Goal: Task Accomplishment & Management: Complete application form

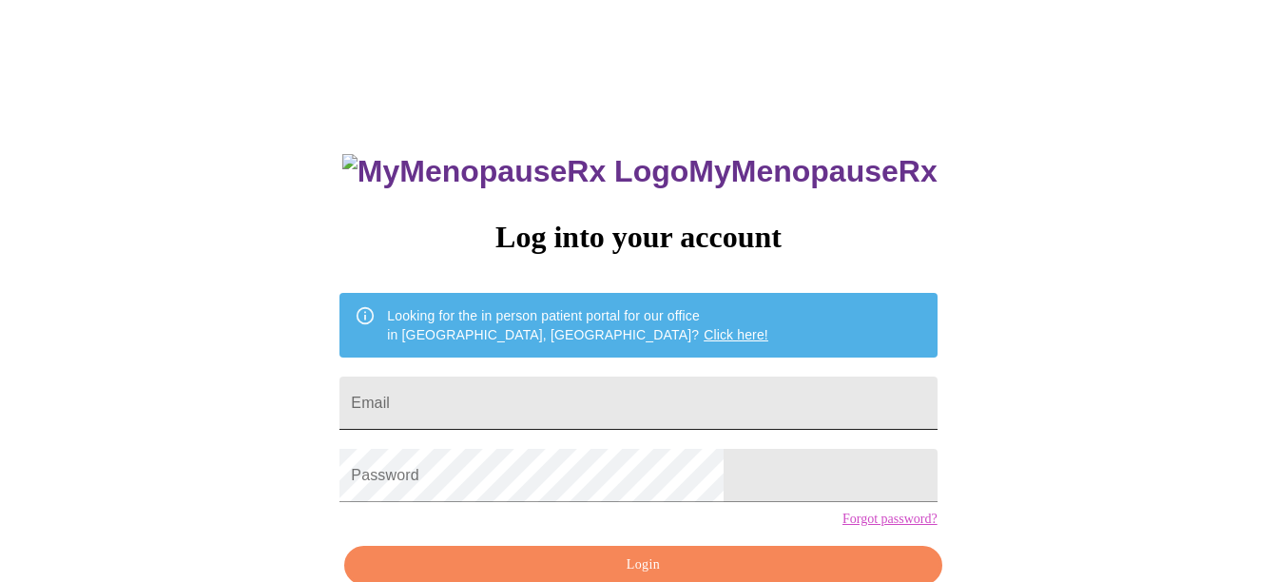
click at [705, 404] on input "Email" at bounding box center [638, 403] width 597 height 53
type input "leistjulia@gmail.com"
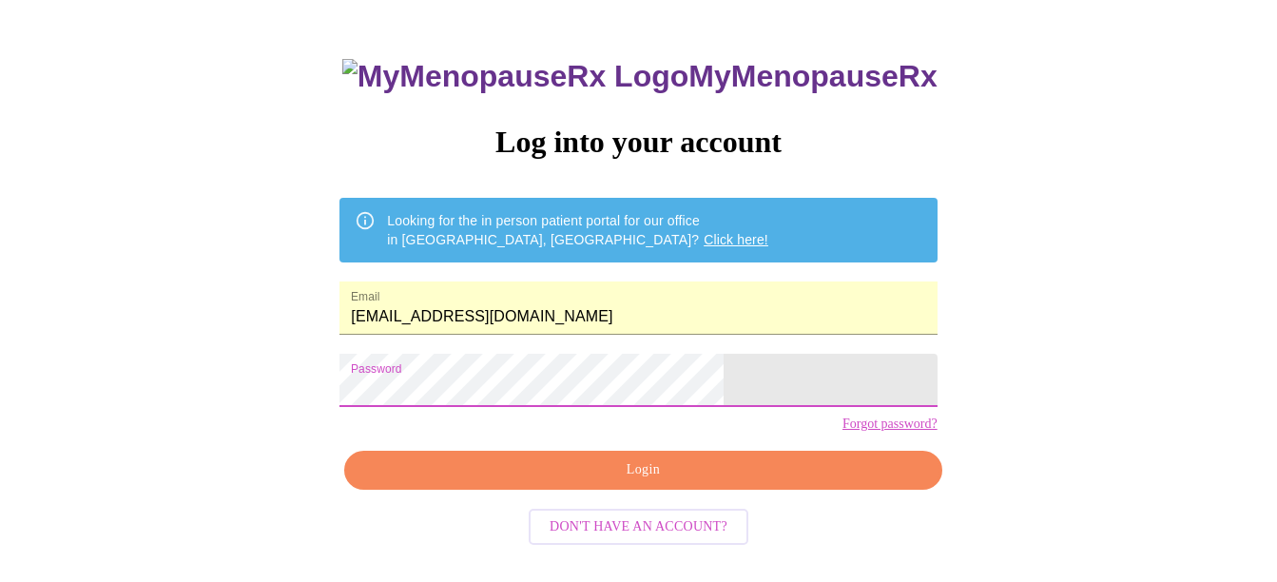
scroll to position [102, 0]
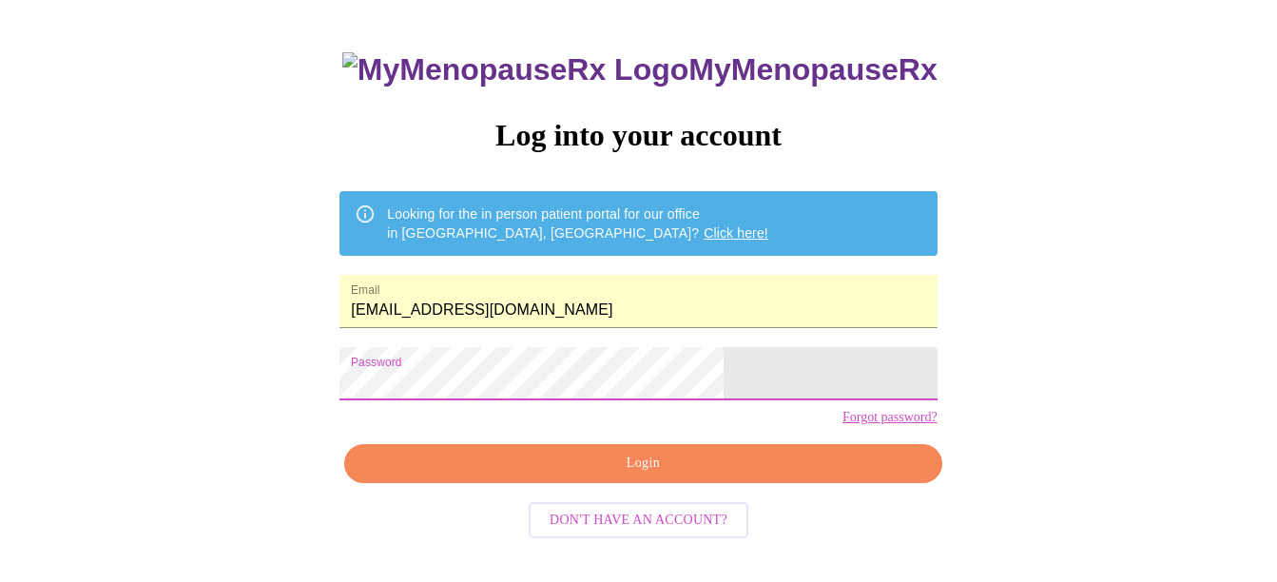
click at [675, 476] on span "Login" at bounding box center [643, 464] width 554 height 24
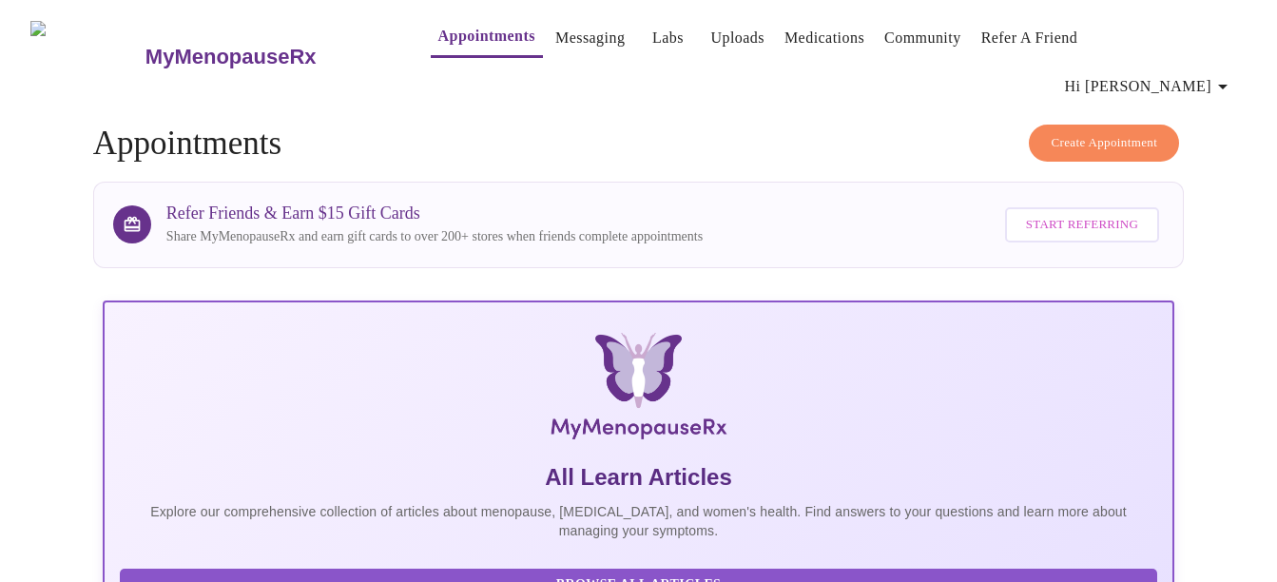
click at [1205, 73] on span "Hi [PERSON_NAME]" at bounding box center [1149, 86] width 169 height 27
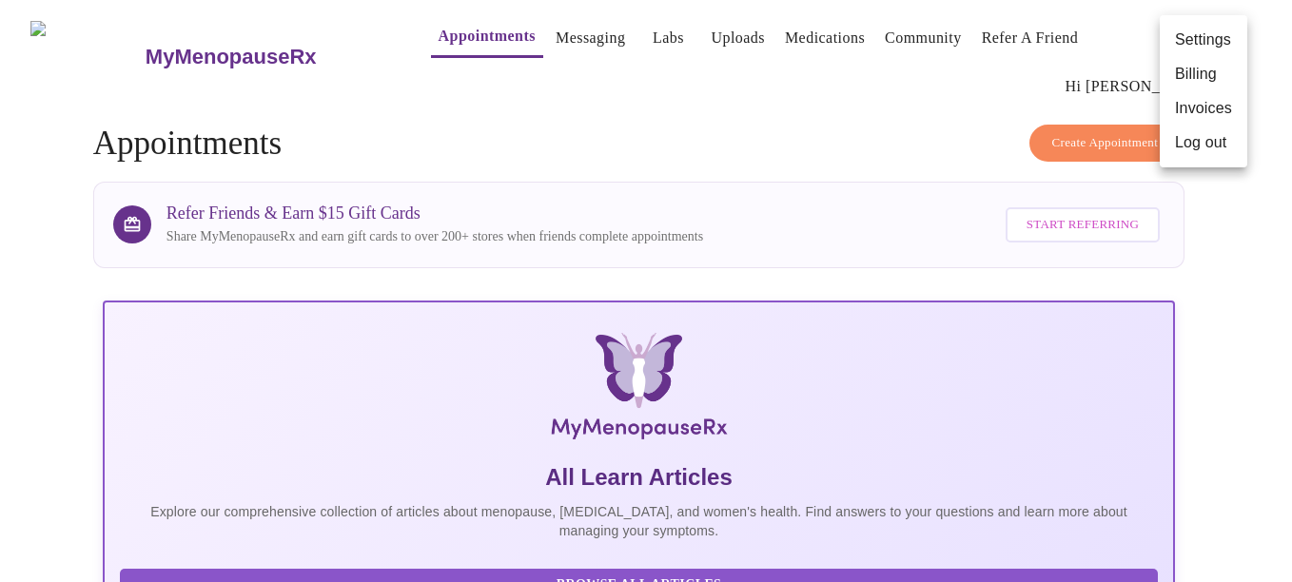
click at [670, 129] on div at bounding box center [646, 291] width 1292 height 582
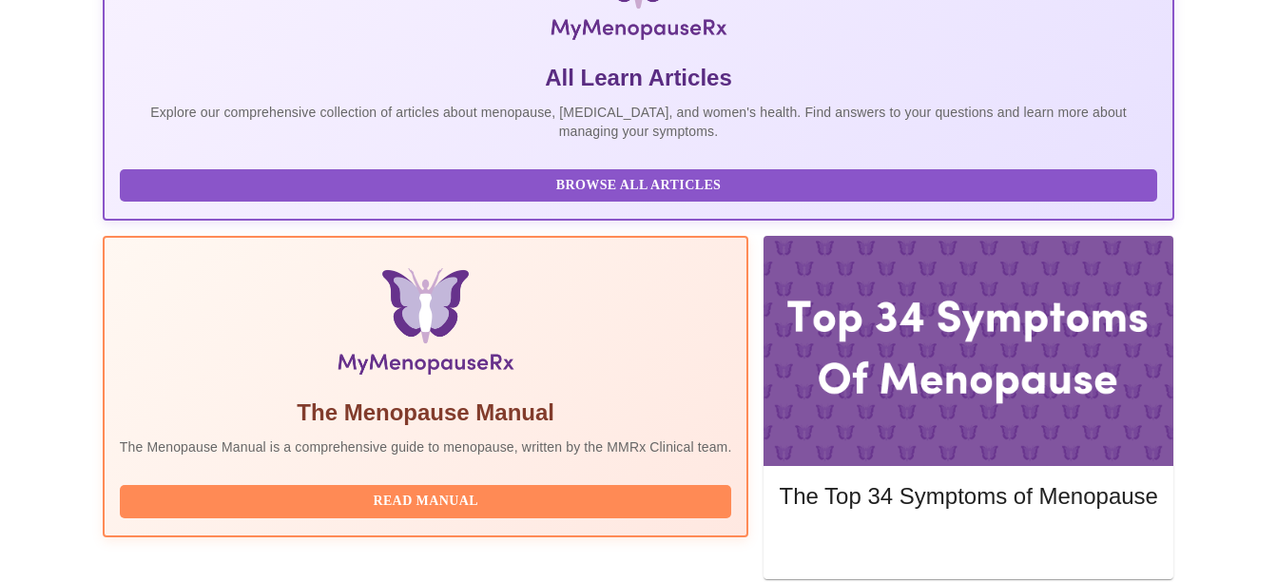
scroll to position [459, 0]
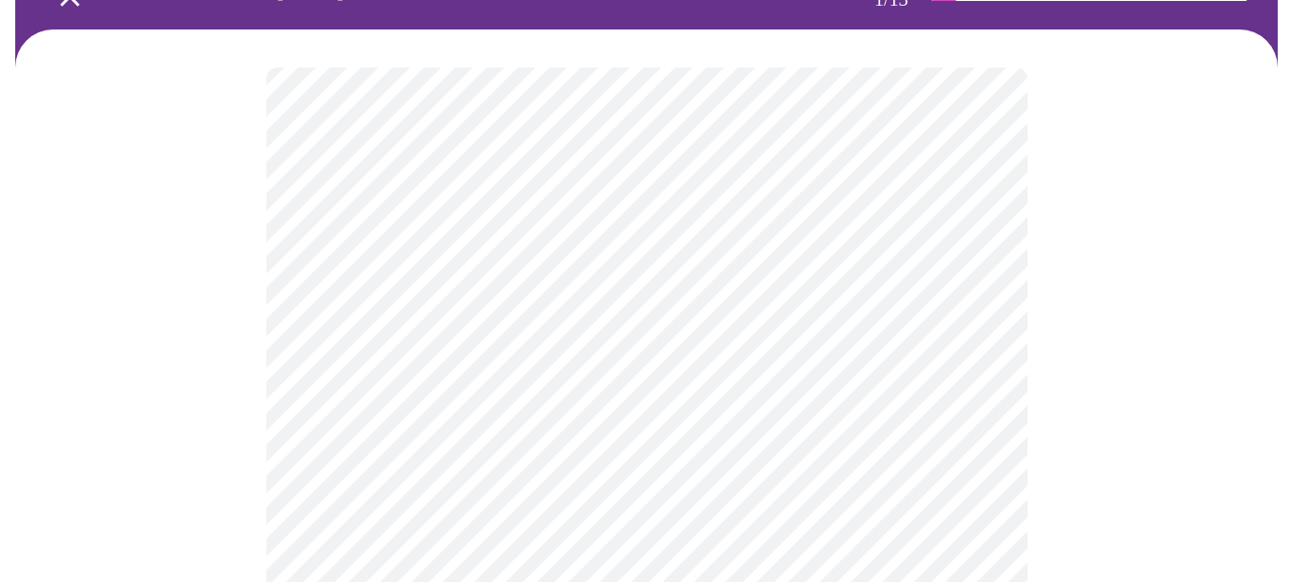
scroll to position [190, 0]
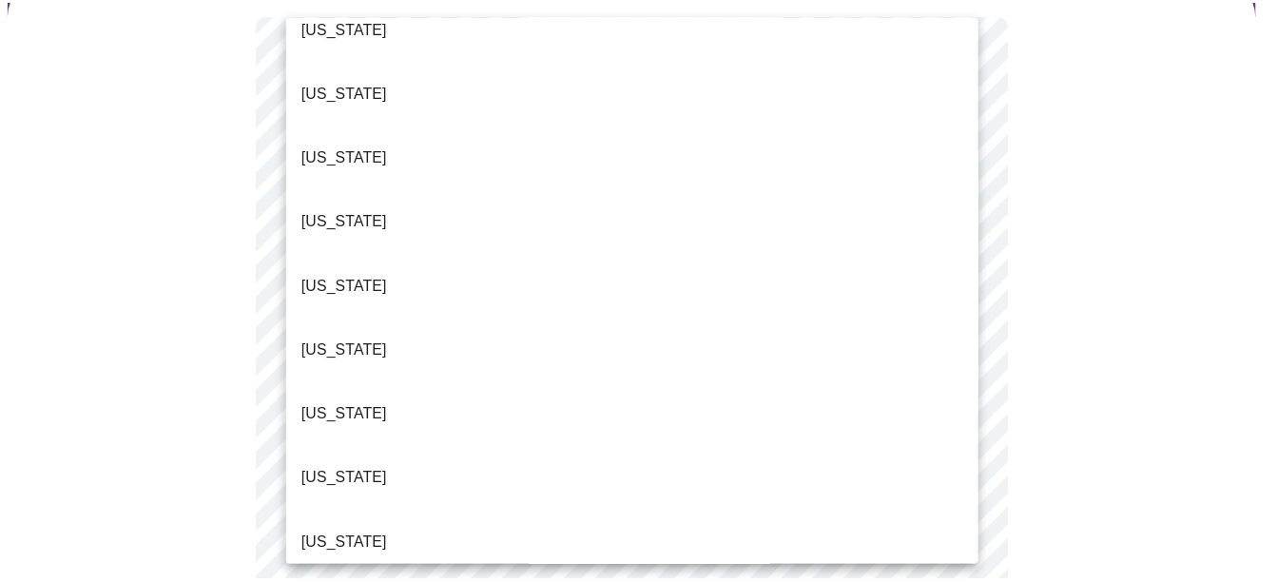
scroll to position [380, 0]
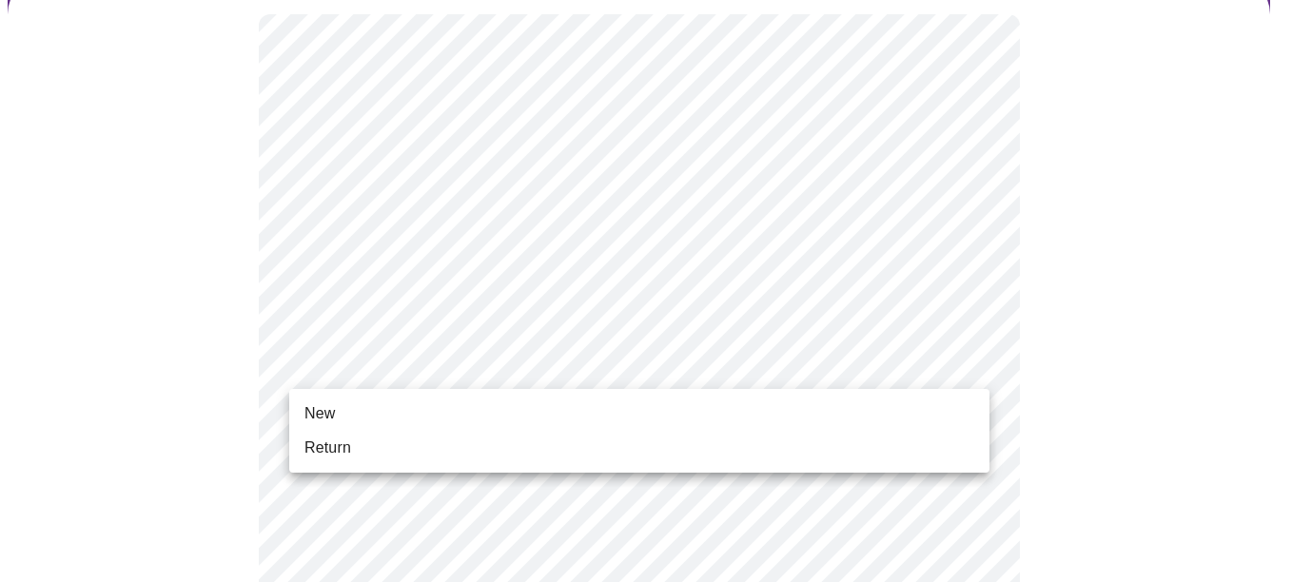
click at [380, 405] on li "New" at bounding box center [639, 414] width 700 height 34
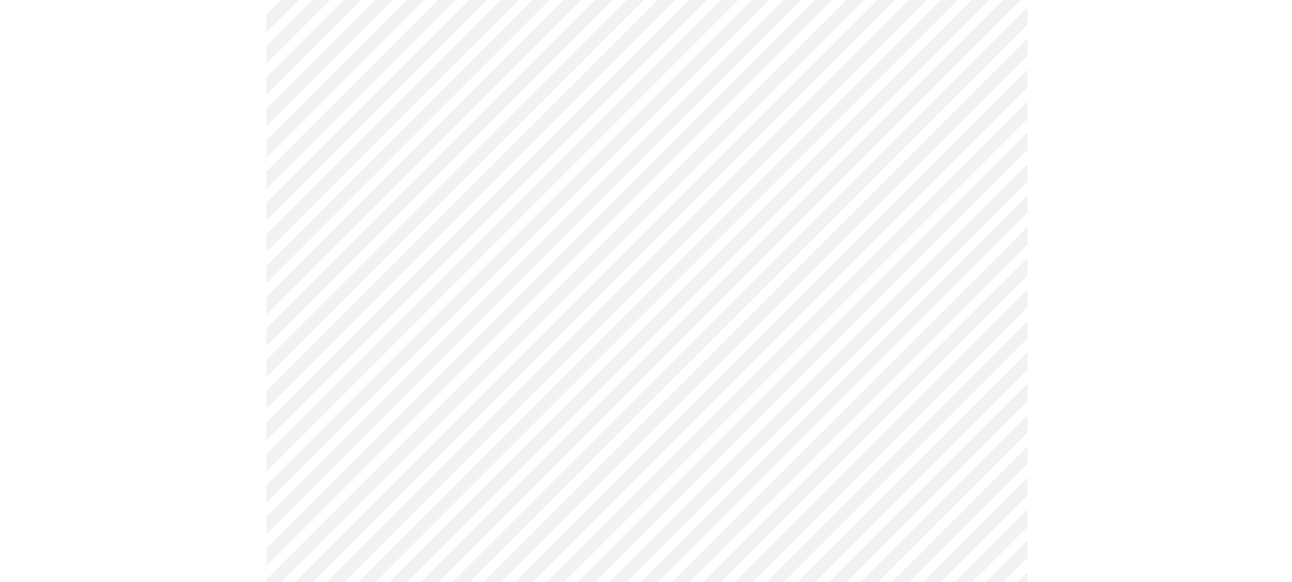
scroll to position [1129, 0]
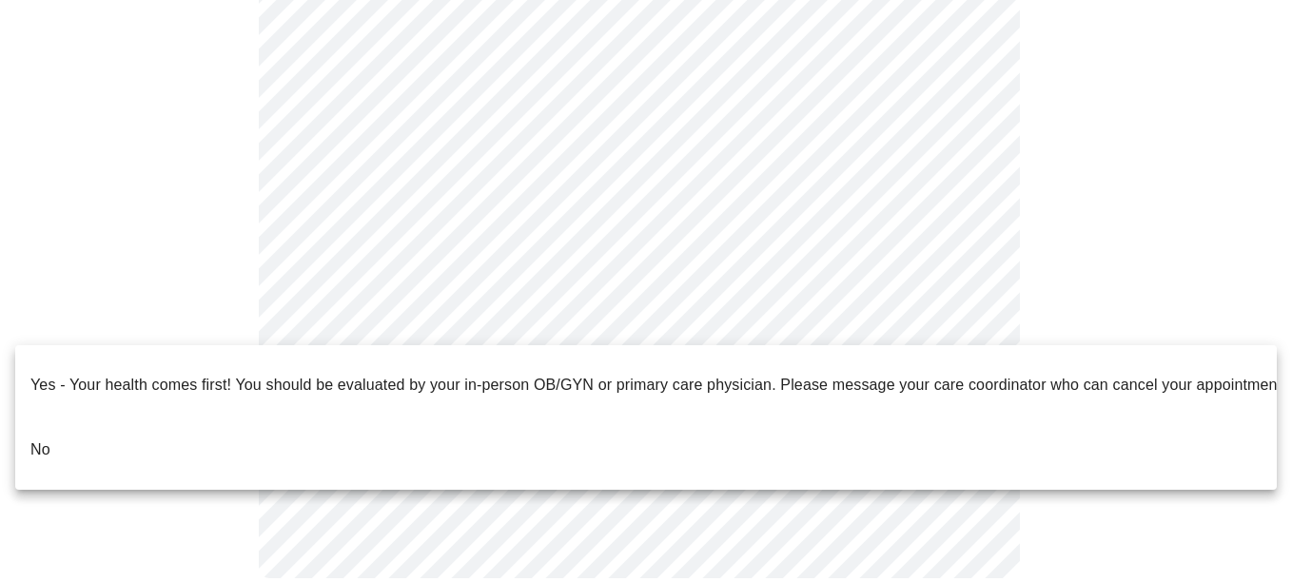
click at [272, 418] on li "No" at bounding box center [645, 450] width 1261 height 65
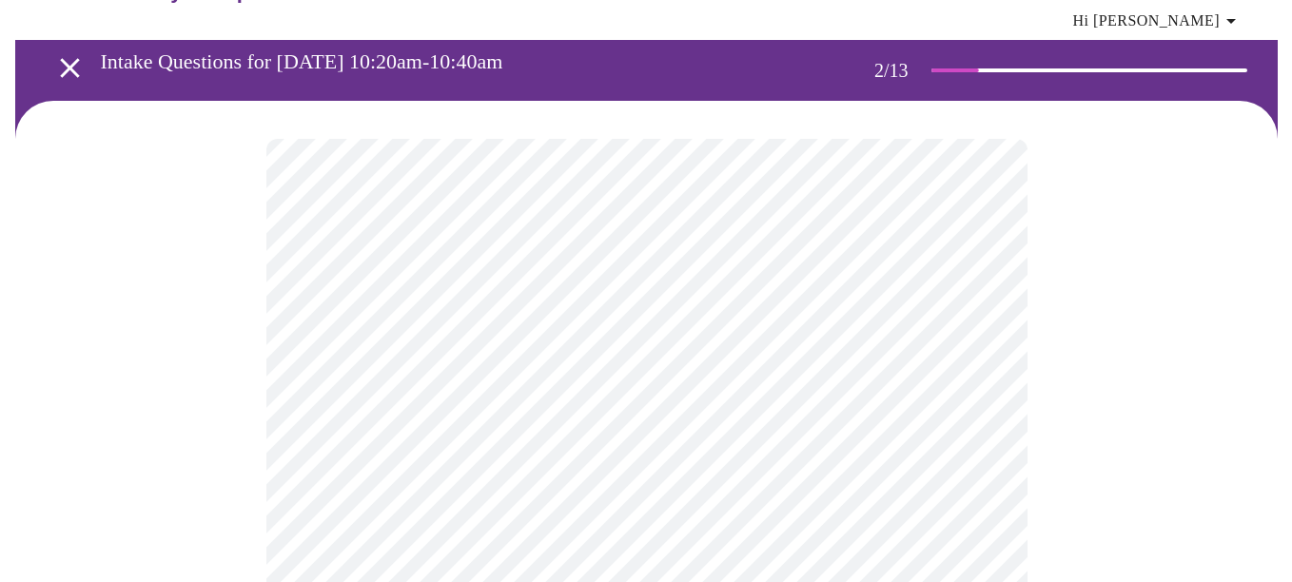
scroll to position [95, 0]
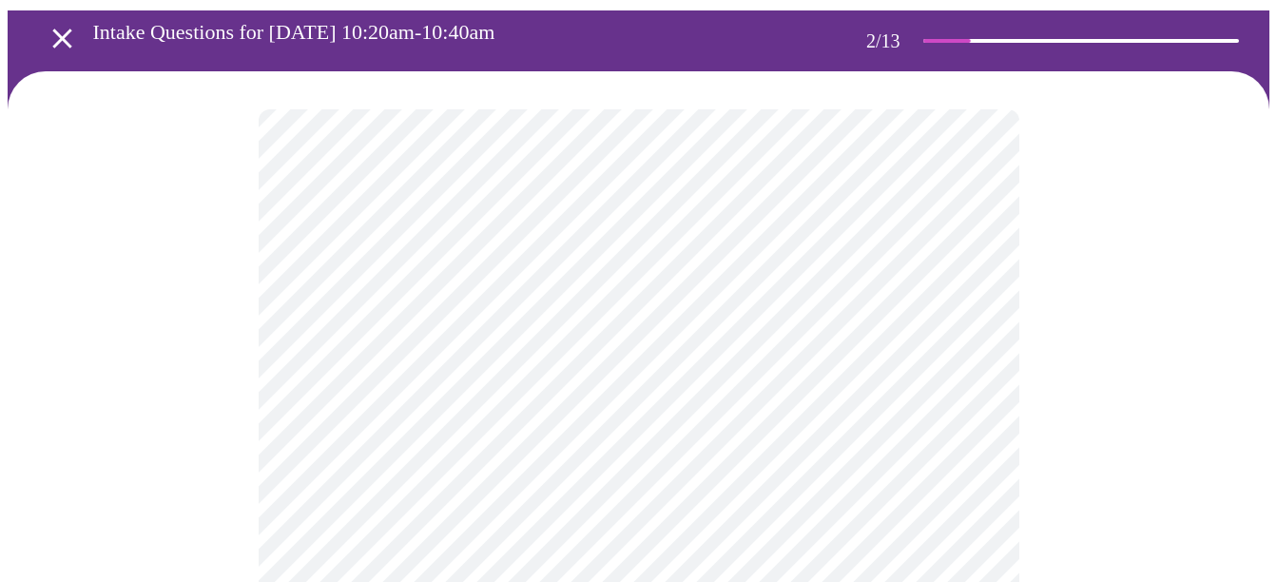
click at [601, 308] on body "MyMenopauseRx Appointments Messaging Labs Uploads Medications Community Refer a…" at bounding box center [639, 498] width 1262 height 1170
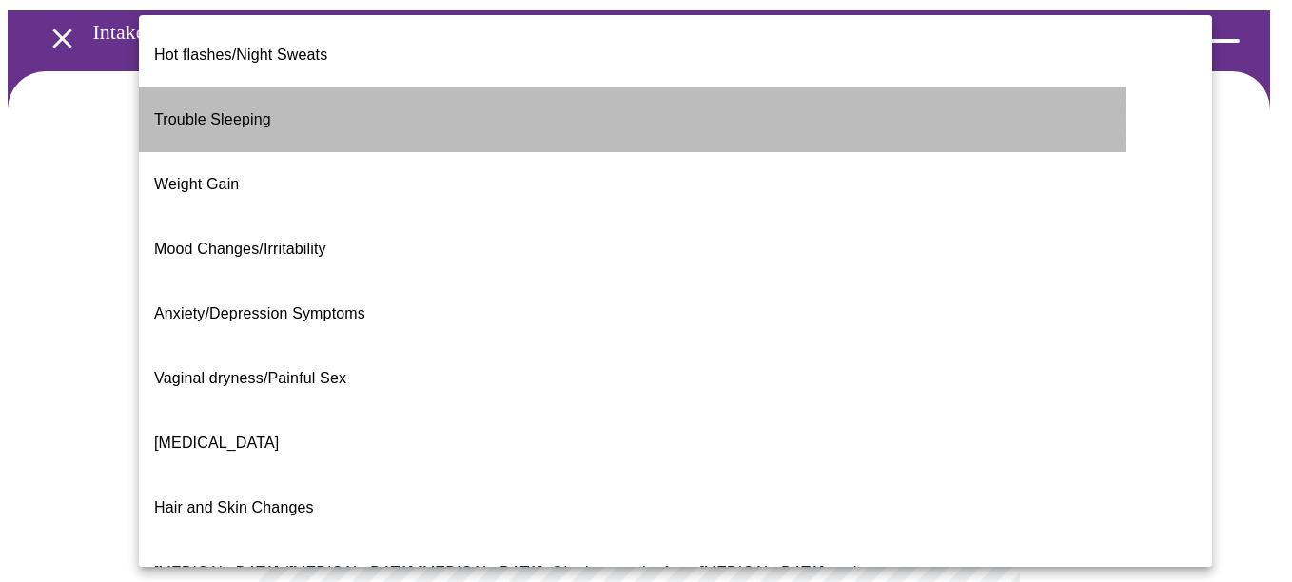
click at [352, 108] on li "Trouble Sleeping" at bounding box center [675, 119] width 1073 height 65
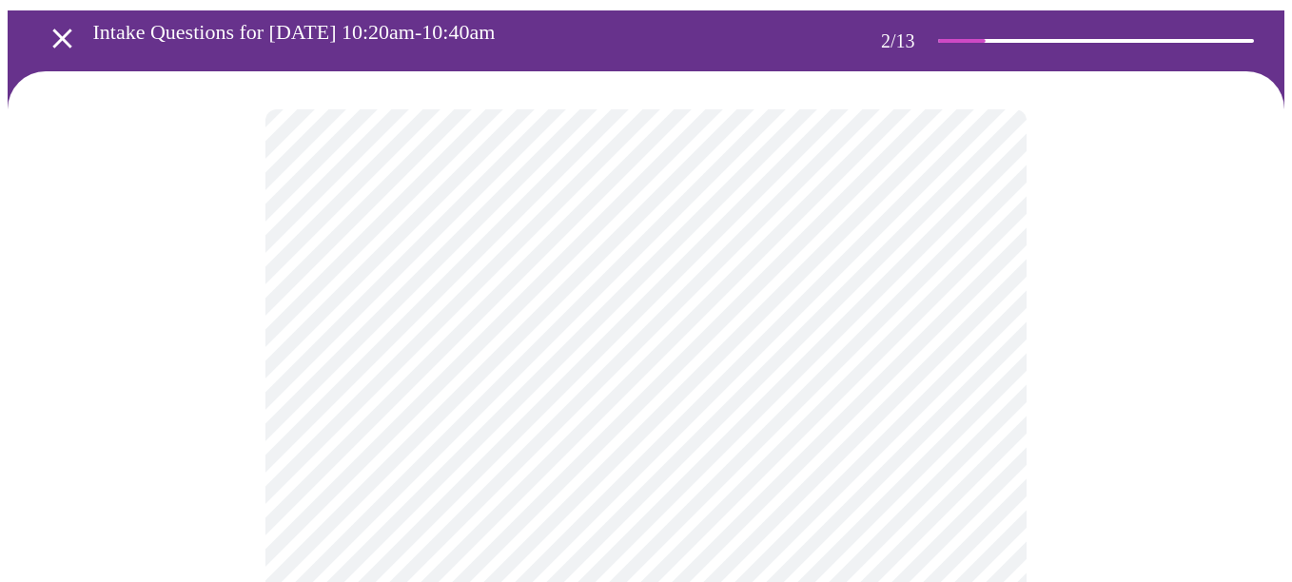
click at [548, 298] on body "MyMenopauseRx Appointments Messaging Labs Uploads Medications Community Refer a…" at bounding box center [646, 492] width 1276 height 1158
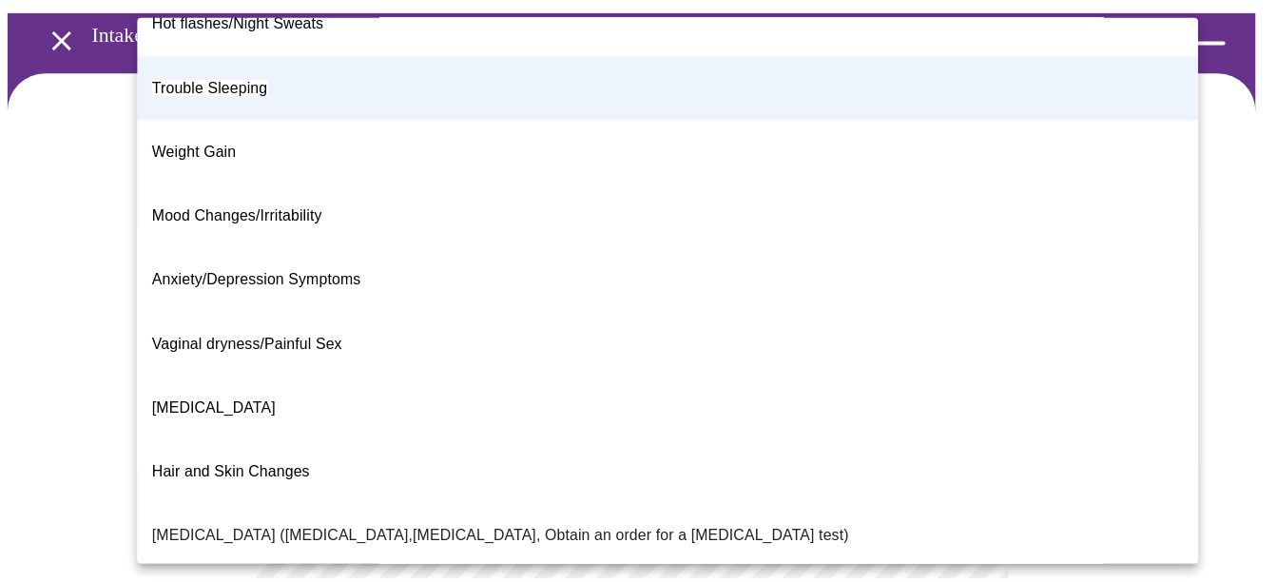
scroll to position [0, 0]
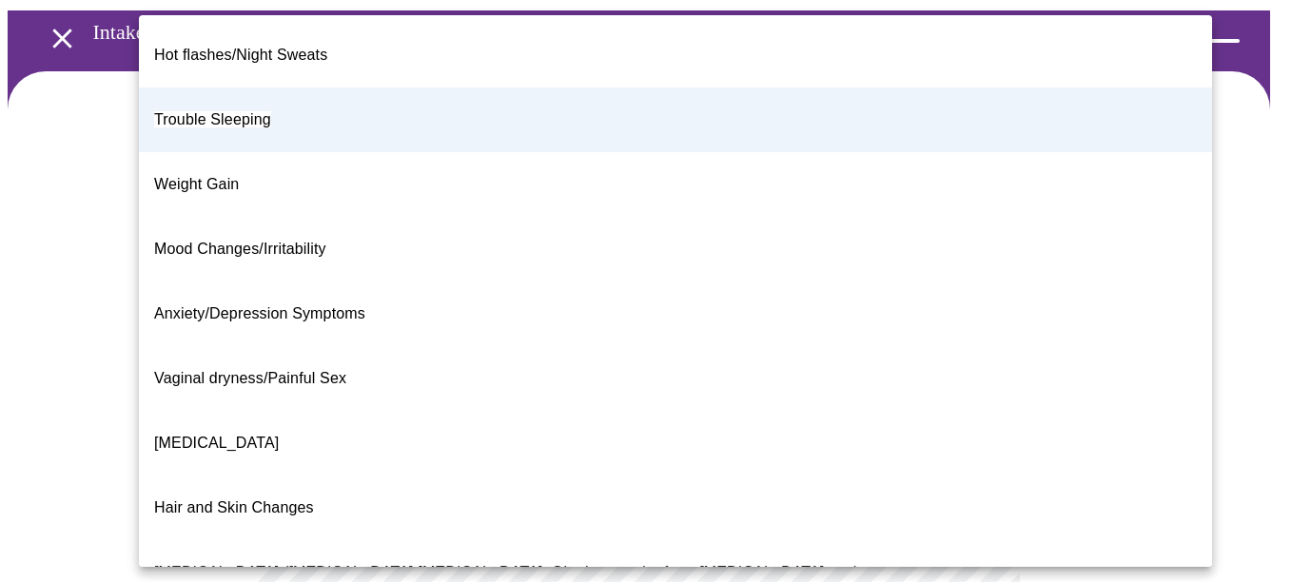
click at [354, 87] on li "Trouble Sleeping" at bounding box center [675, 119] width 1073 height 65
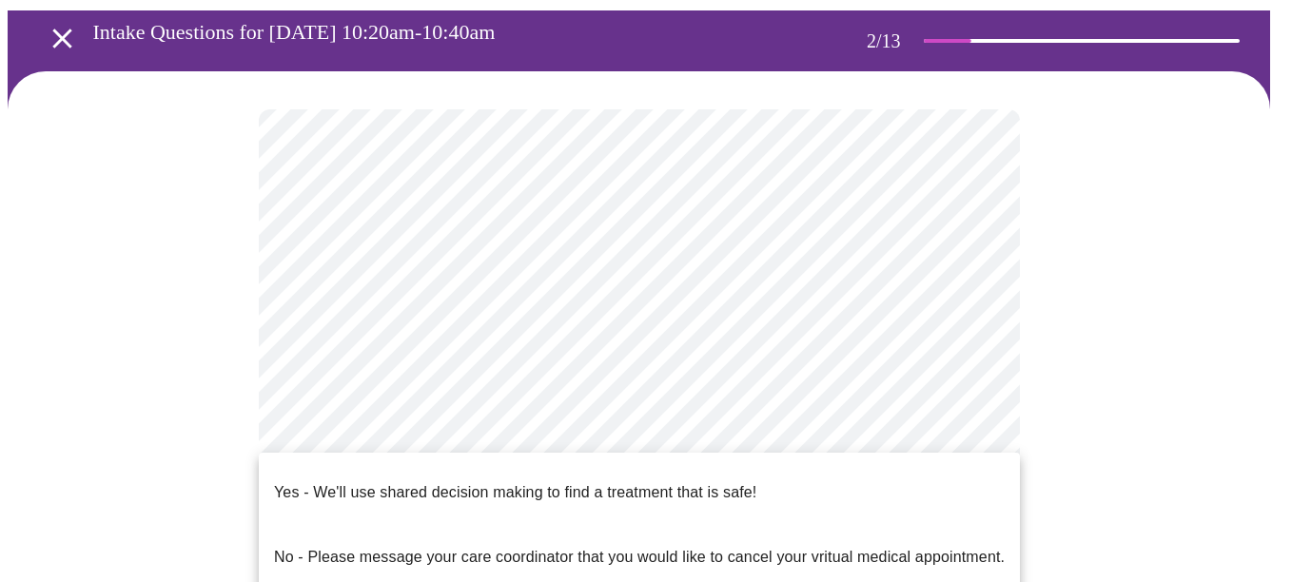
click at [626, 491] on body "MyMenopauseRx Appointments Messaging Labs Uploads Medications Community Refer a…" at bounding box center [646, 492] width 1276 height 1158
click at [626, 491] on span "Yes - We'll use shared decision making to find a treatment that is safe!" at bounding box center [515, 492] width 482 height 53
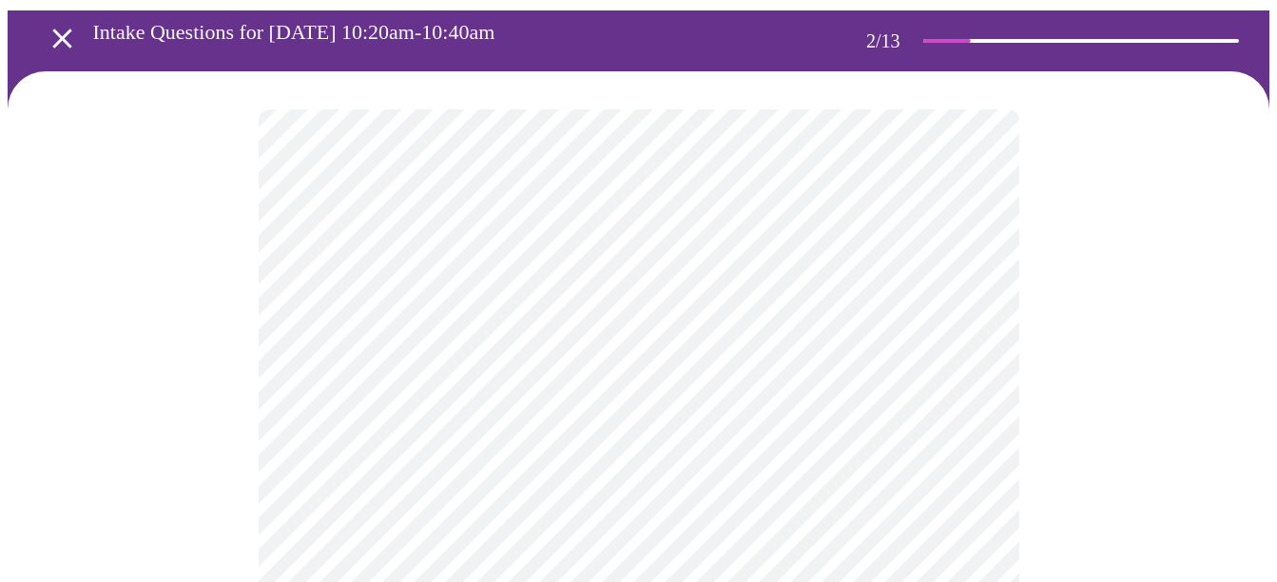
click at [1082, 395] on div at bounding box center [639, 565] width 1262 height 988
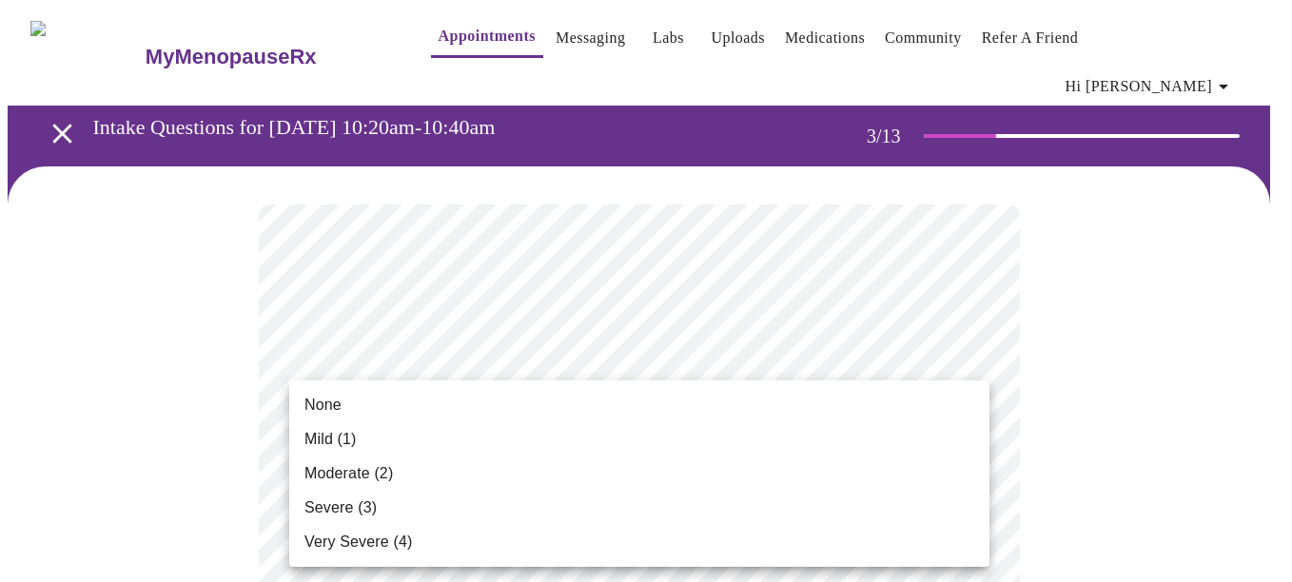
click at [355, 476] on span "Moderate (2)" at bounding box center [348, 473] width 88 height 23
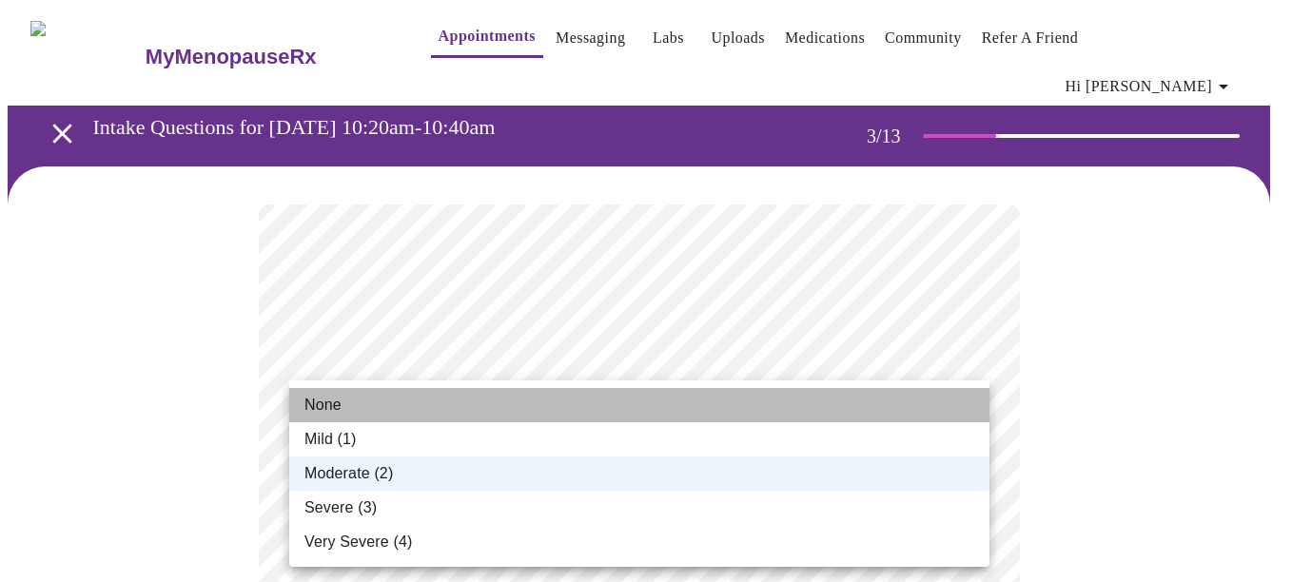
click at [367, 399] on li "None" at bounding box center [639, 405] width 700 height 34
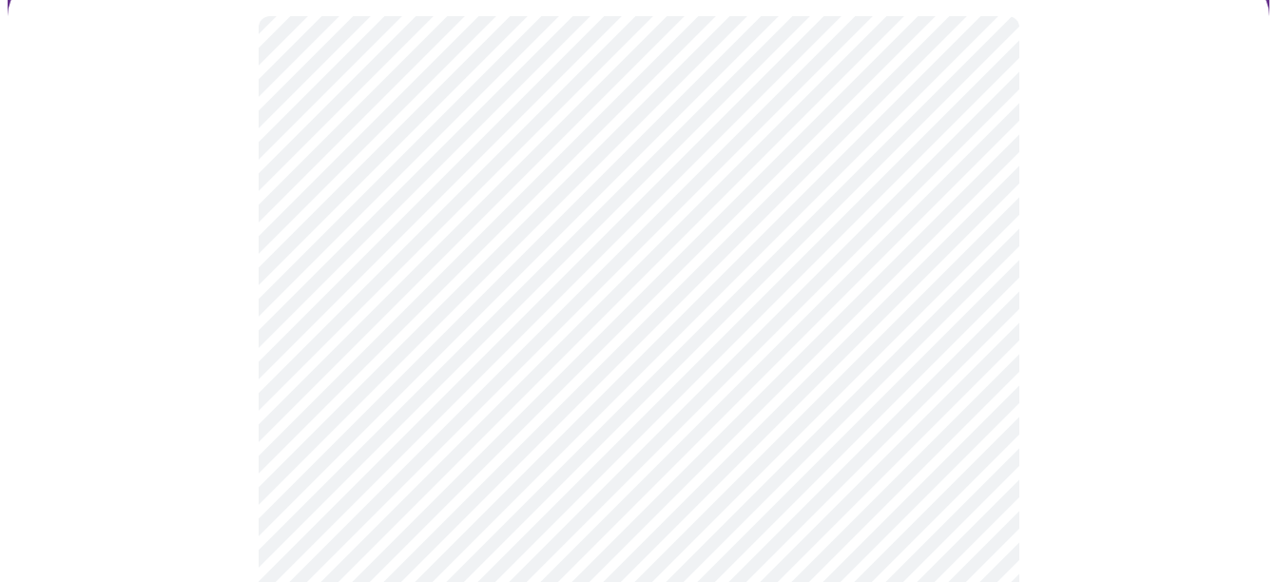
scroll to position [190, 0]
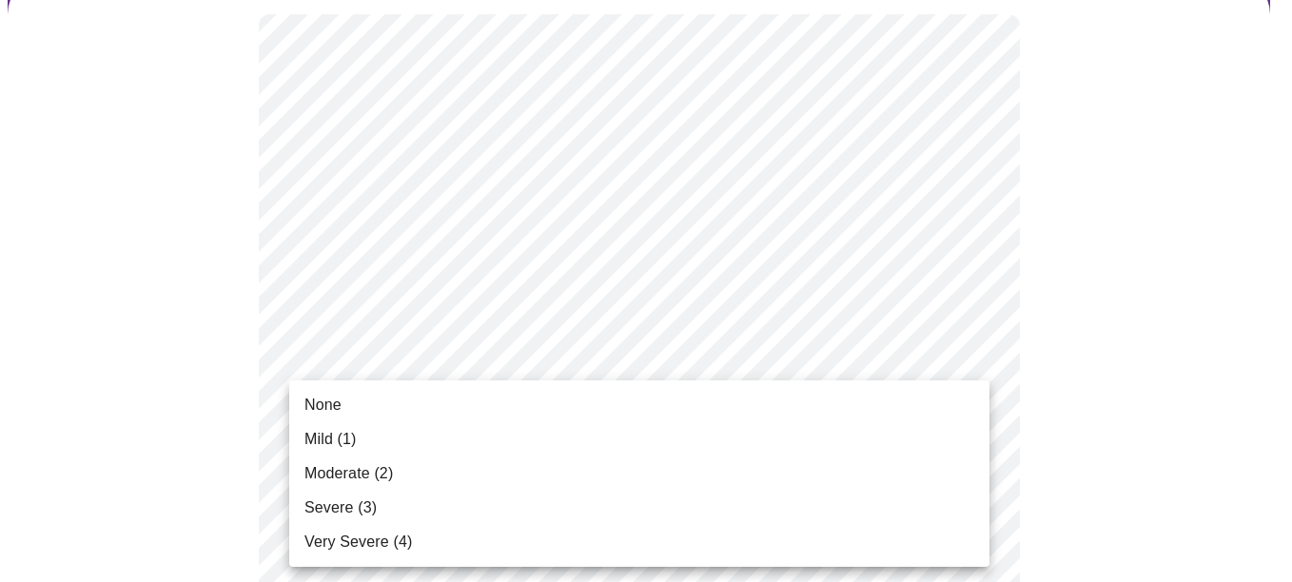
click at [371, 407] on li "None" at bounding box center [639, 405] width 700 height 34
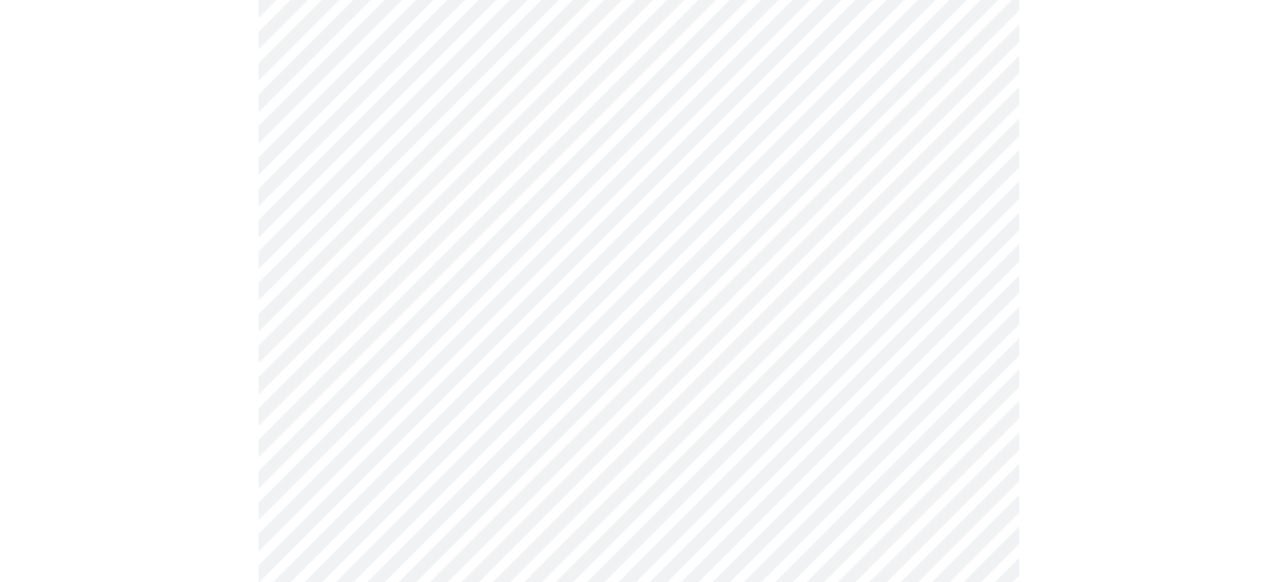
scroll to position [380, 0]
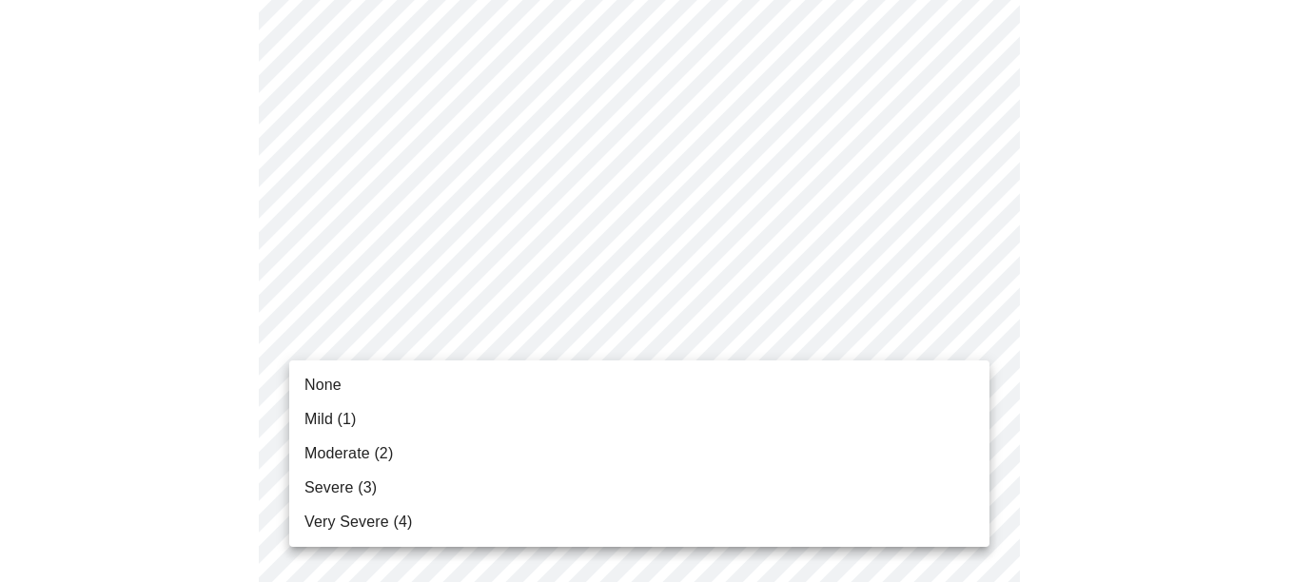
click at [340, 476] on span "Severe (3)" at bounding box center [340, 487] width 72 height 23
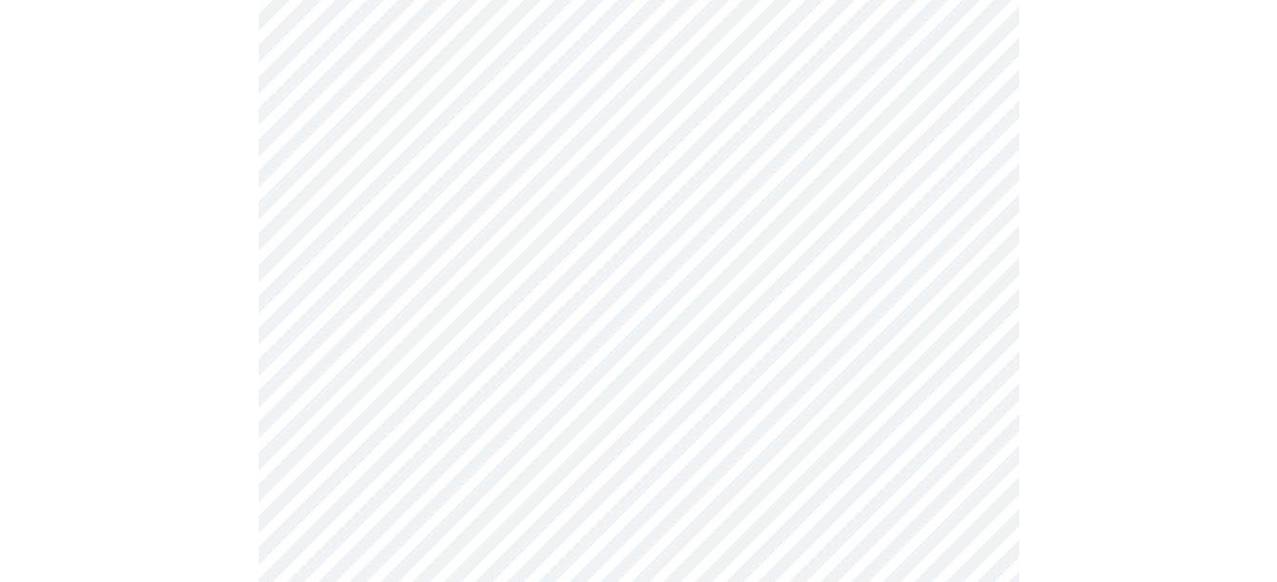
scroll to position [476, 0]
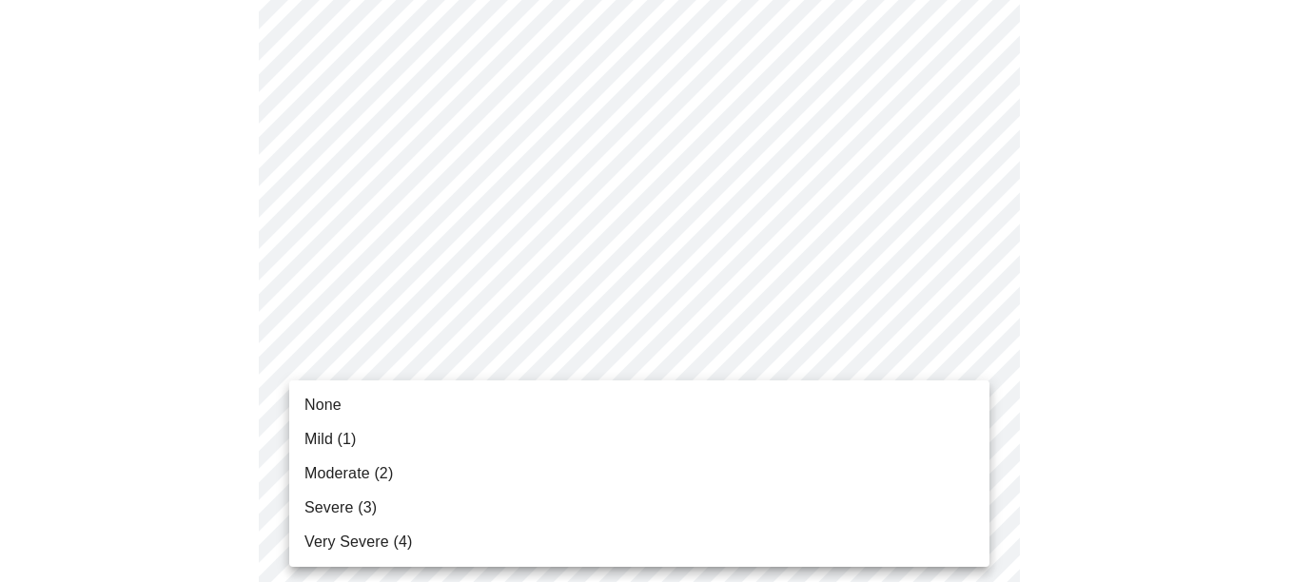
click at [366, 462] on span "Moderate (2)" at bounding box center [348, 473] width 88 height 23
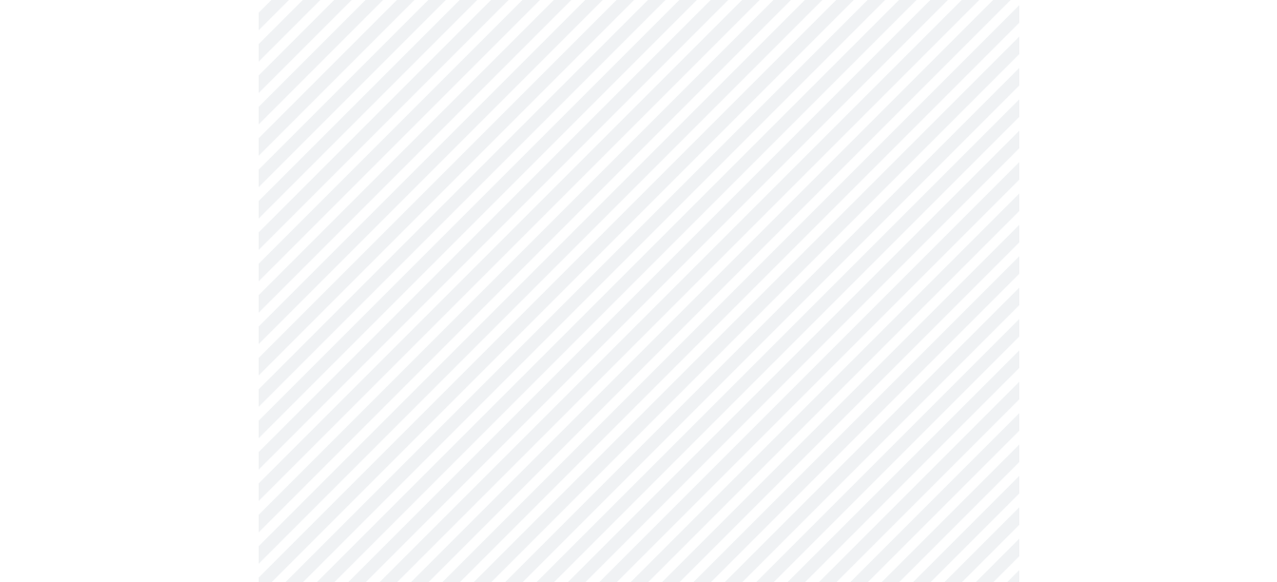
scroll to position [666, 0]
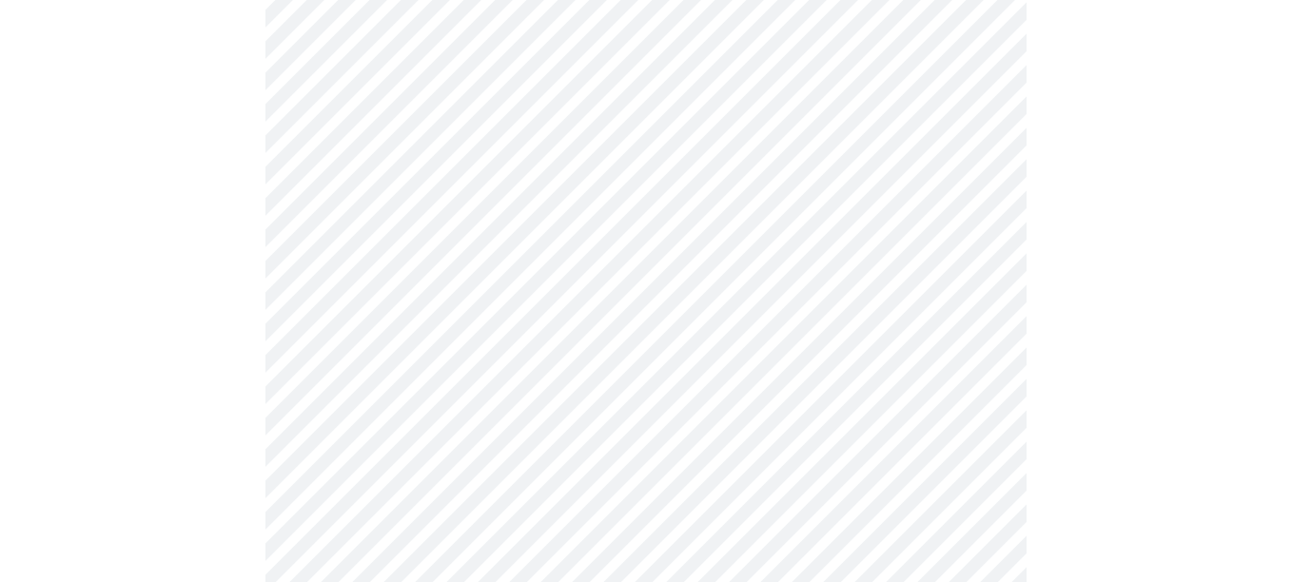
click at [484, 333] on body "MyMenopauseRx Appointments Messaging Labs Uploads Medications Community Refer a…" at bounding box center [646, 567] width 1276 height 2450
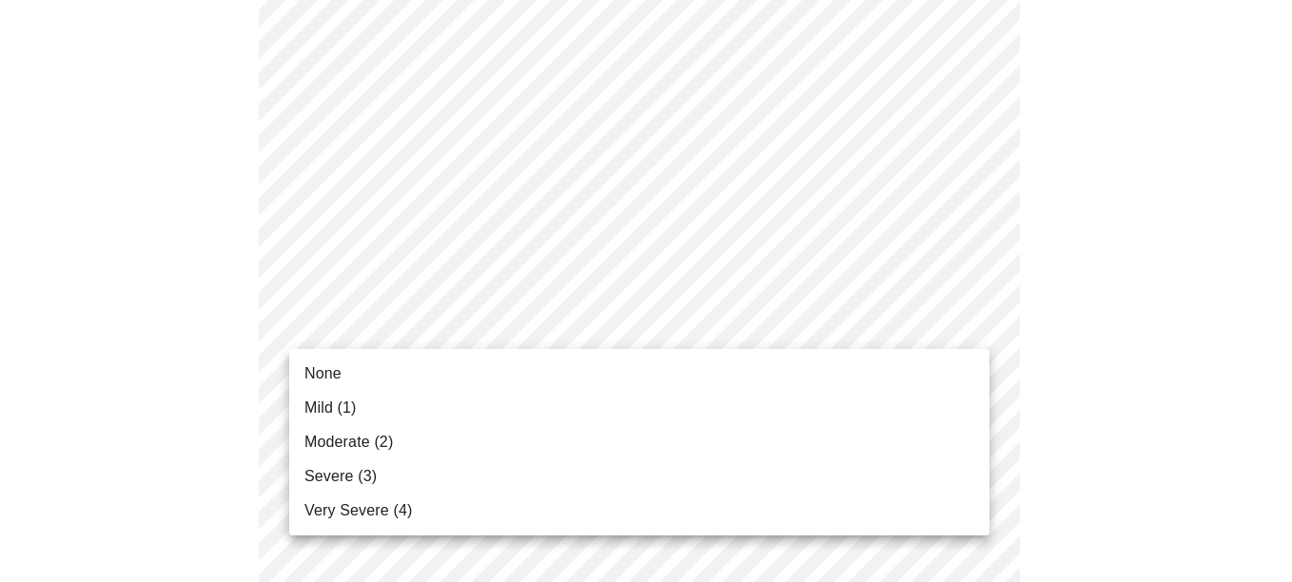
click at [393, 468] on li "Severe (3)" at bounding box center [639, 476] width 700 height 34
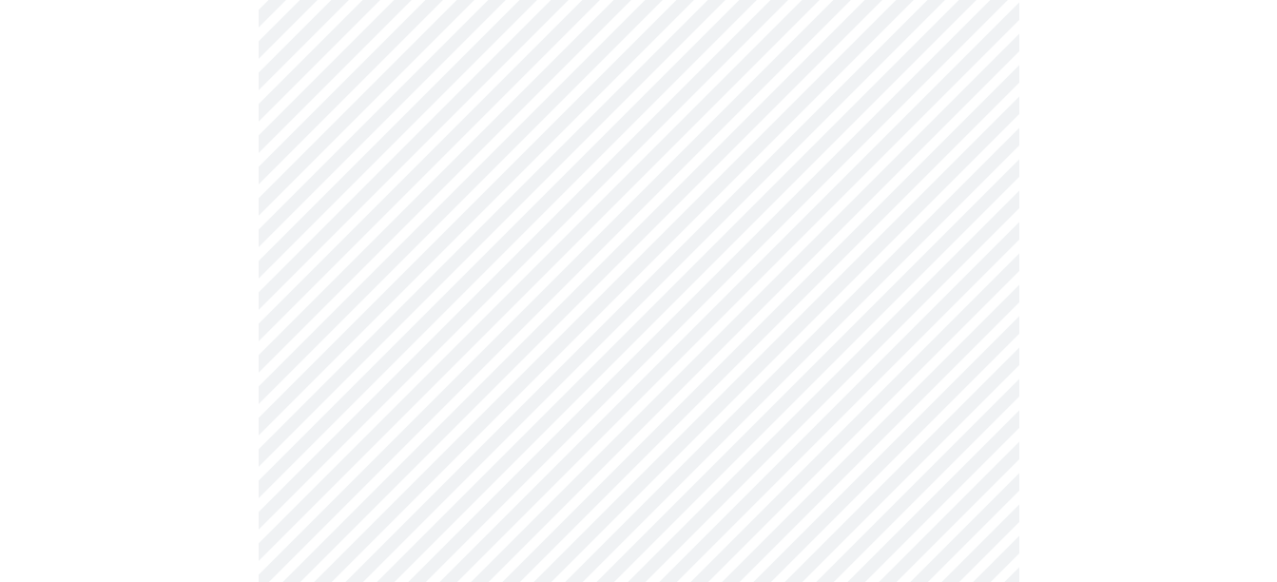
click at [426, 340] on body "MyMenopauseRx Appointments Messaging Labs Uploads Medications Community Refer a…" at bounding box center [639, 553] width 1262 height 2423
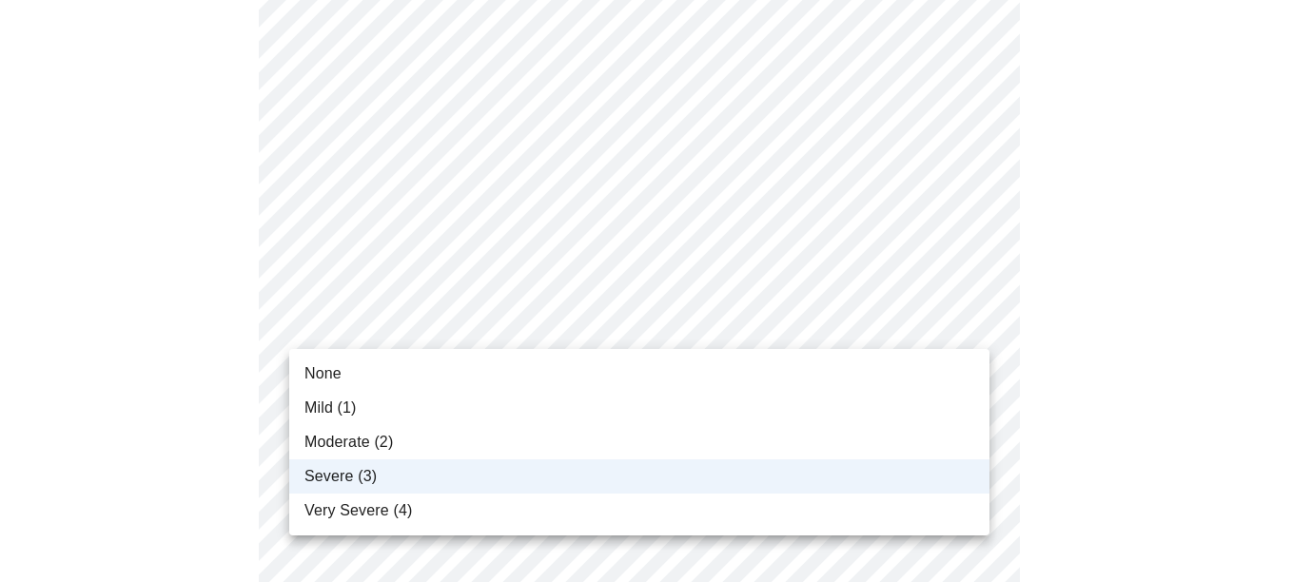
click at [367, 436] on span "Moderate (2)" at bounding box center [348, 442] width 88 height 23
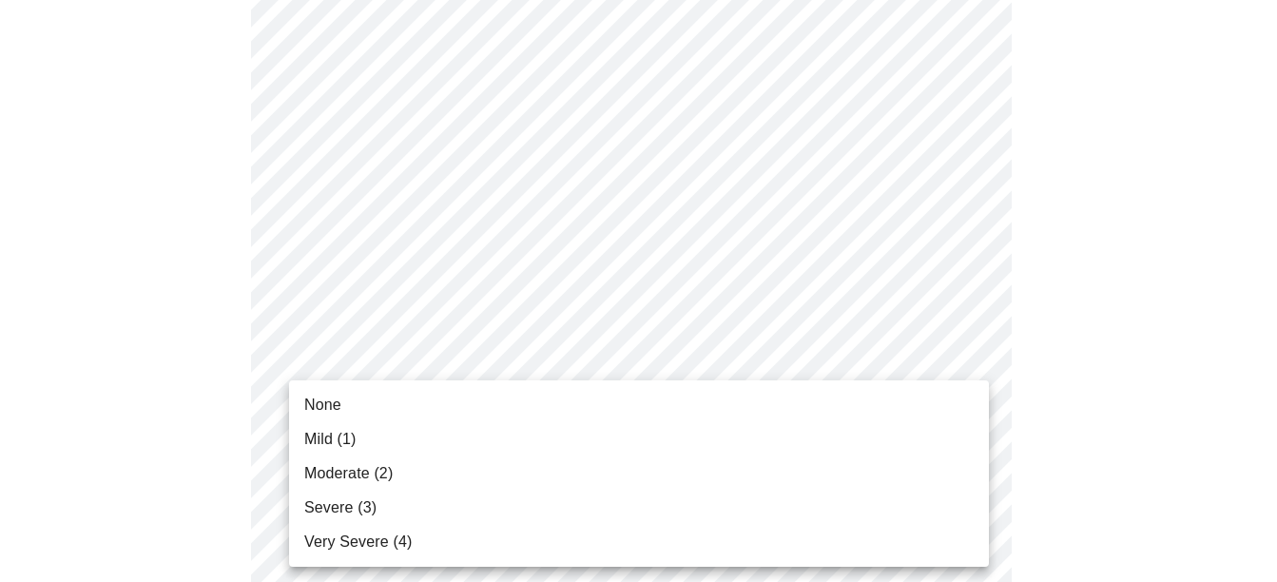
click at [371, 436] on body "MyMenopauseRx Appointments Messaging Labs Uploads Medications Community Refer a…" at bounding box center [639, 553] width 1262 height 2423
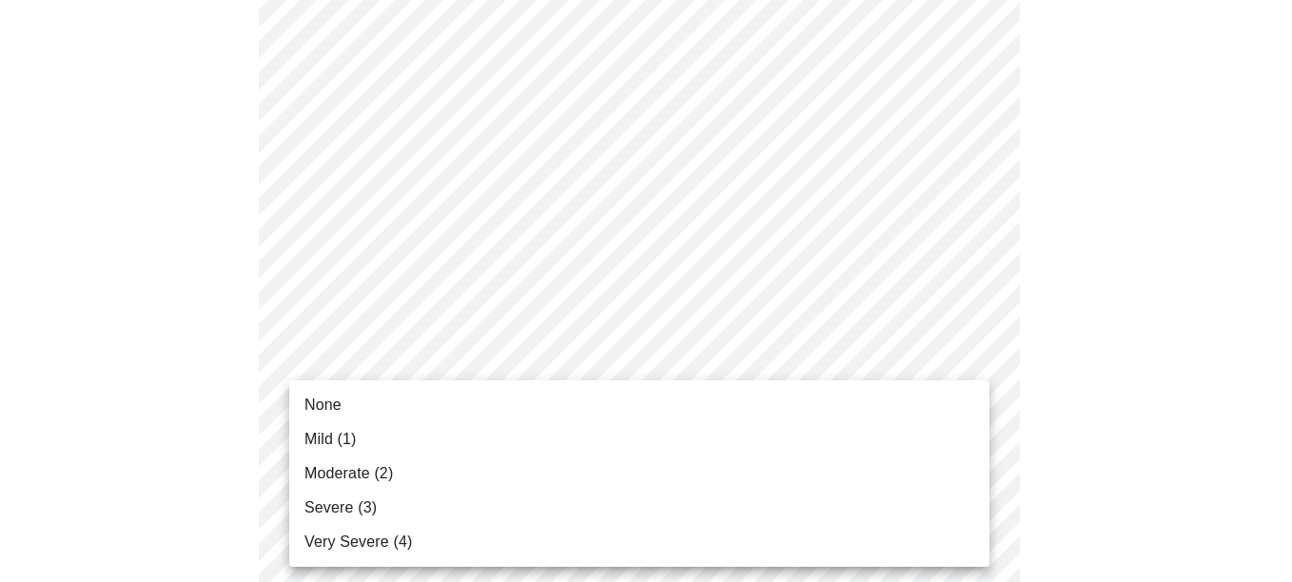
click at [359, 515] on span "Severe (3)" at bounding box center [340, 507] width 72 height 23
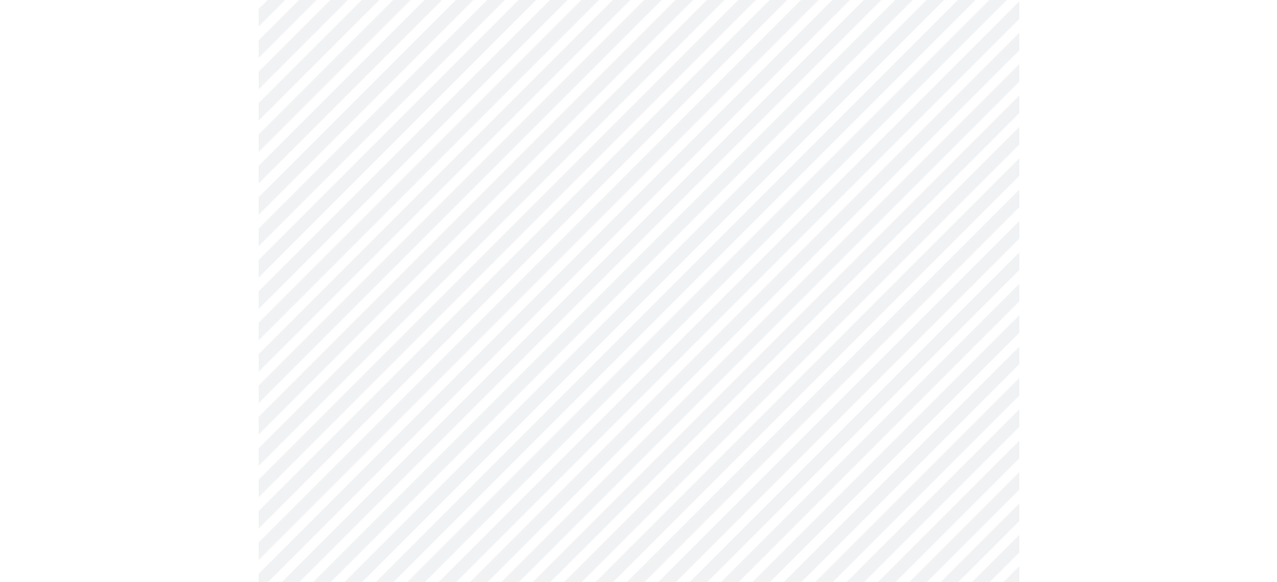
scroll to position [856, 0]
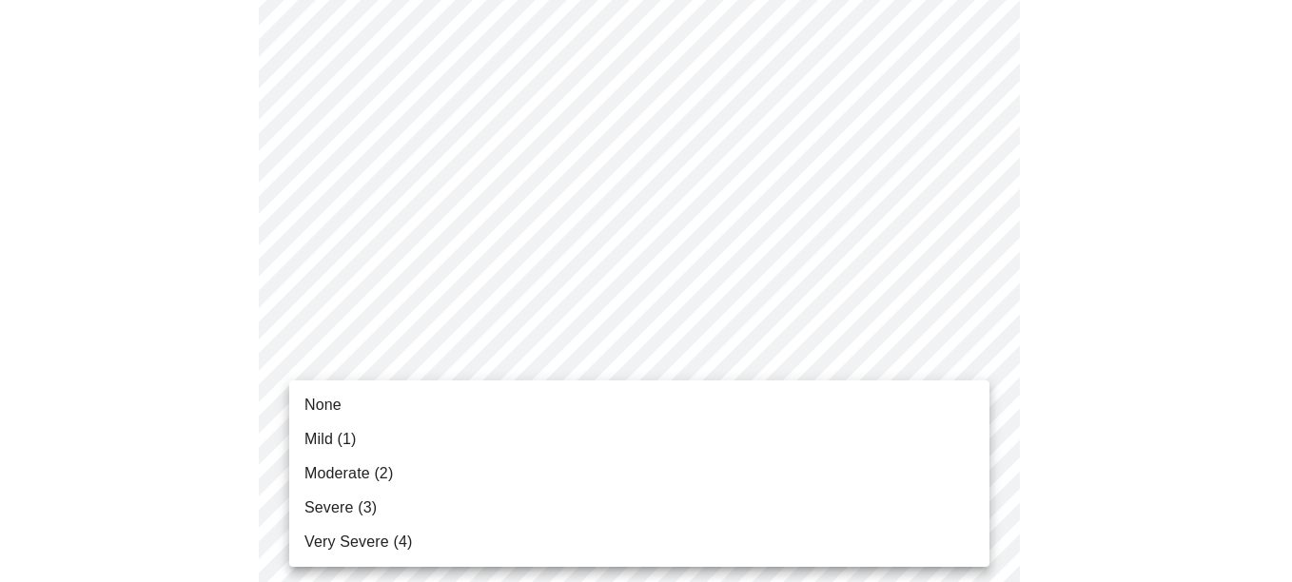
click at [482, 408] on body "MyMenopauseRx Appointments Messaging Labs Uploads Medications Community Refer a…" at bounding box center [646, 350] width 1276 height 2397
click at [358, 514] on span "Severe (3)" at bounding box center [340, 507] width 72 height 23
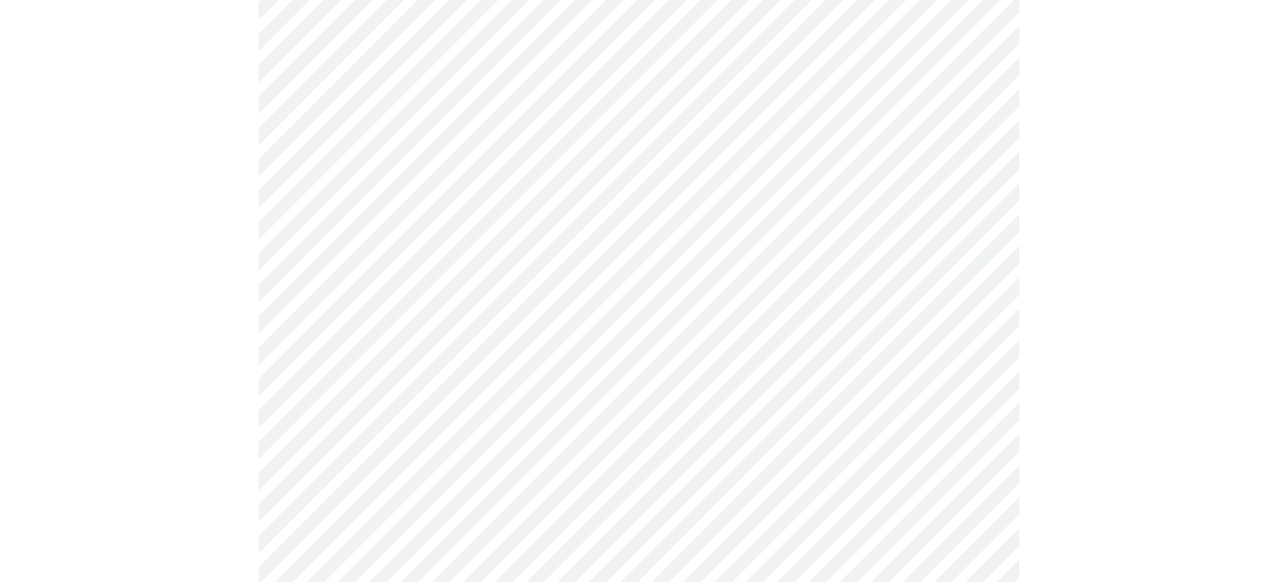
scroll to position [1046, 0]
click at [515, 361] on body "MyMenopauseRx Appointments Messaging Labs Uploads Medications Community Refer a…" at bounding box center [639, 146] width 1262 height 2370
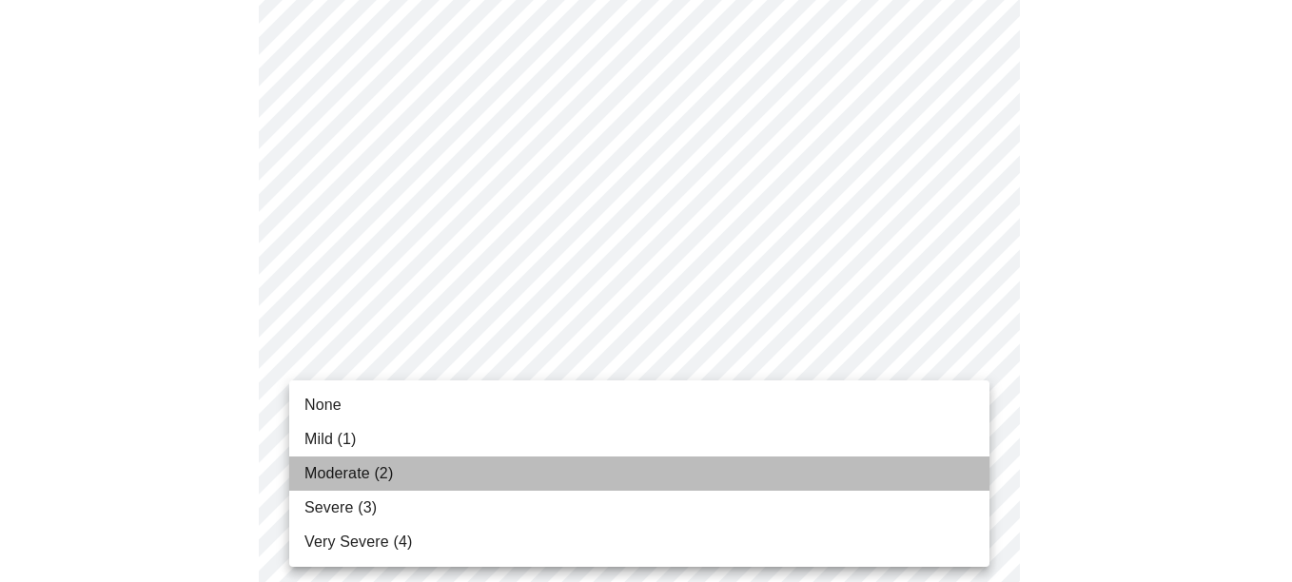
click at [384, 476] on span "Moderate (2)" at bounding box center [348, 473] width 88 height 23
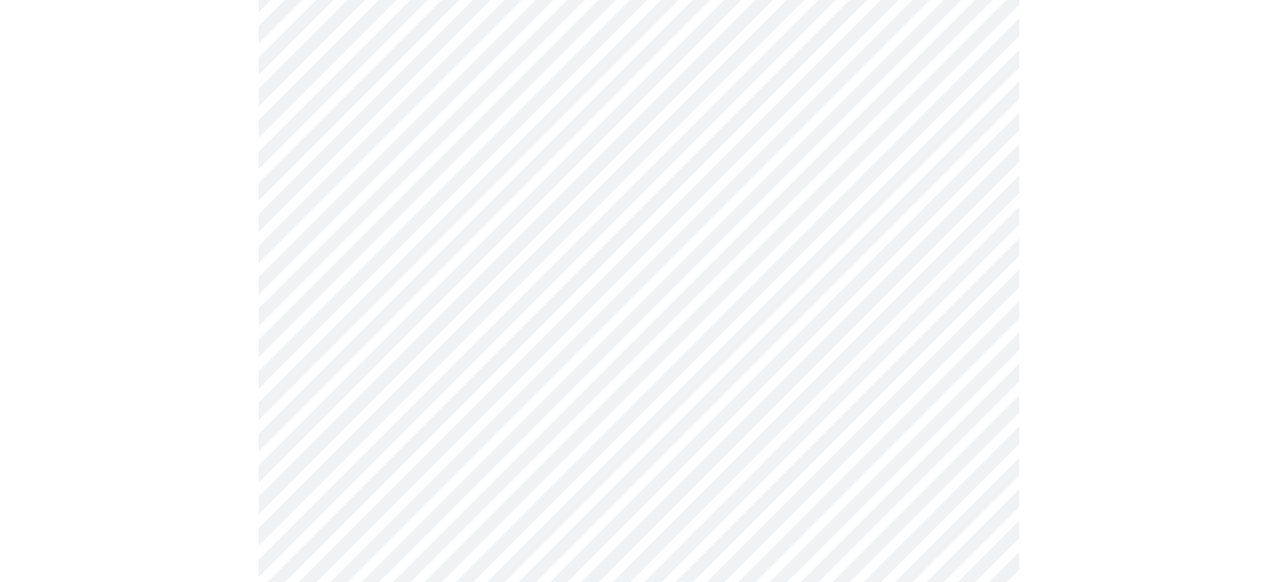
scroll to position [1236, 0]
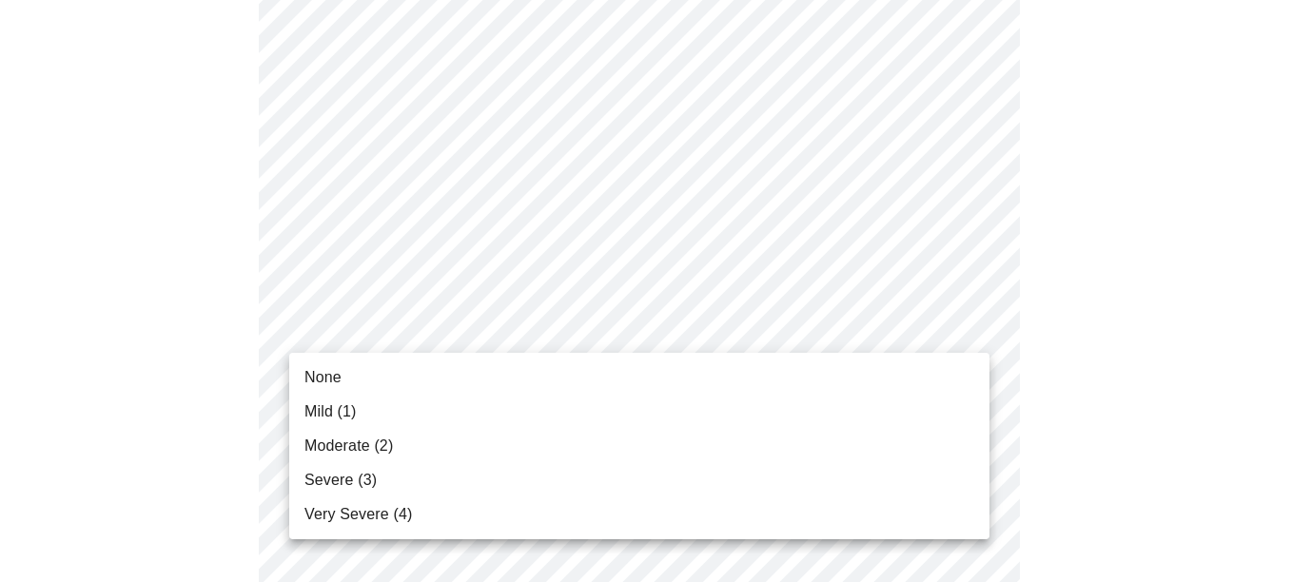
click at [387, 369] on li "None" at bounding box center [639, 377] width 700 height 34
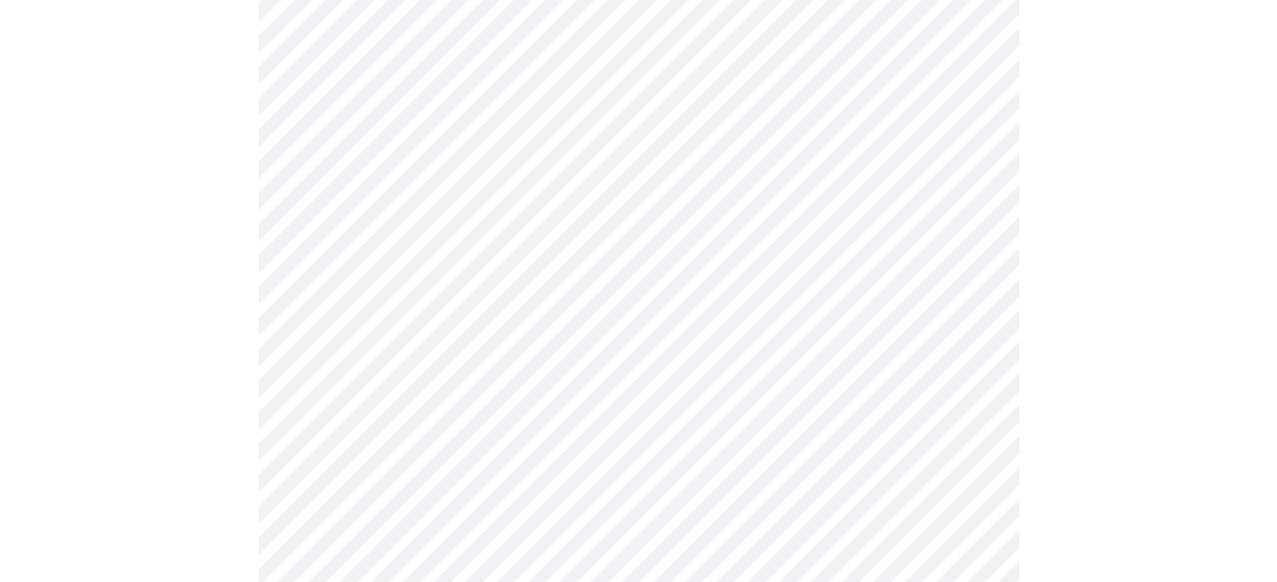
scroll to position [1331, 0]
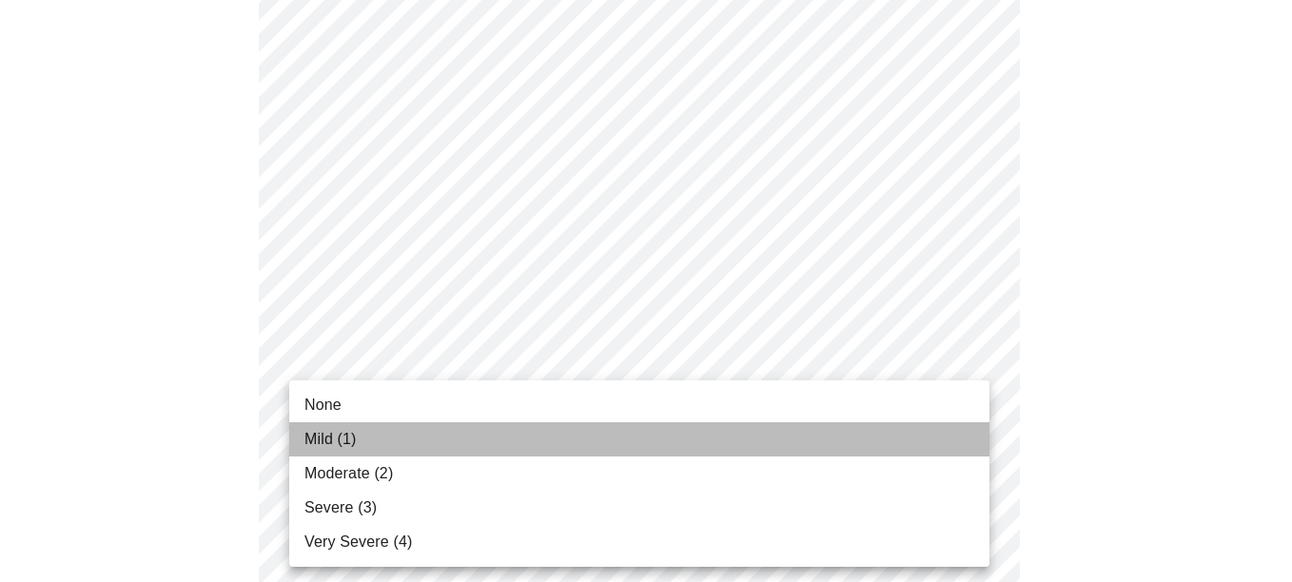
click at [387, 444] on li "Mild (1)" at bounding box center [639, 439] width 700 height 34
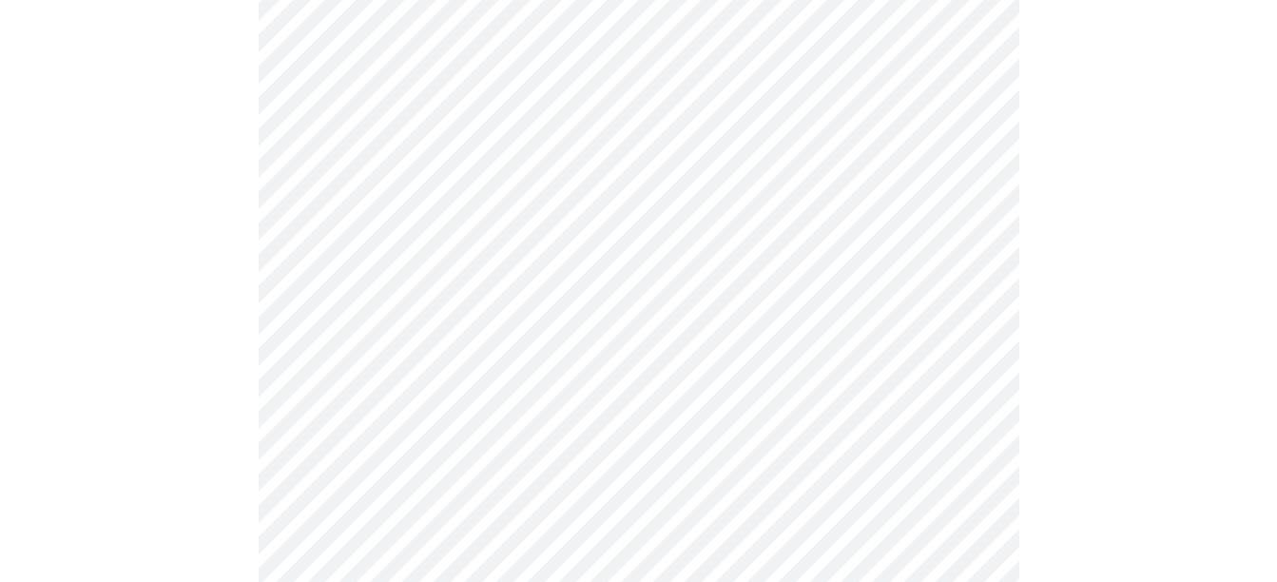
scroll to position [1427, 0]
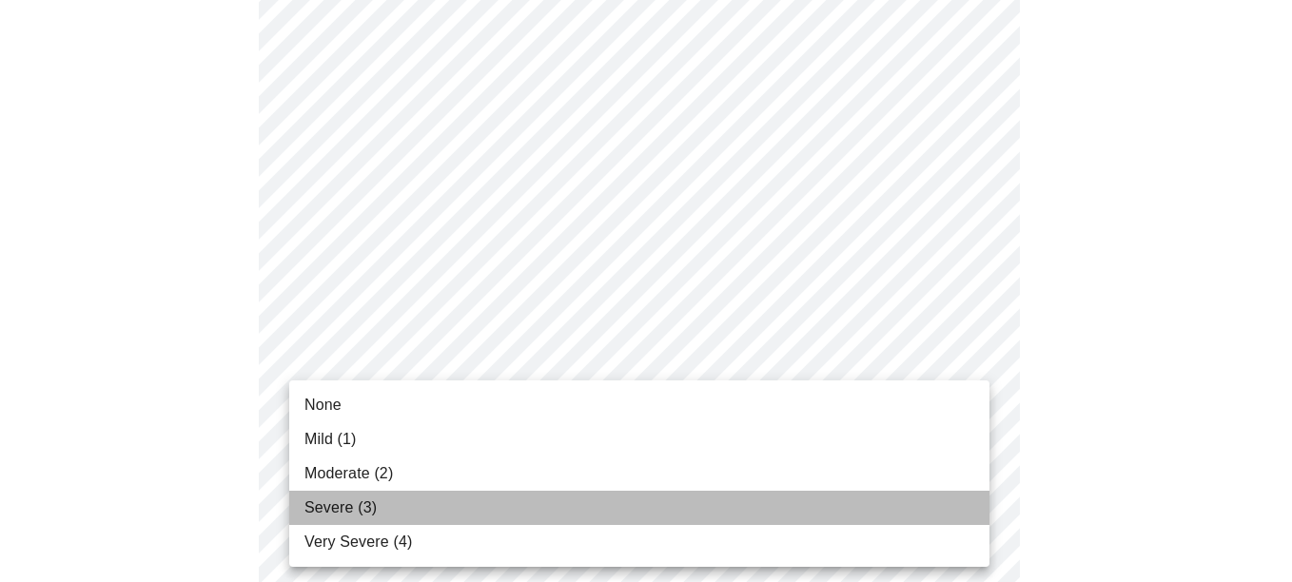
click at [390, 498] on li "Severe (3)" at bounding box center [639, 508] width 700 height 34
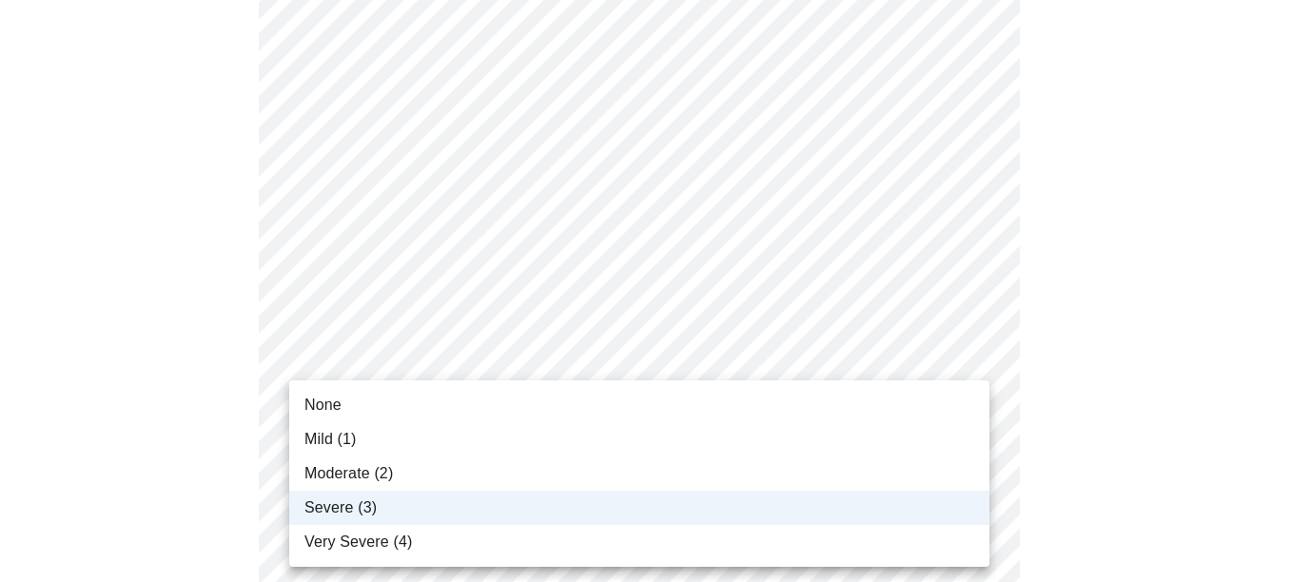
click at [1214, 422] on div at bounding box center [646, 291] width 1292 height 582
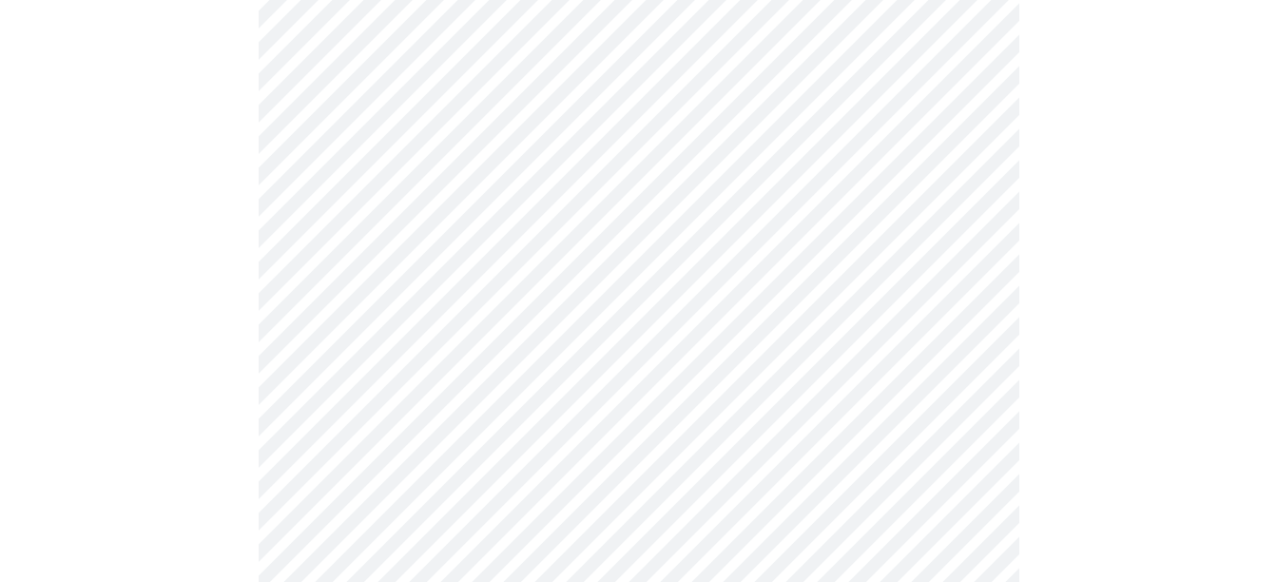
scroll to position [666, 0]
click at [797, 506] on body "MyMenopauseRx Appointments Messaging Labs Uploads Medications Community Refer a…" at bounding box center [639, 294] width 1262 height 1904
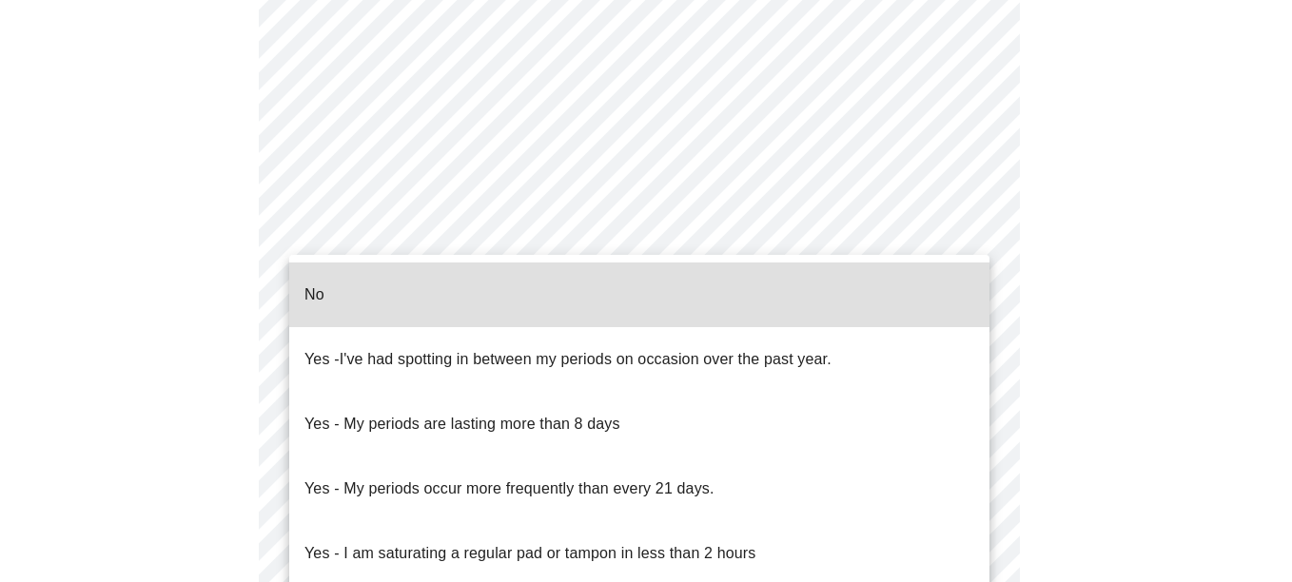
click at [697, 310] on li "No" at bounding box center [639, 294] width 700 height 65
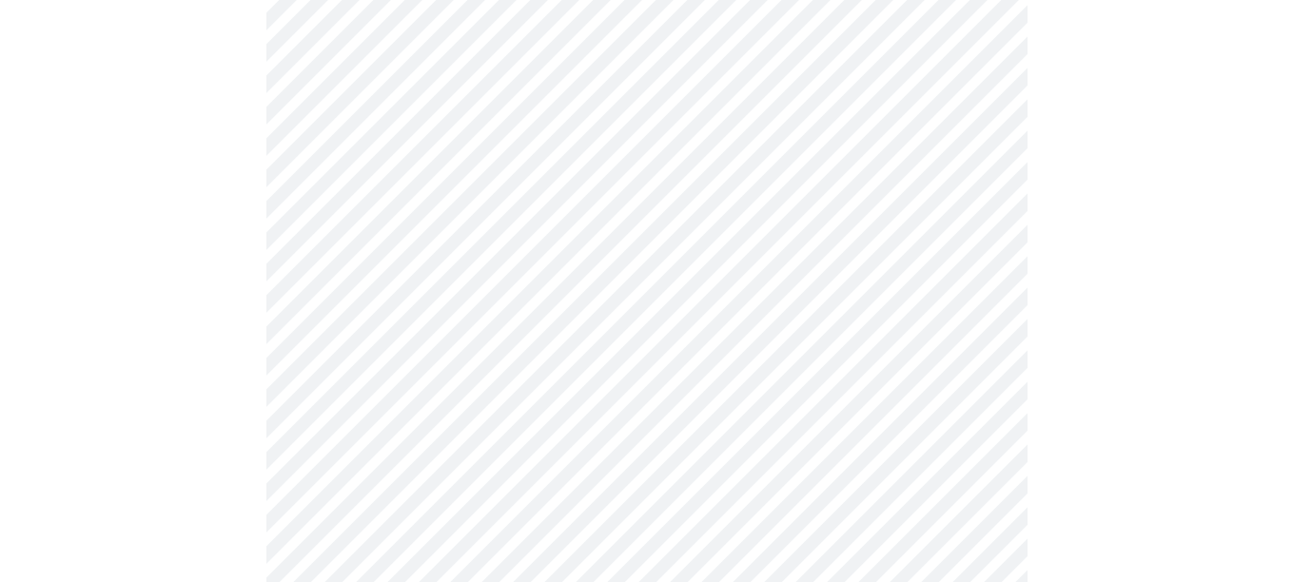
scroll to position [856, 0]
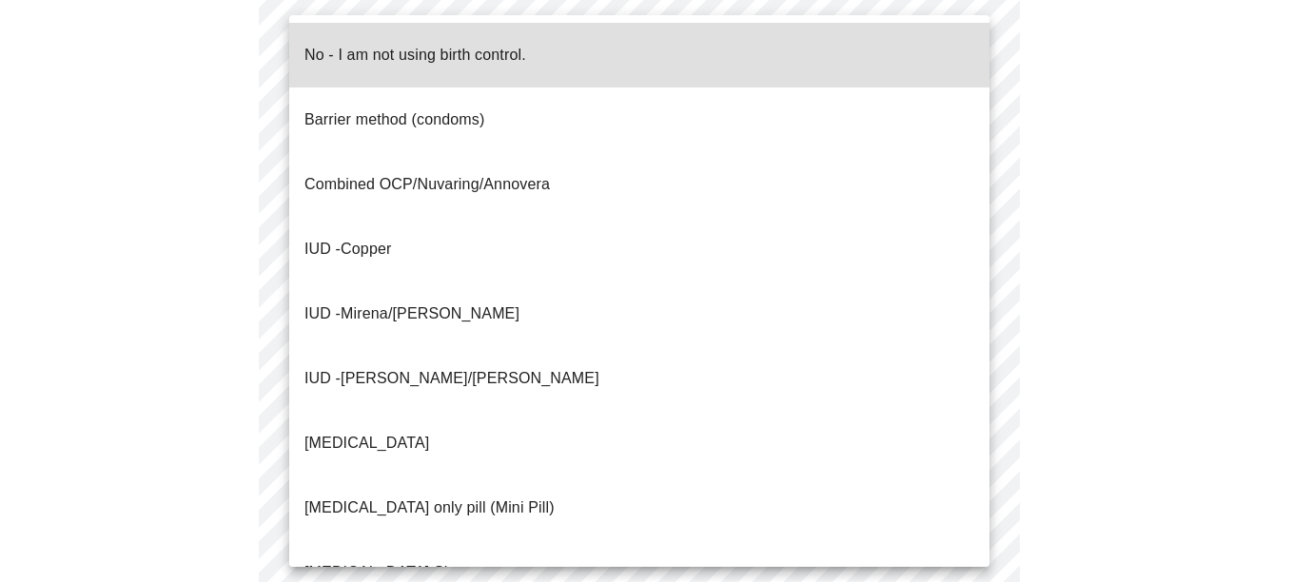
click at [771, 450] on body "MyMenopauseRx Appointments Messaging Labs Uploads Medications Community Refer a…" at bounding box center [646, 98] width 1276 height 1893
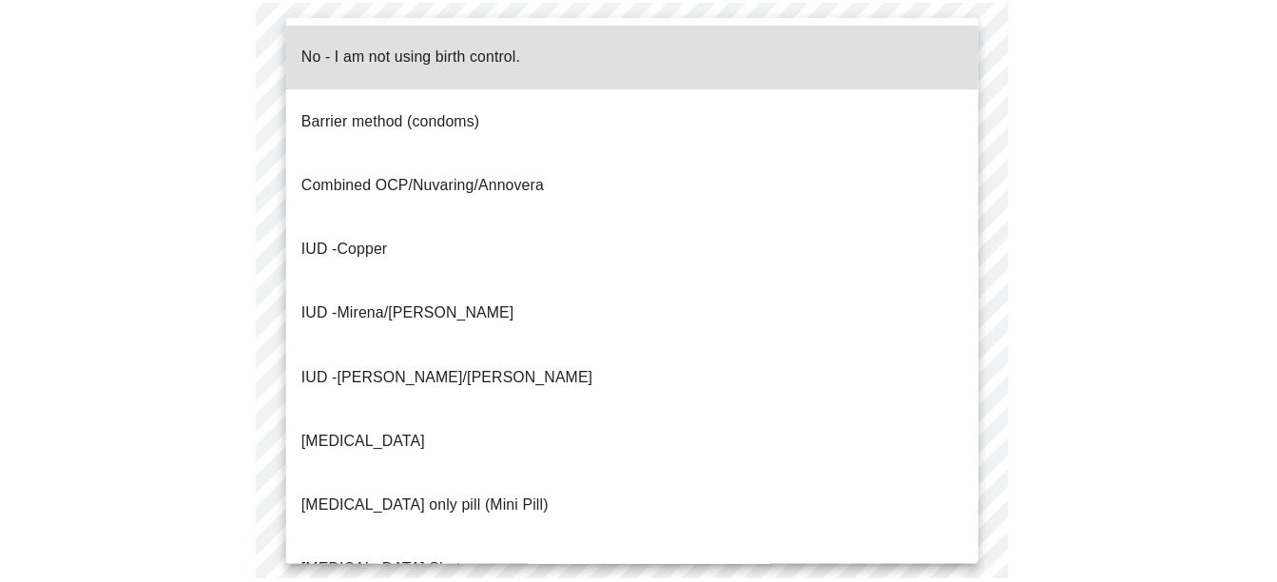
scroll to position [8, 0]
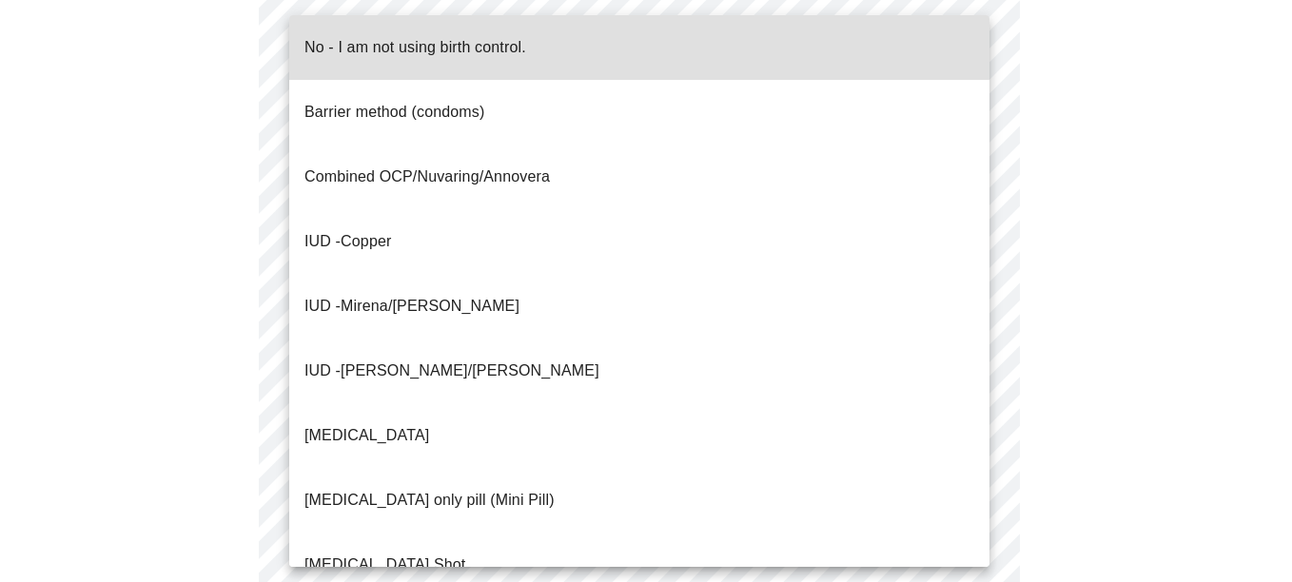
click at [509, 474] on span "Progesterone only pill (Mini Pill)" at bounding box center [429, 500] width 250 height 53
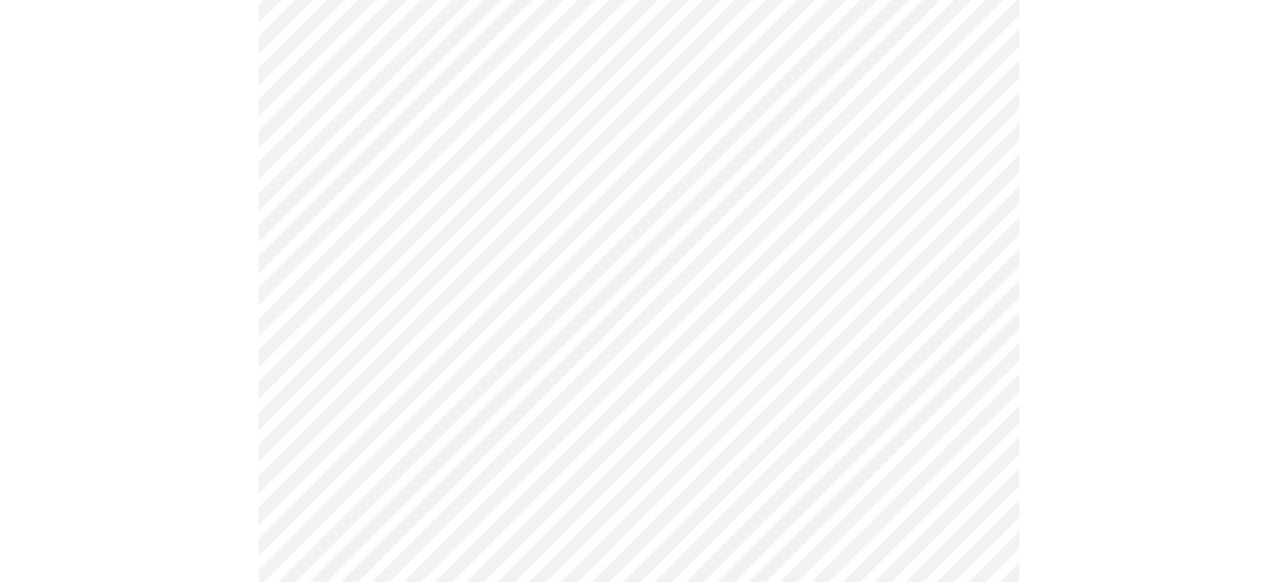
scroll to position [951, 0]
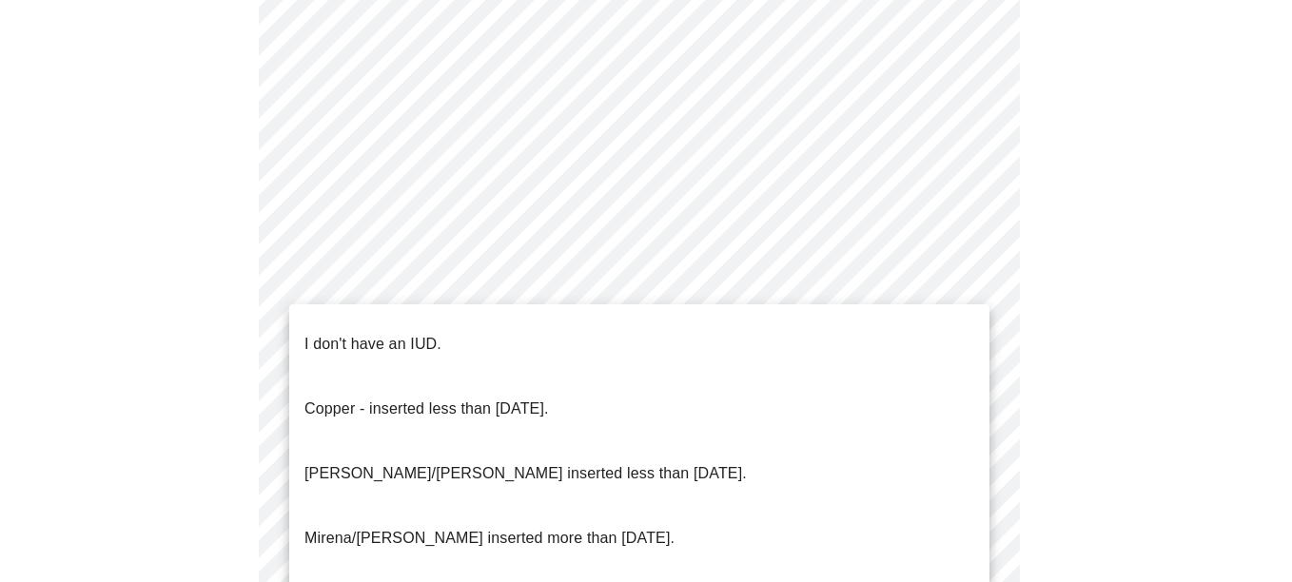
click at [429, 342] on span "I don't have an IUD." at bounding box center [372, 344] width 137 height 53
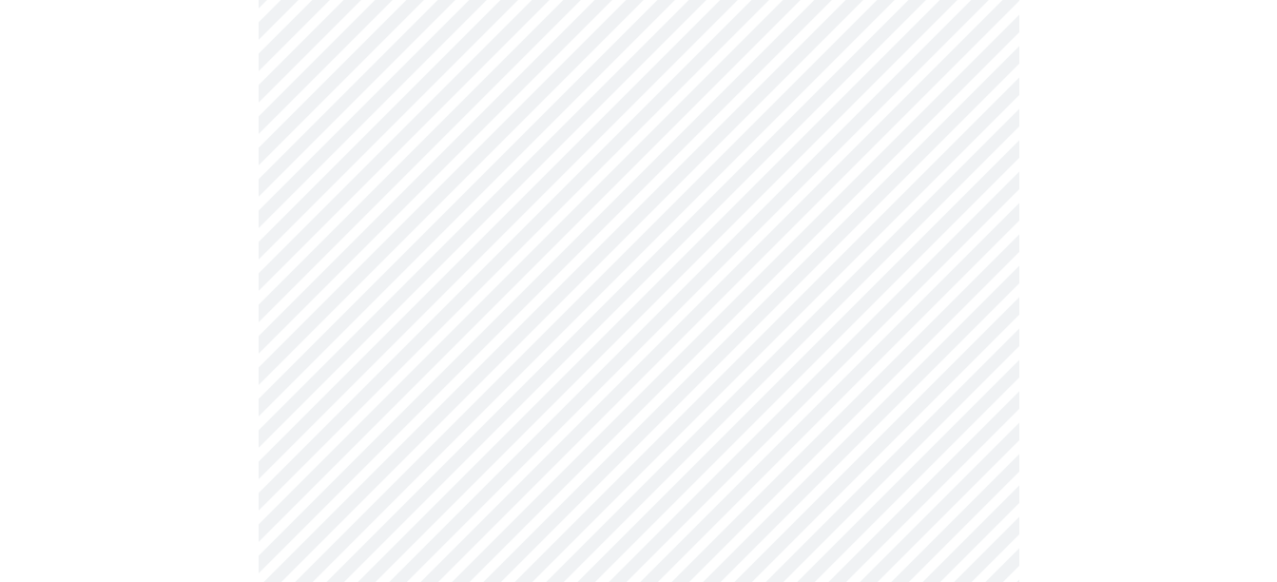
scroll to position [1236, 0]
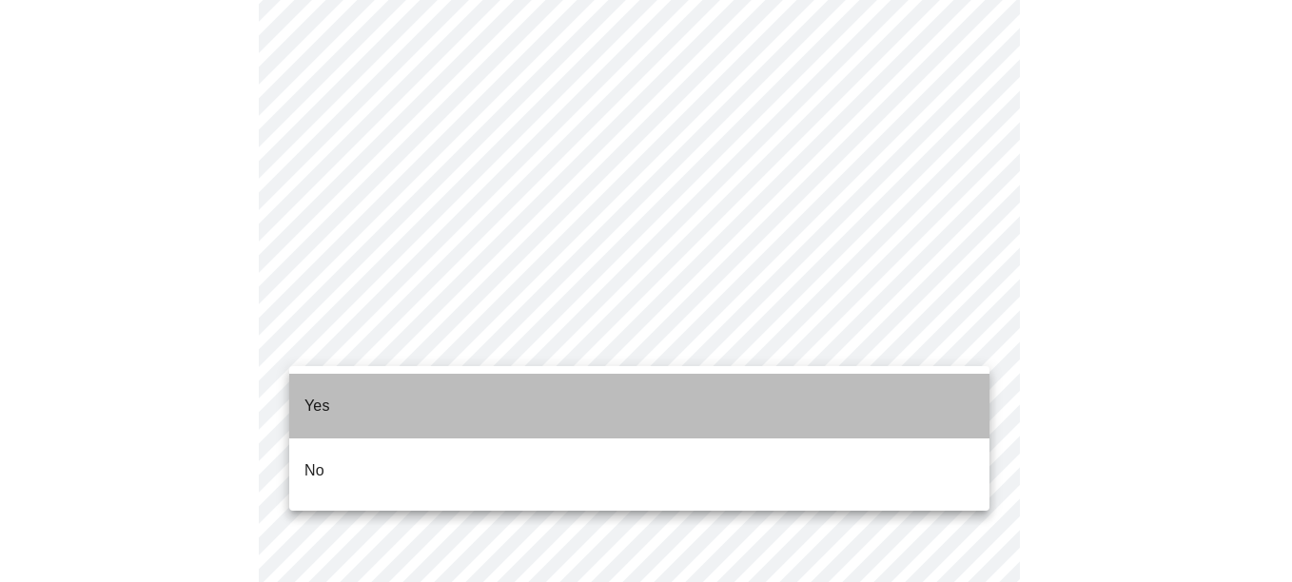
click at [443, 409] on li "Yes" at bounding box center [639, 406] width 700 height 65
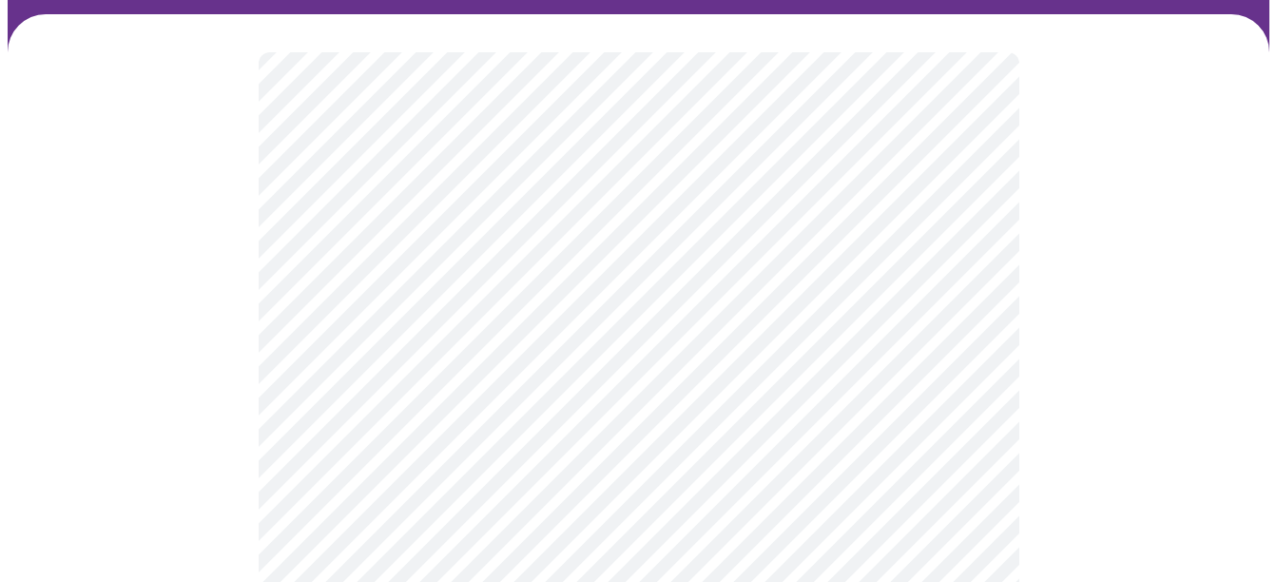
scroll to position [190, 0]
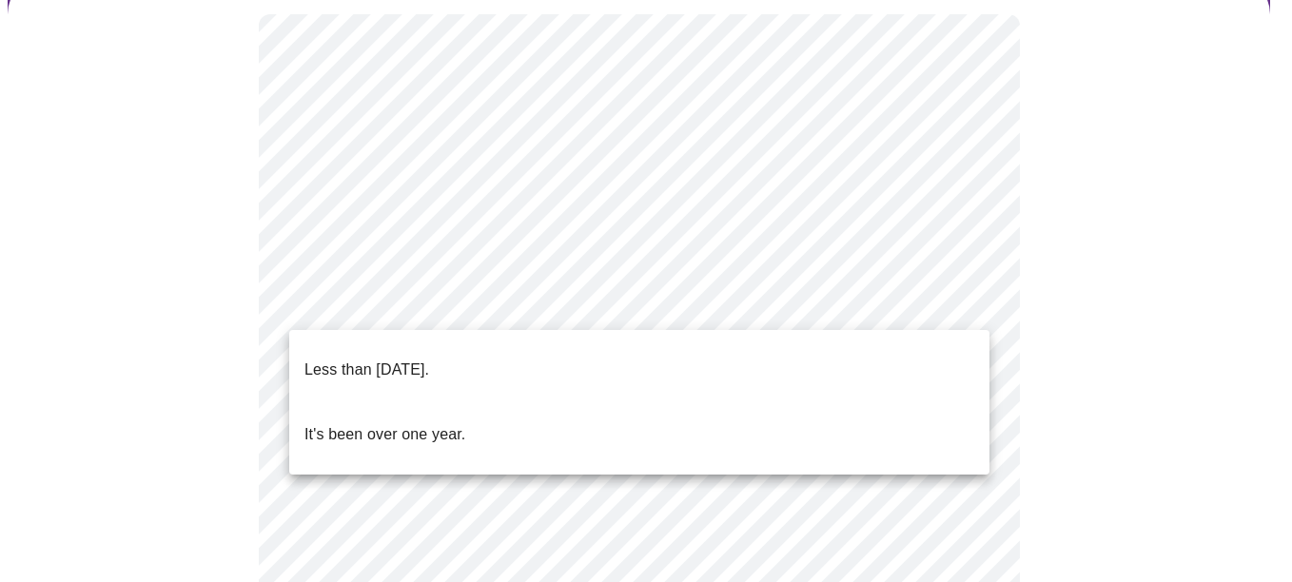
click at [473, 371] on li "Less than one year ago." at bounding box center [639, 370] width 700 height 65
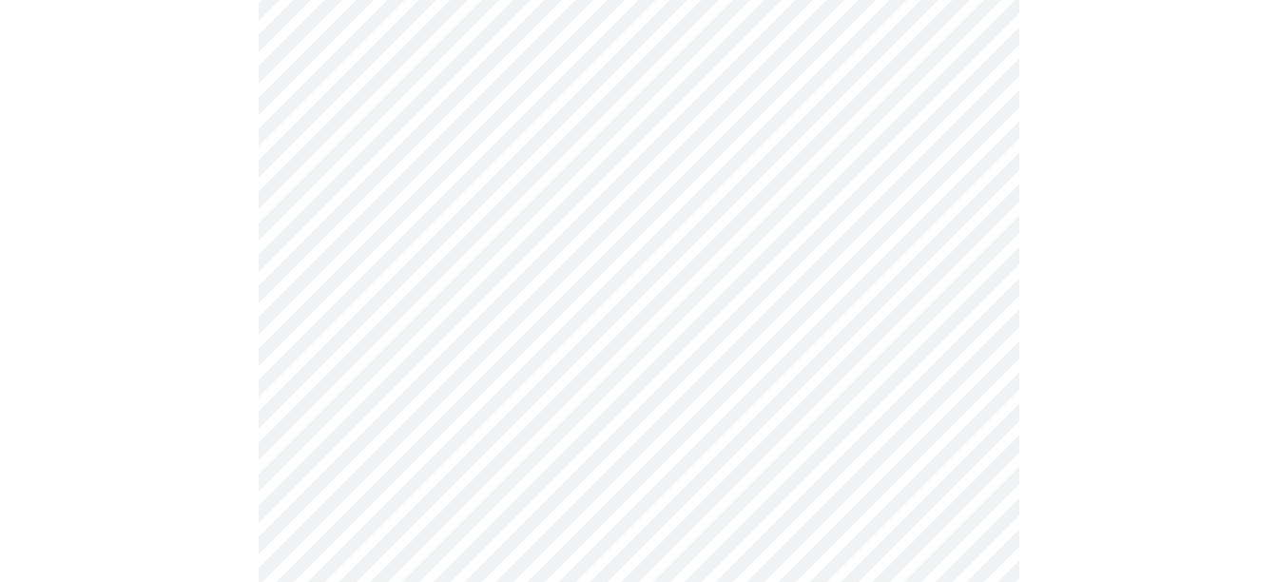
scroll to position [380, 0]
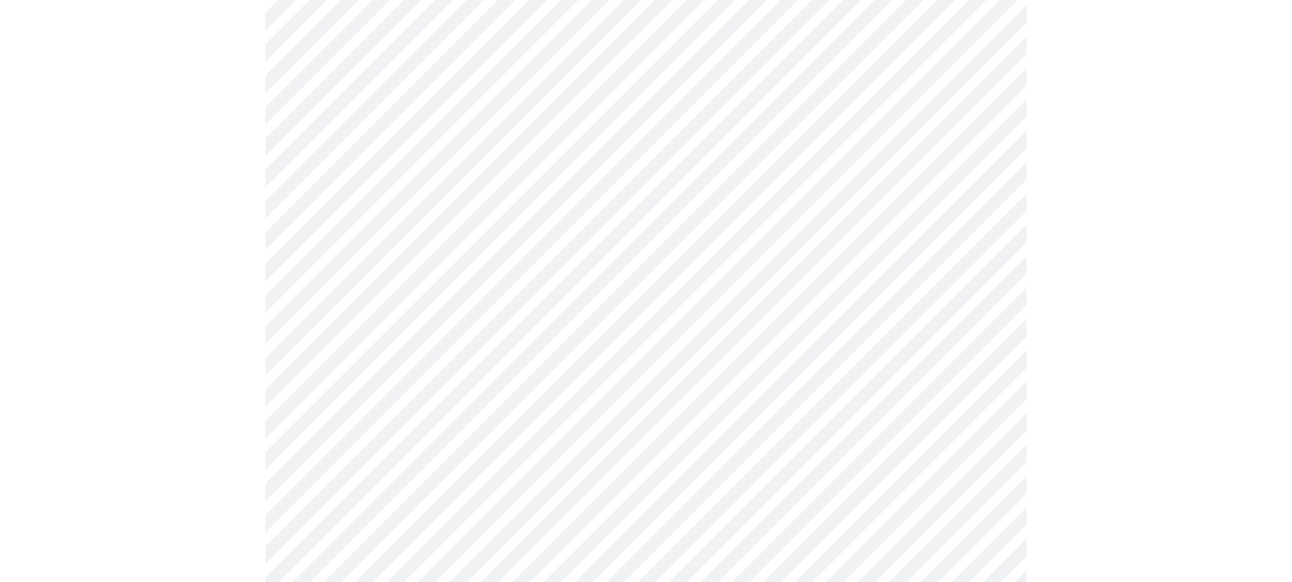
click at [625, 297] on body "MyMenopauseRx Appointments Messaging Labs Uploads Medications Community Refer a…" at bounding box center [646, 405] width 1276 height 1556
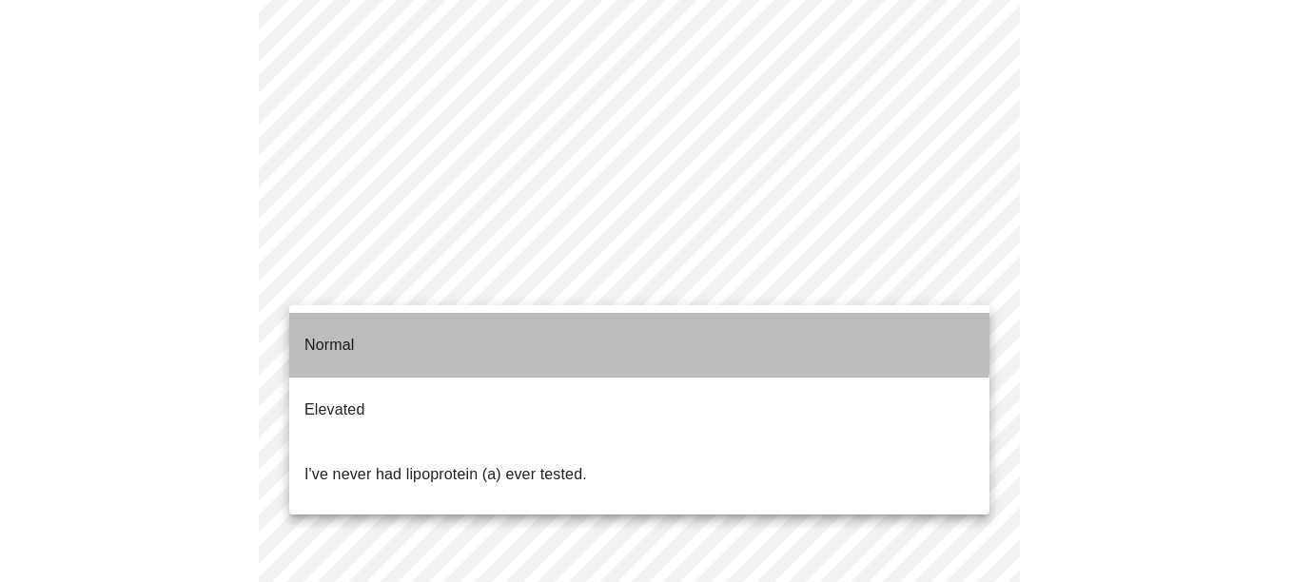
click at [617, 313] on li "Normal" at bounding box center [639, 345] width 700 height 65
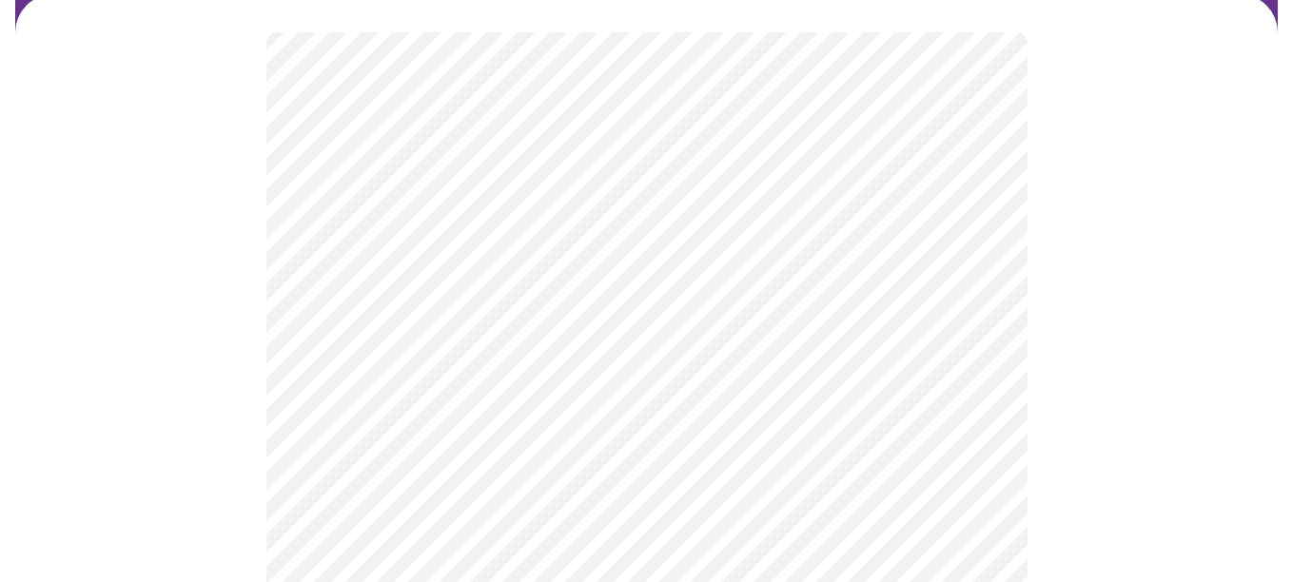
scroll to position [190, 0]
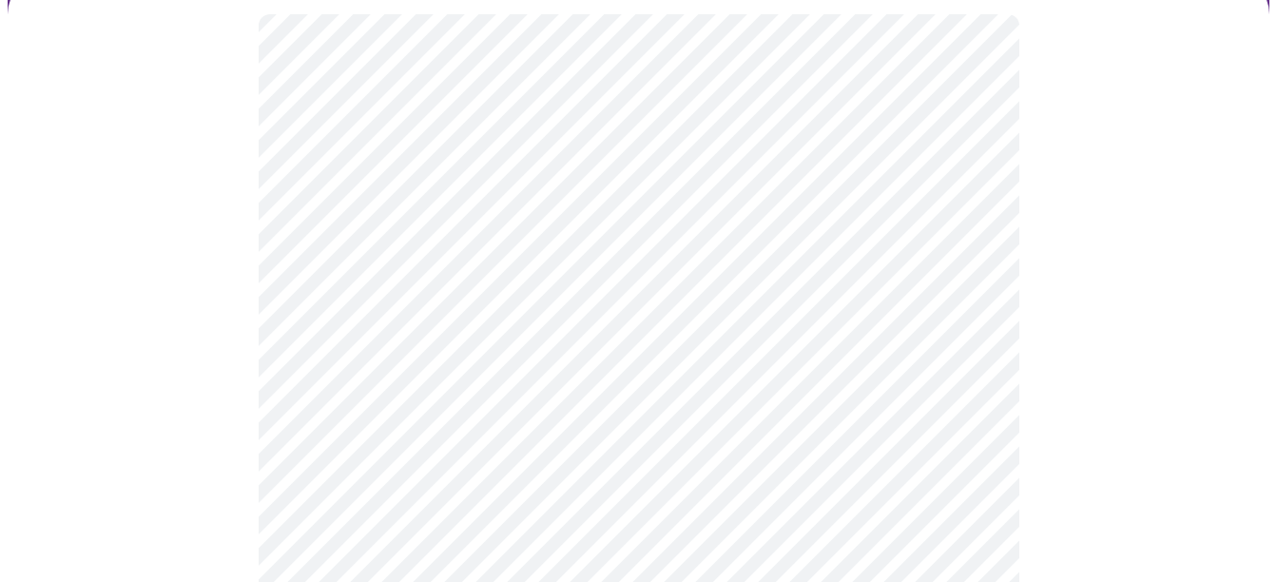
click at [455, 358] on body "MyMenopauseRx Appointments Messaging Labs Uploads Medications Community Refer a…" at bounding box center [639, 338] width 1262 height 1042
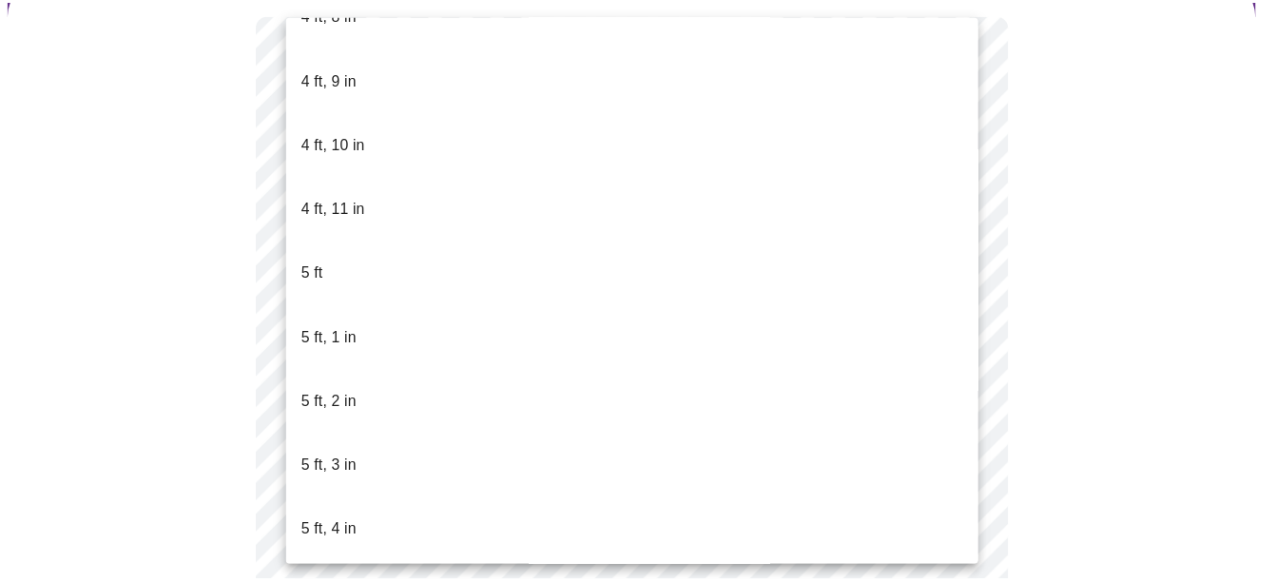
scroll to position [1427, 0]
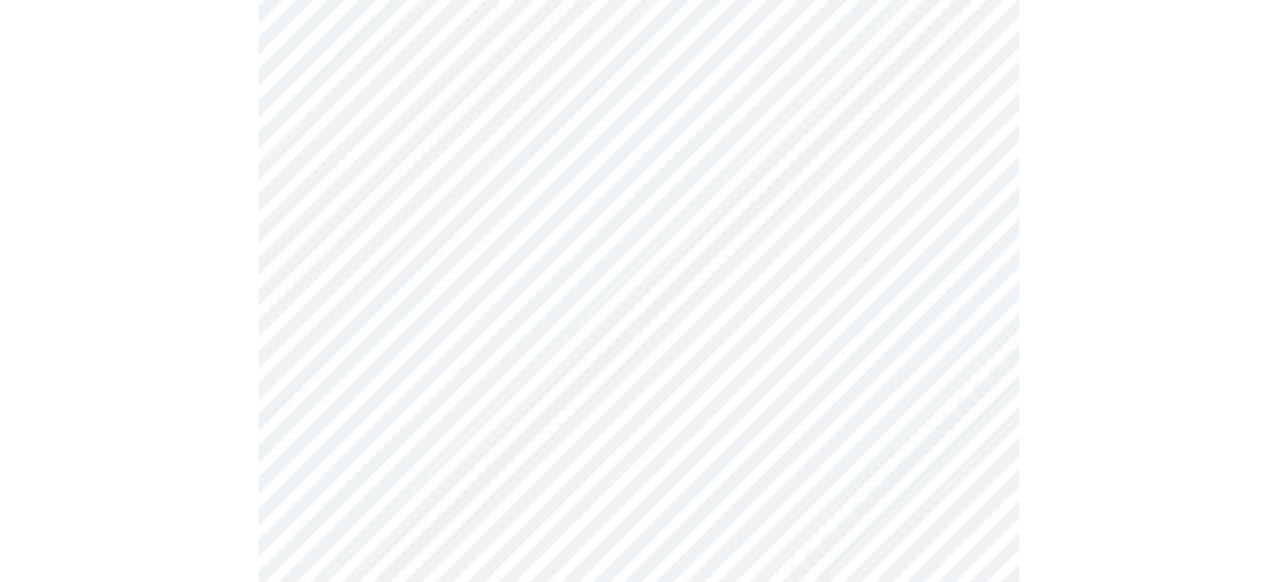
scroll to position [4945, 0]
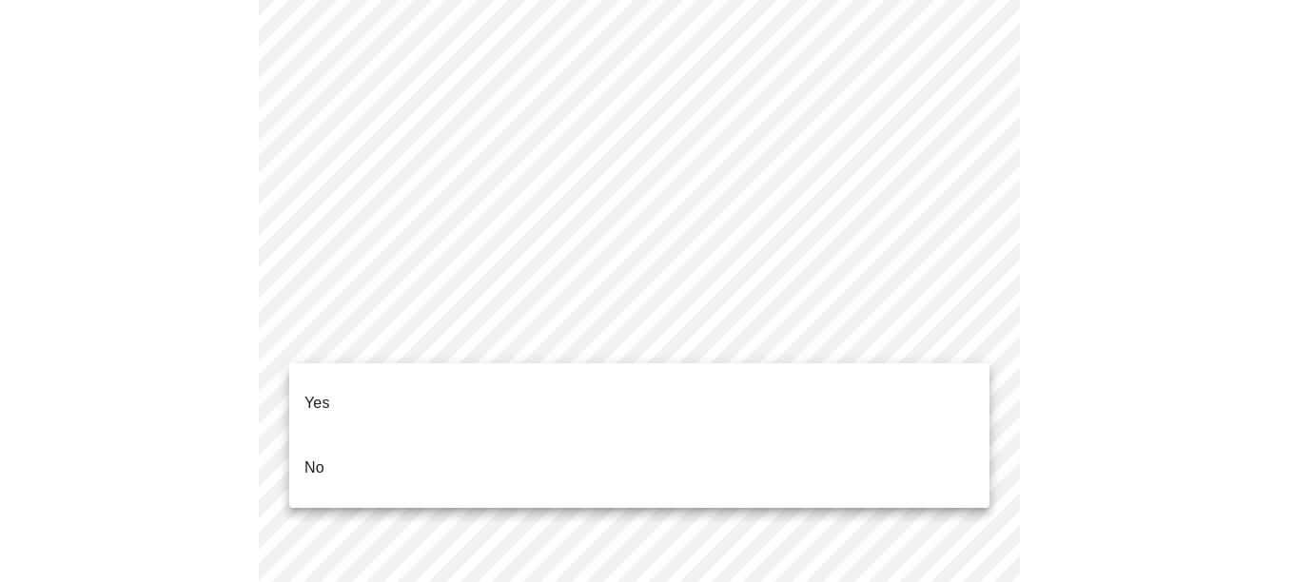
click at [331, 437] on li "No" at bounding box center [639, 468] width 700 height 65
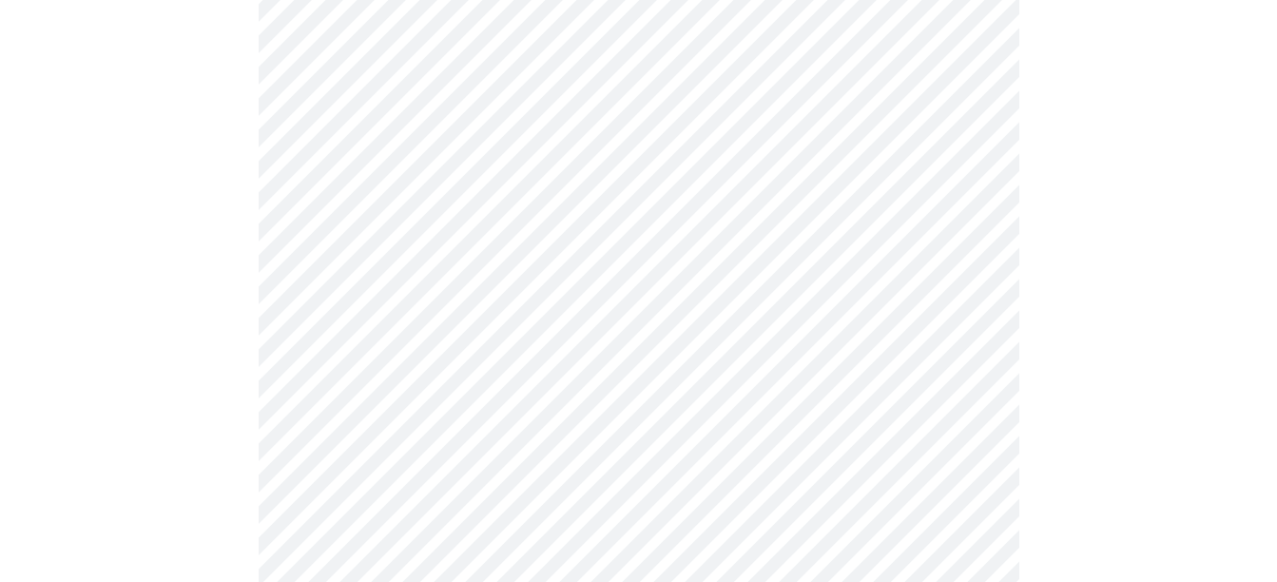
scroll to position [1141, 0]
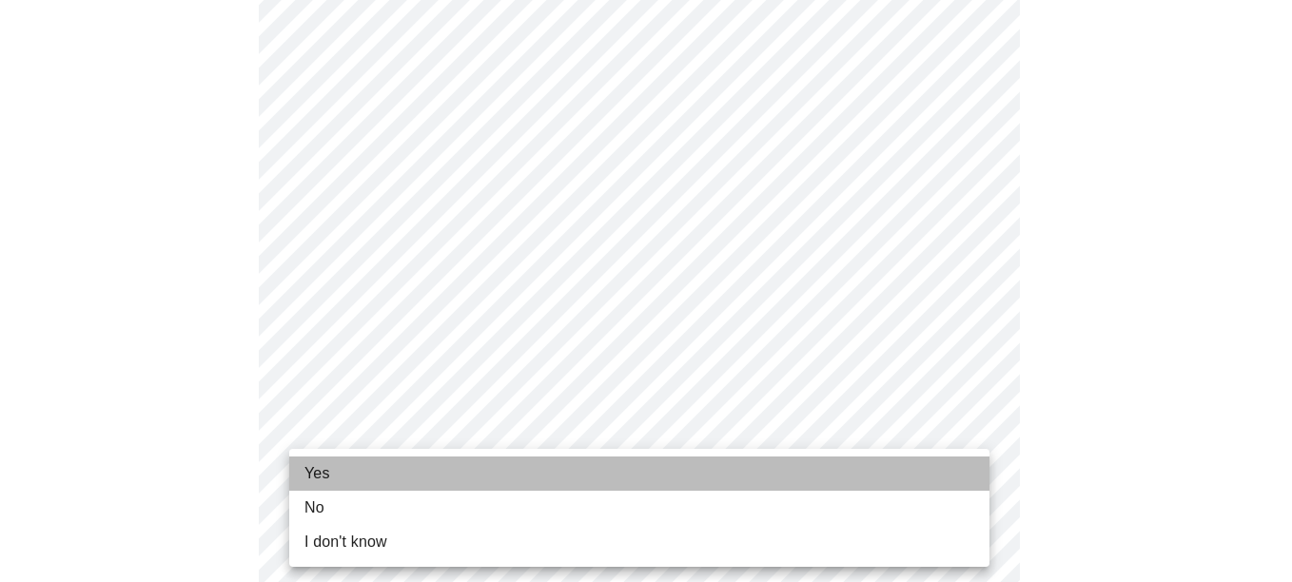
click at [406, 482] on li "Yes" at bounding box center [639, 474] width 700 height 34
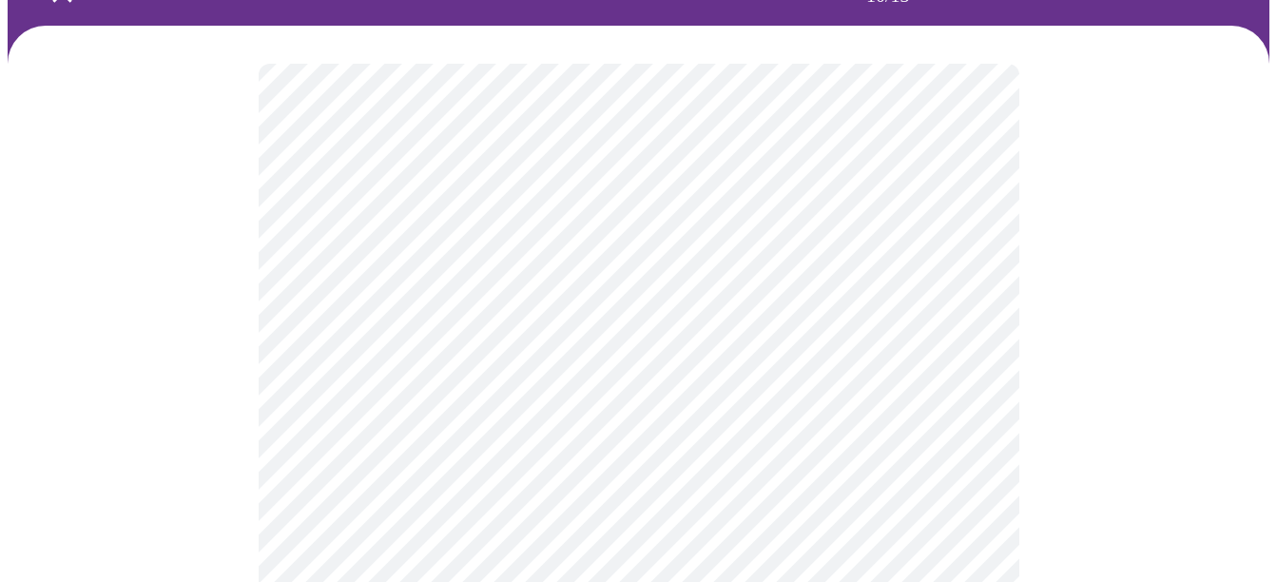
scroll to position [190, 0]
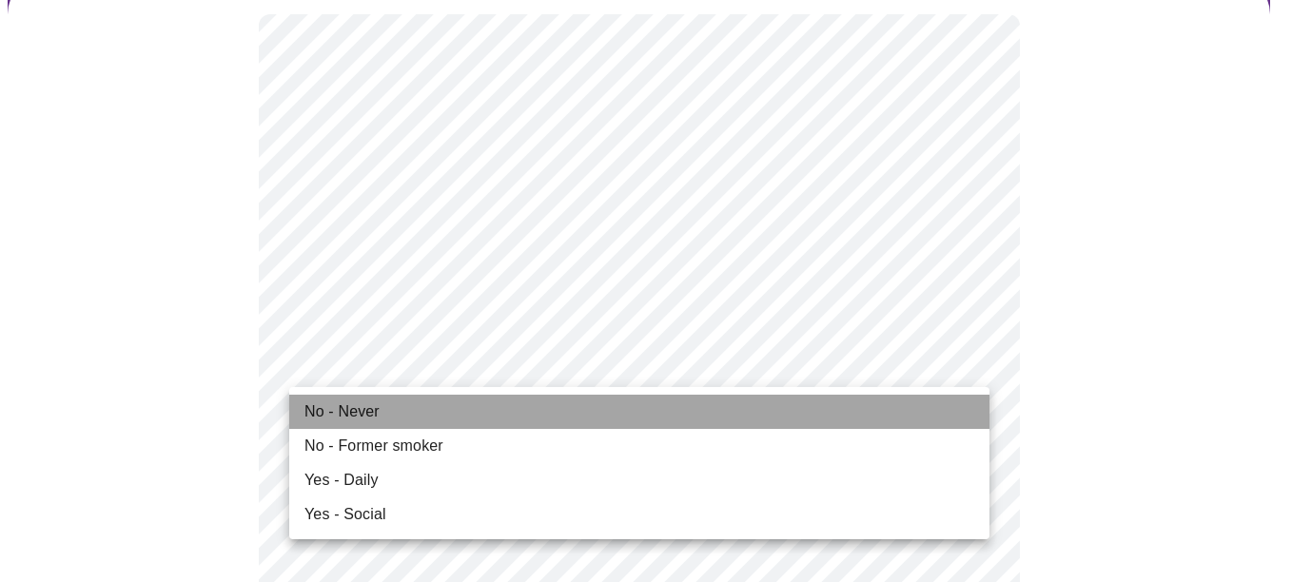
click at [396, 417] on li "No - Never" at bounding box center [639, 412] width 700 height 34
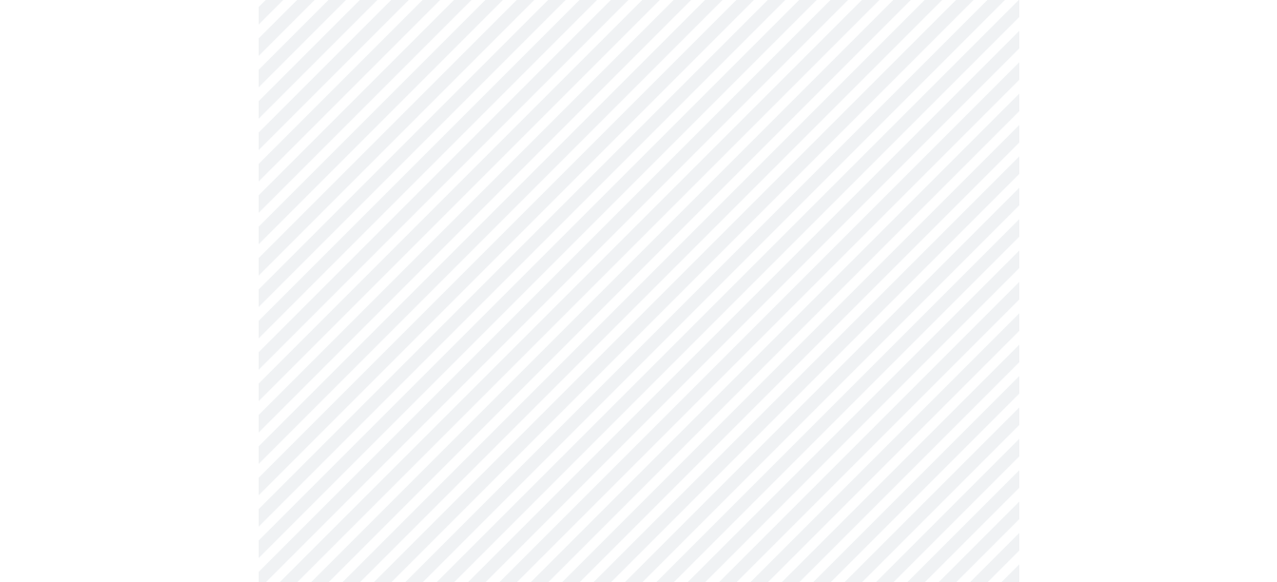
scroll to position [1427, 0]
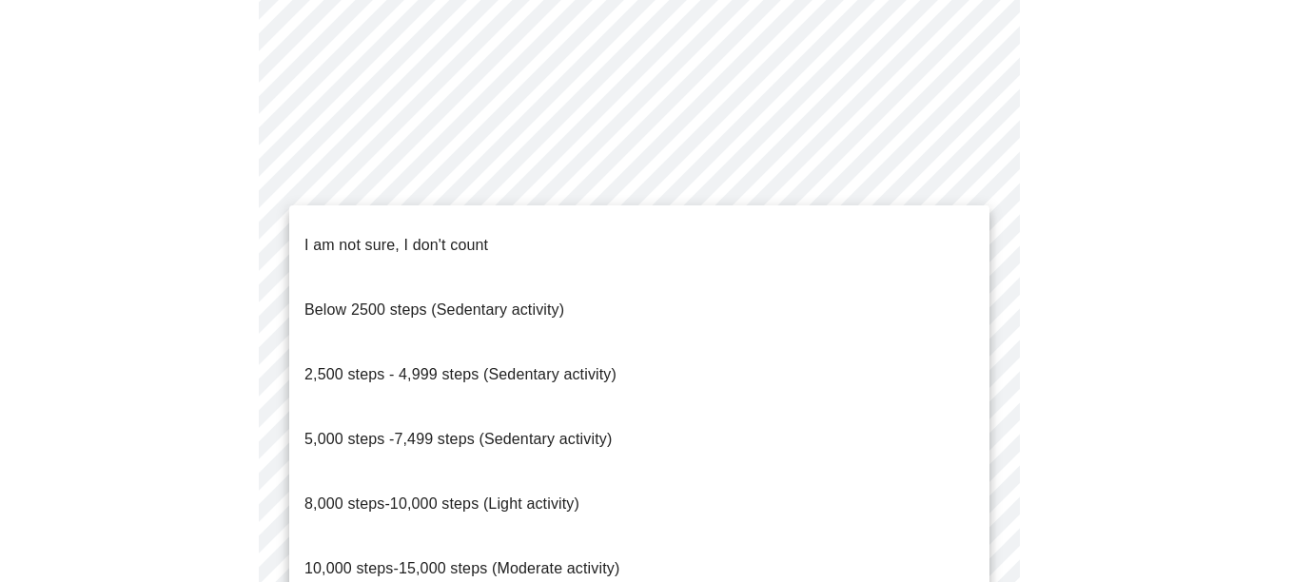
click at [448, 495] on span "8,000 steps-10,000 steps (Light activity)" at bounding box center [441, 503] width 275 height 16
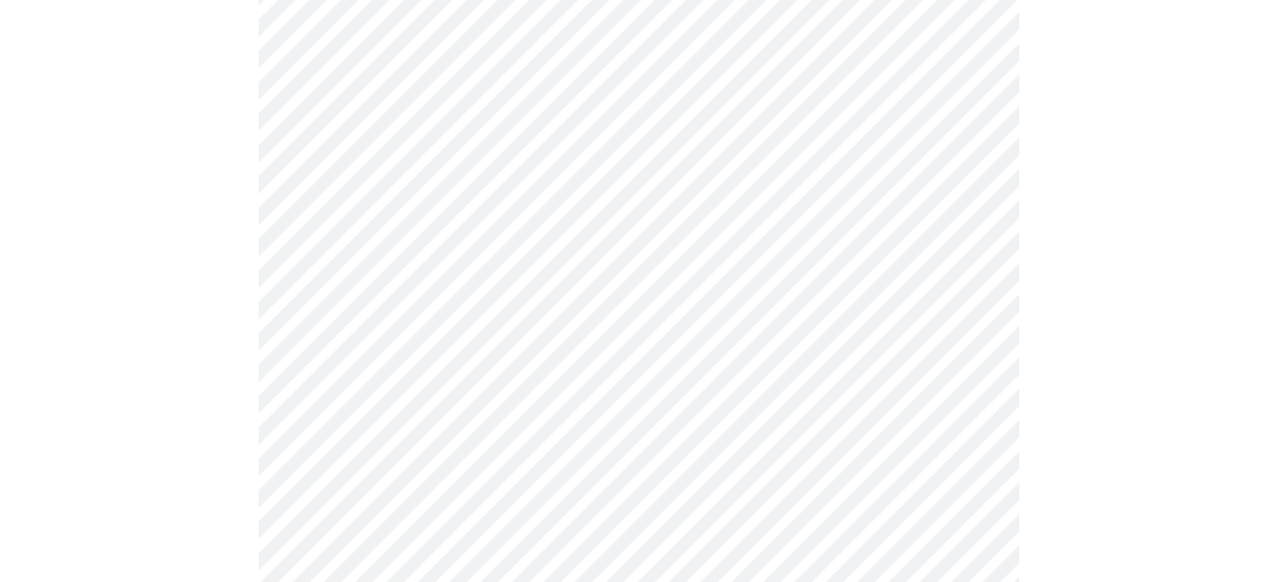
scroll to position [1807, 0]
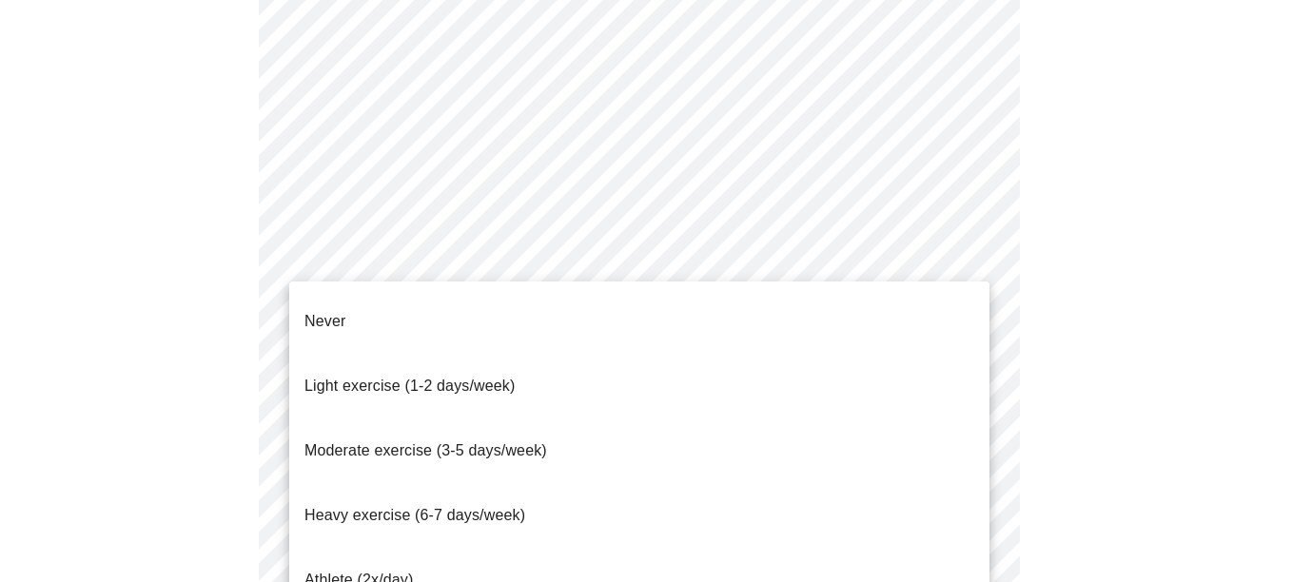
click at [398, 424] on span "Moderate exercise (3-5 days/week)" at bounding box center [425, 450] width 243 height 53
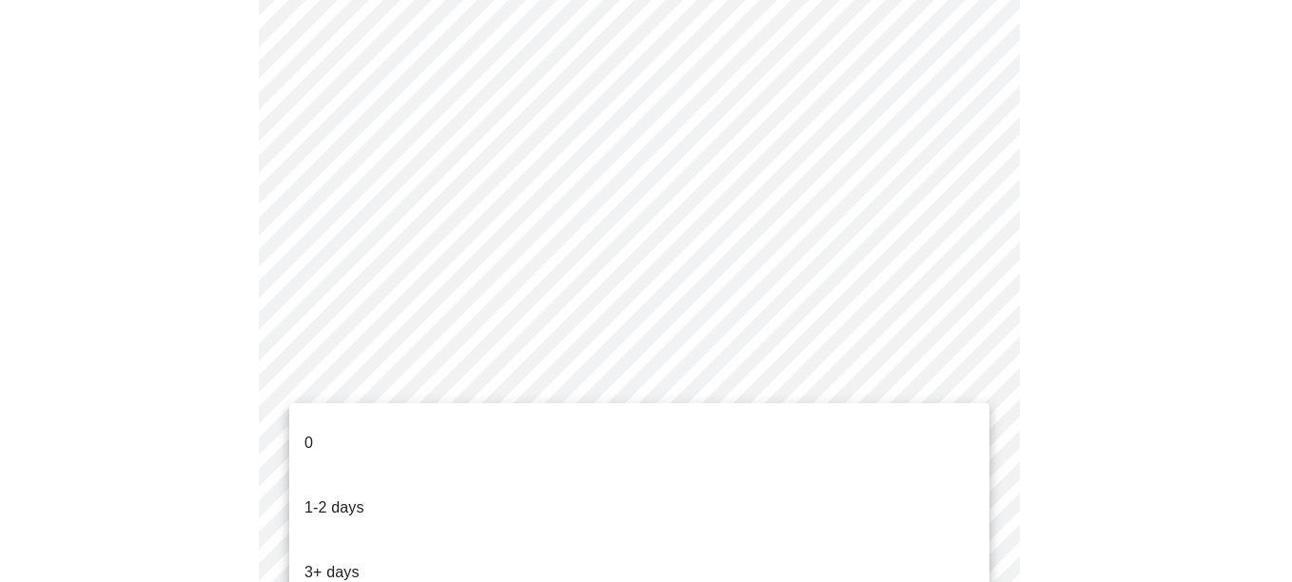
click at [399, 476] on li "1-2 days" at bounding box center [639, 508] width 700 height 65
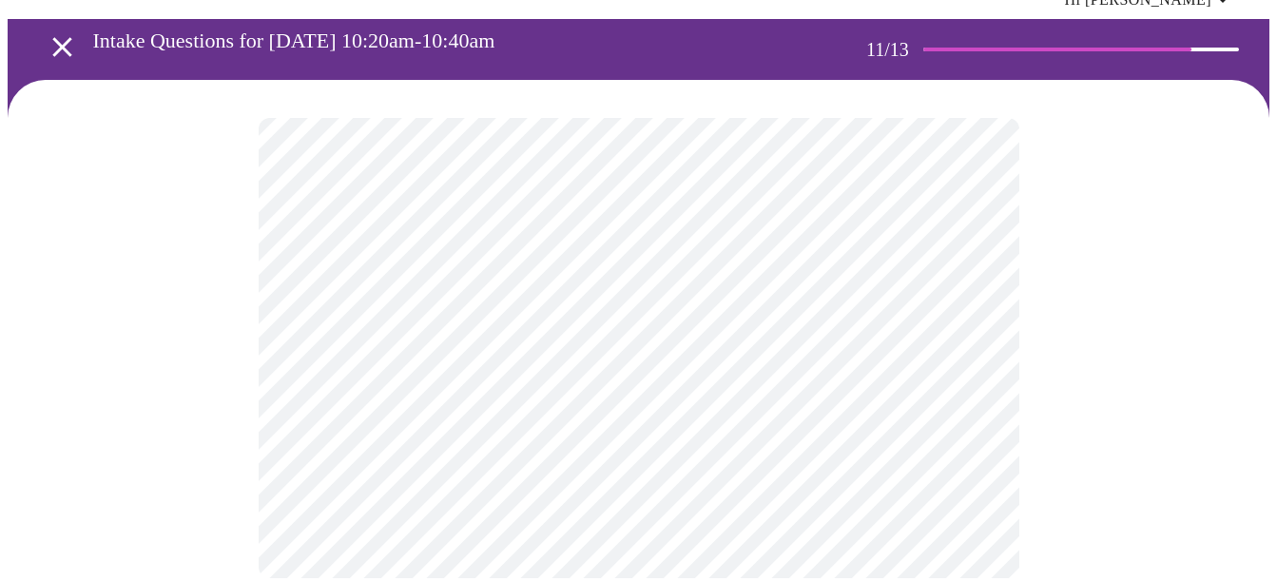
scroll to position [0, 0]
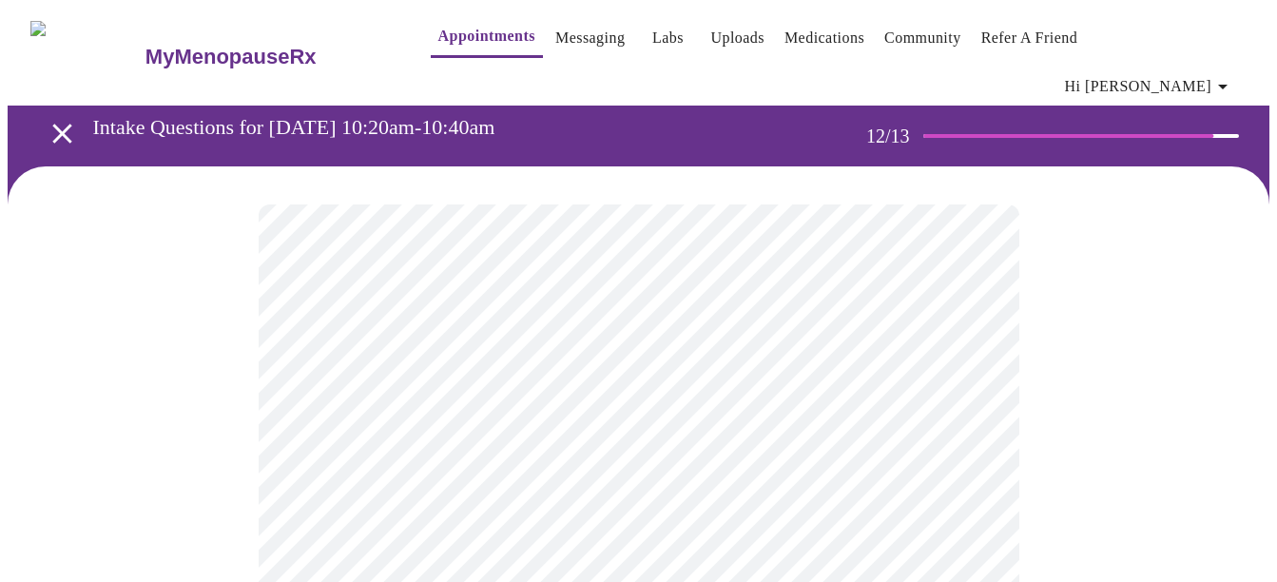
click at [694, 395] on body "MyMenopauseRx Appointments Messaging Labs Uploads Medications Community Refer a…" at bounding box center [639, 337] width 1262 height 659
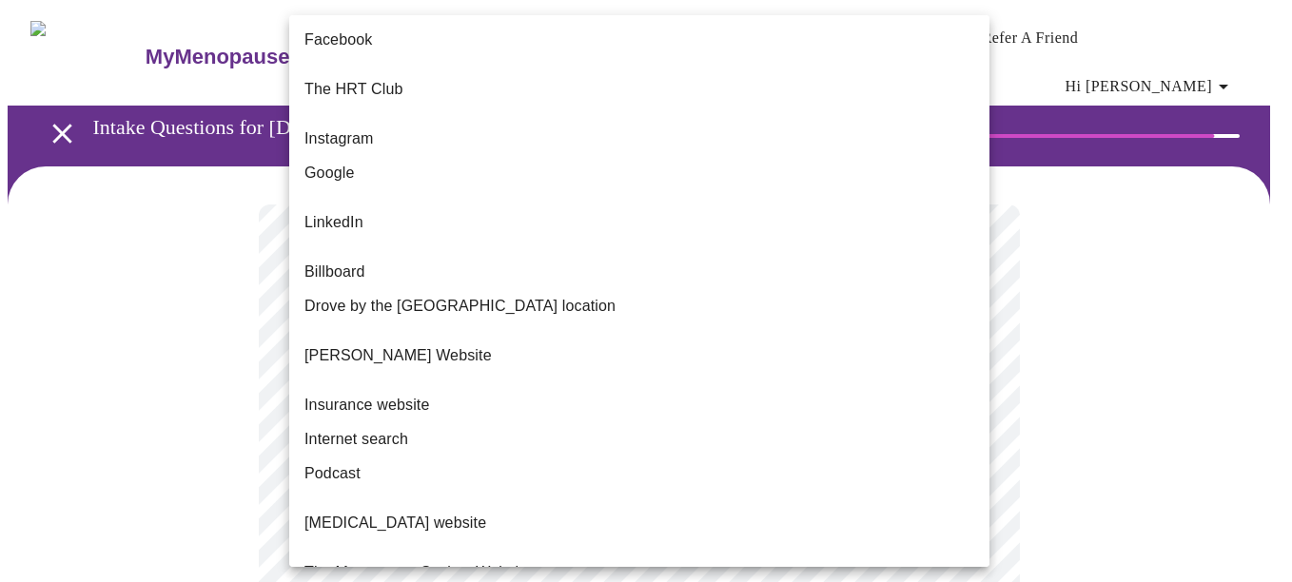
click at [380, 428] on span "Internet search" at bounding box center [356, 439] width 104 height 23
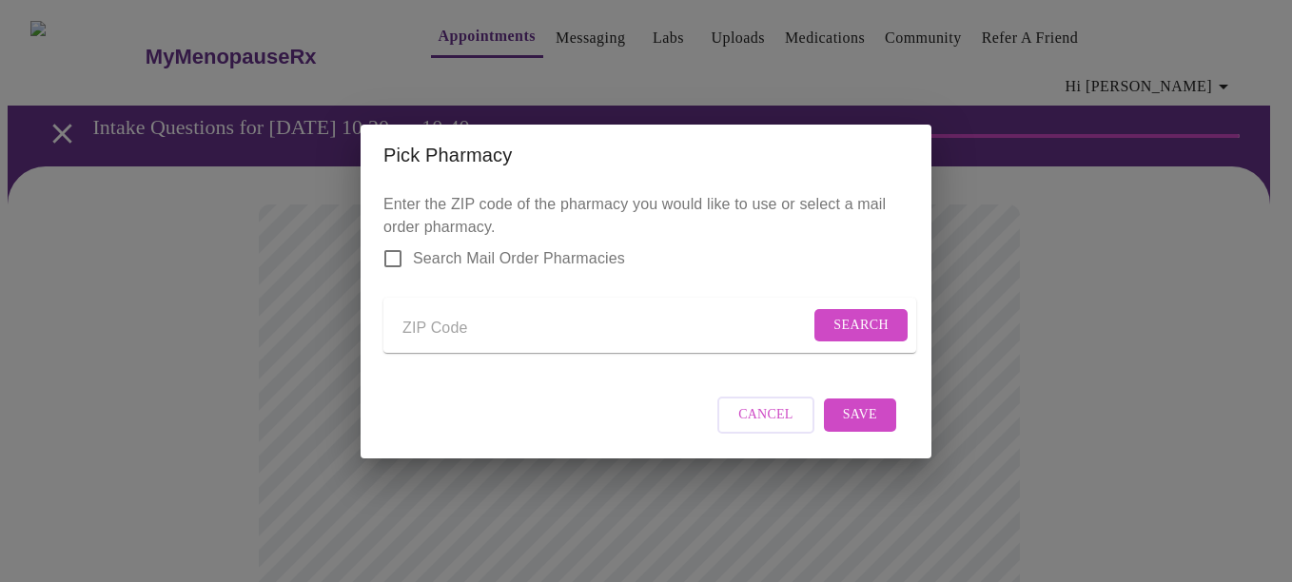
click at [496, 334] on input "Send a message to your care team" at bounding box center [605, 329] width 407 height 30
click at [846, 326] on span "Search" at bounding box center [860, 326] width 55 height 24
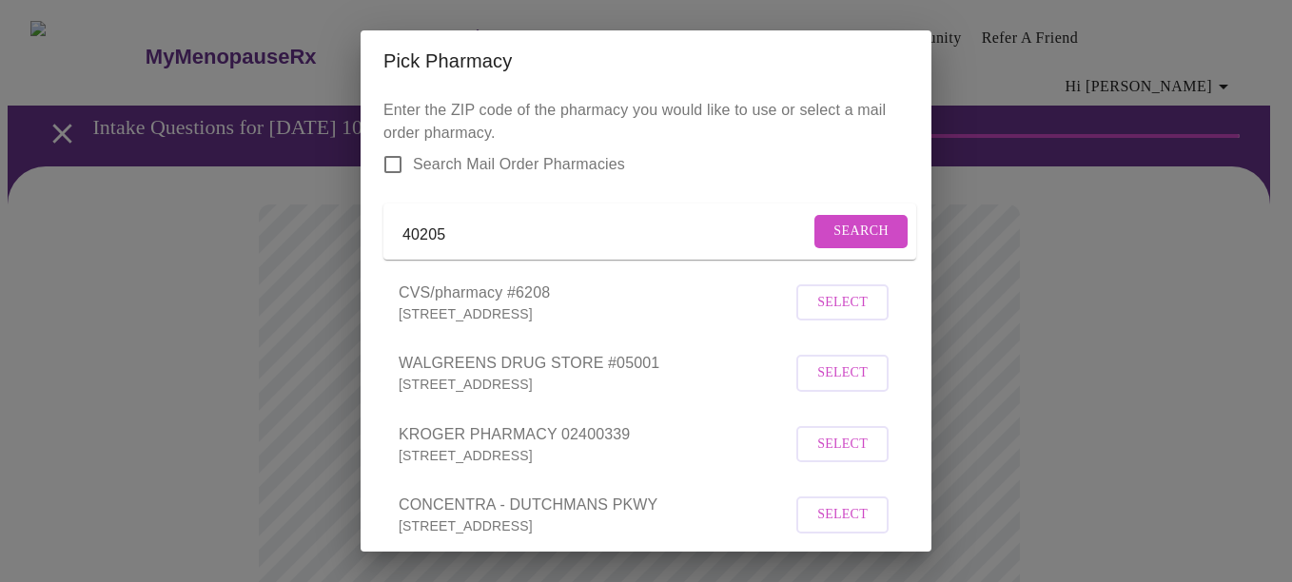
click at [471, 242] on input "40205" at bounding box center [605, 235] width 407 height 30
type input "40207"
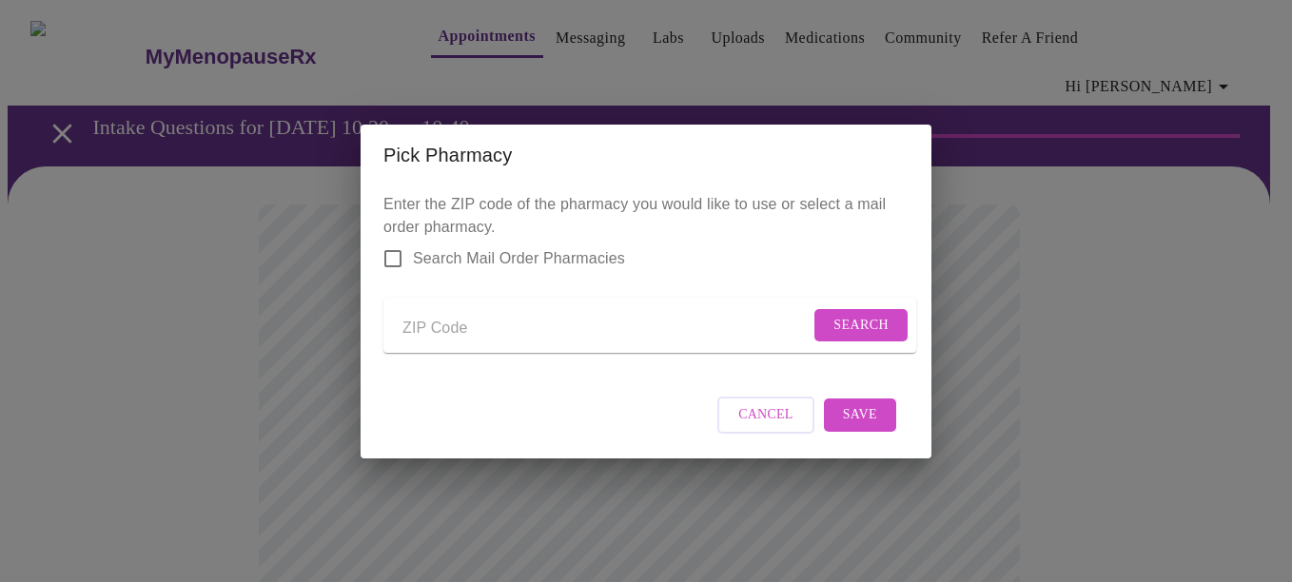
click at [471, 330] on input "Send a message to your care team" at bounding box center [605, 329] width 407 height 30
type input "40207"
click at [834, 321] on span "Search" at bounding box center [860, 326] width 55 height 24
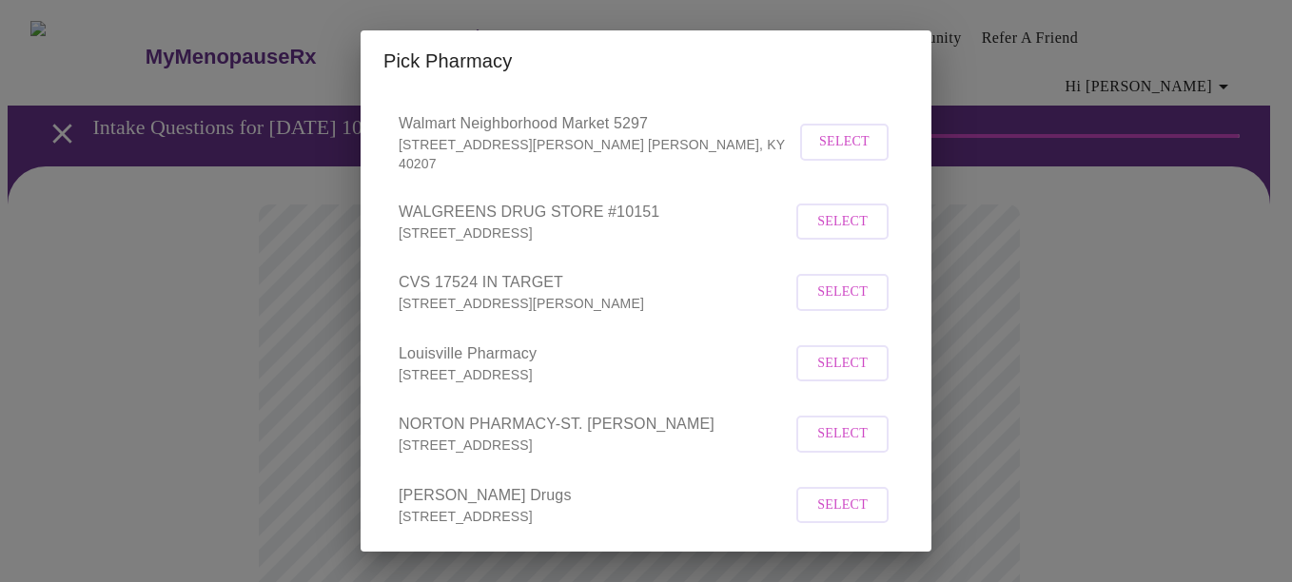
scroll to position [381, 0]
click at [830, 304] on span "Select" at bounding box center [842, 293] width 50 height 24
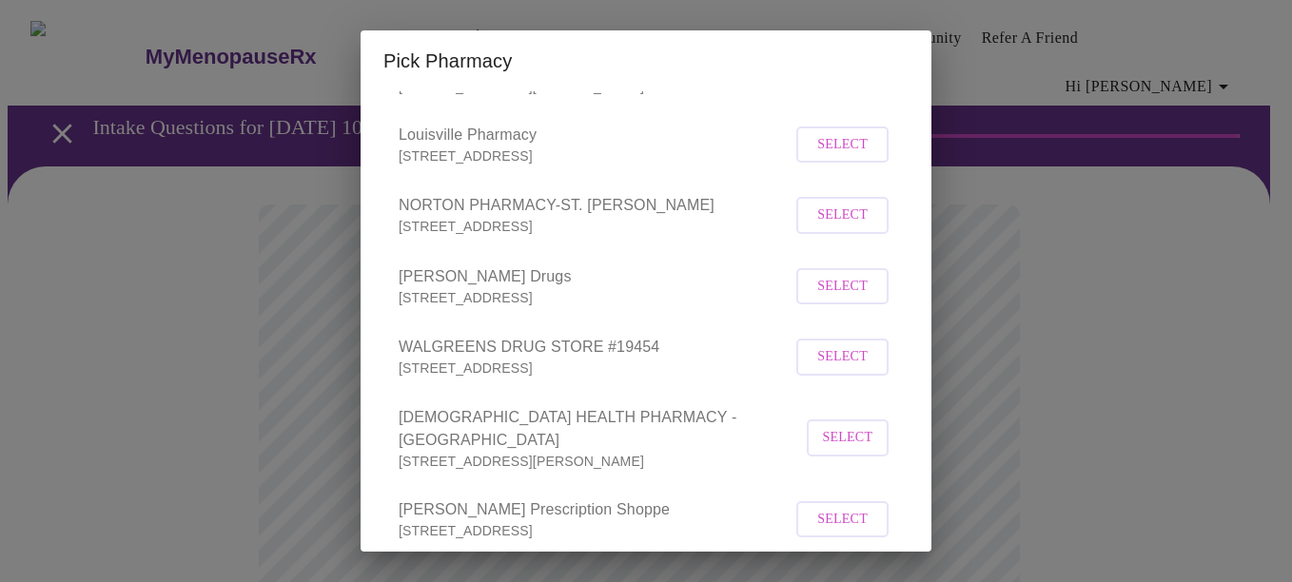
scroll to position [952, 0]
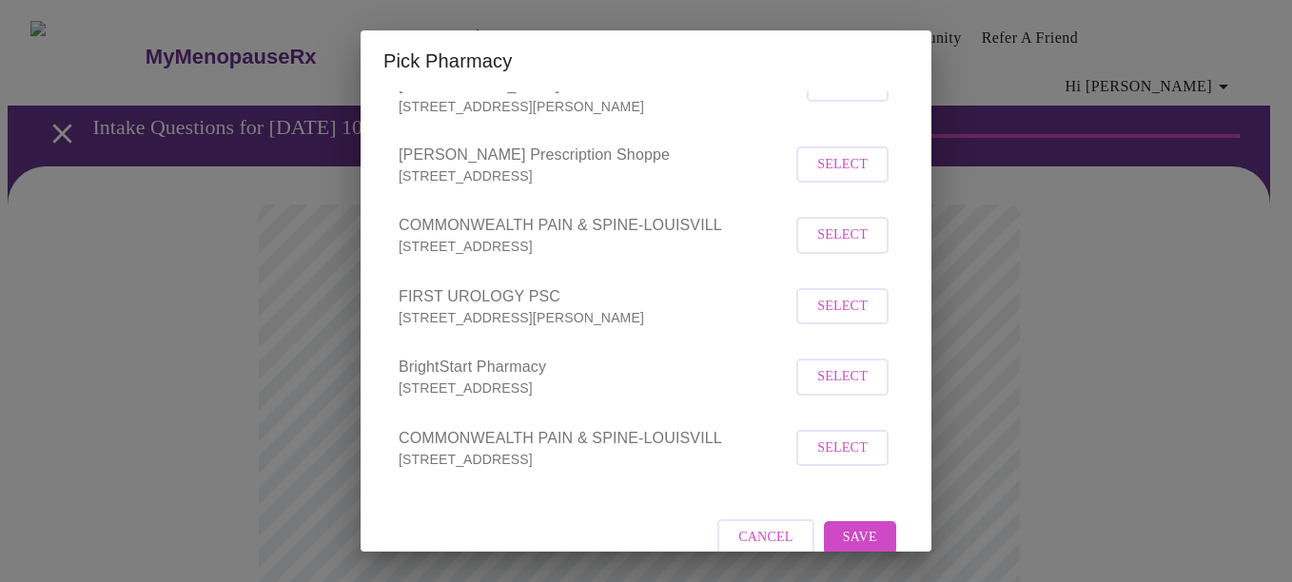
click at [1045, 388] on div "Pick Pharmacy Enter the ZIP code of the pharmacy you would like to use or selec…" at bounding box center [646, 291] width 1292 height 582
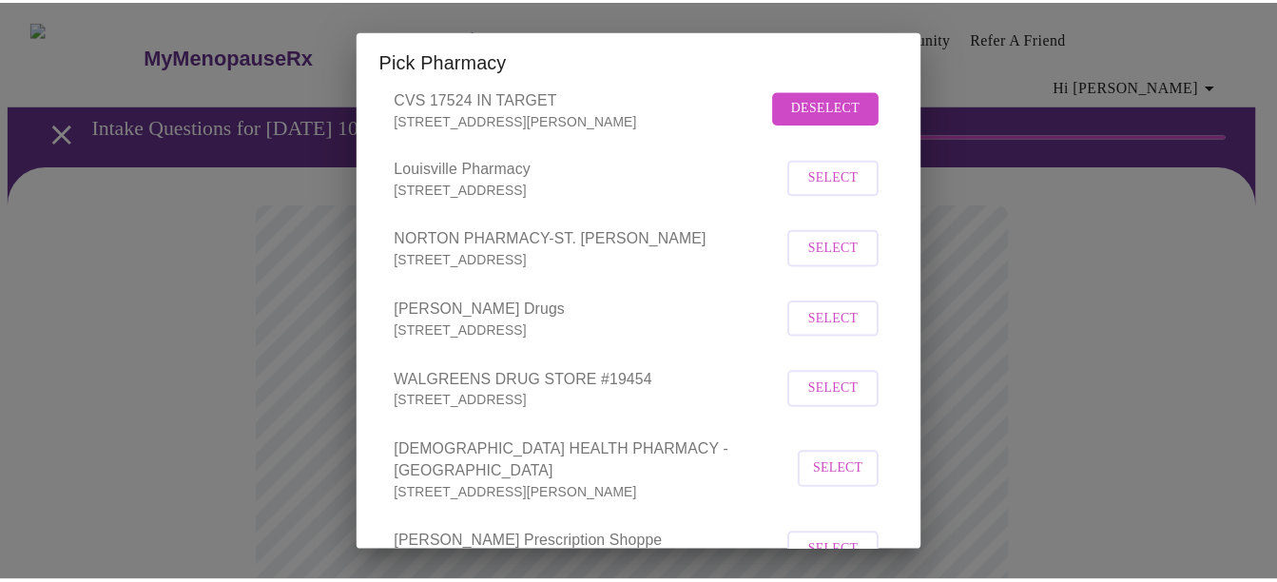
scroll to position [971, 0]
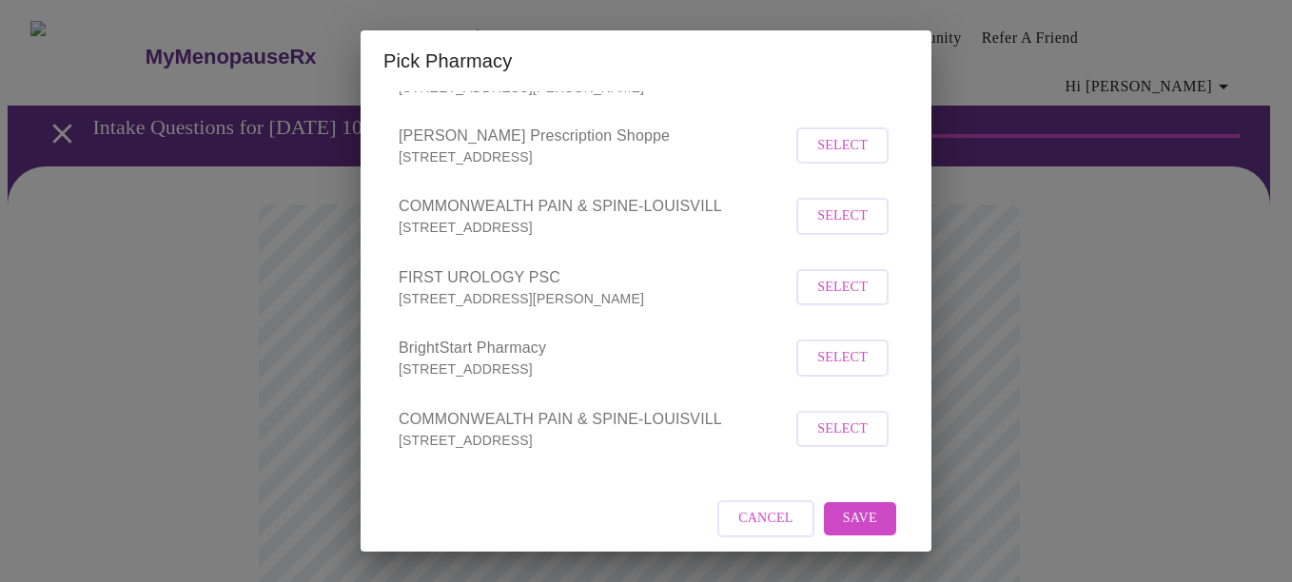
click at [843, 509] on span "Save" at bounding box center [860, 519] width 34 height 24
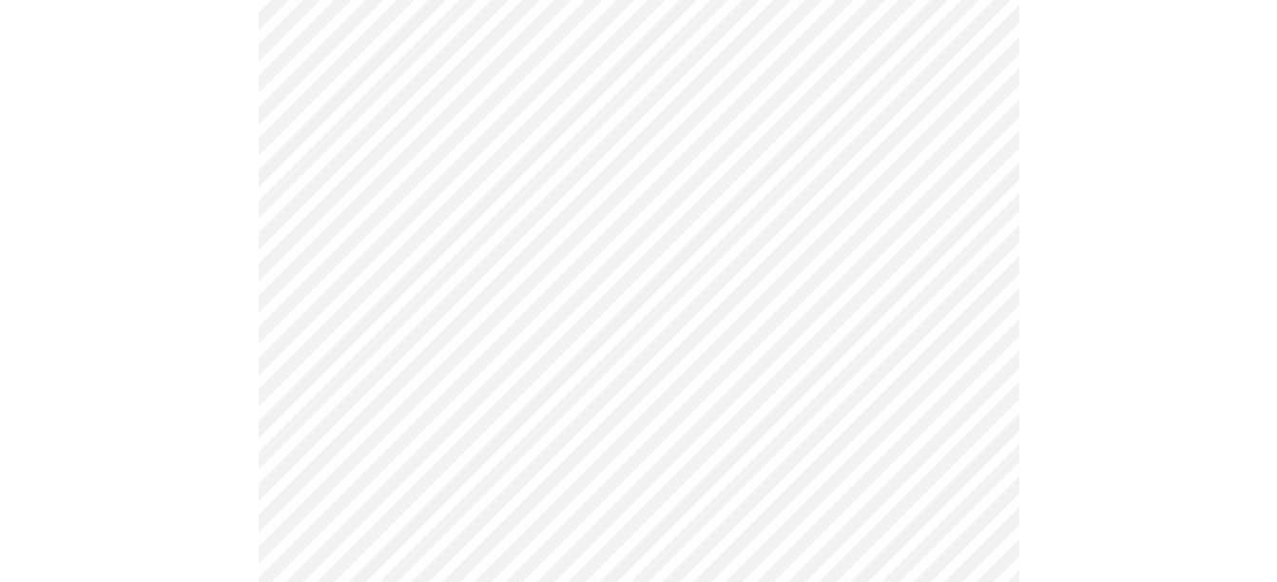
scroll to position [0, 0]
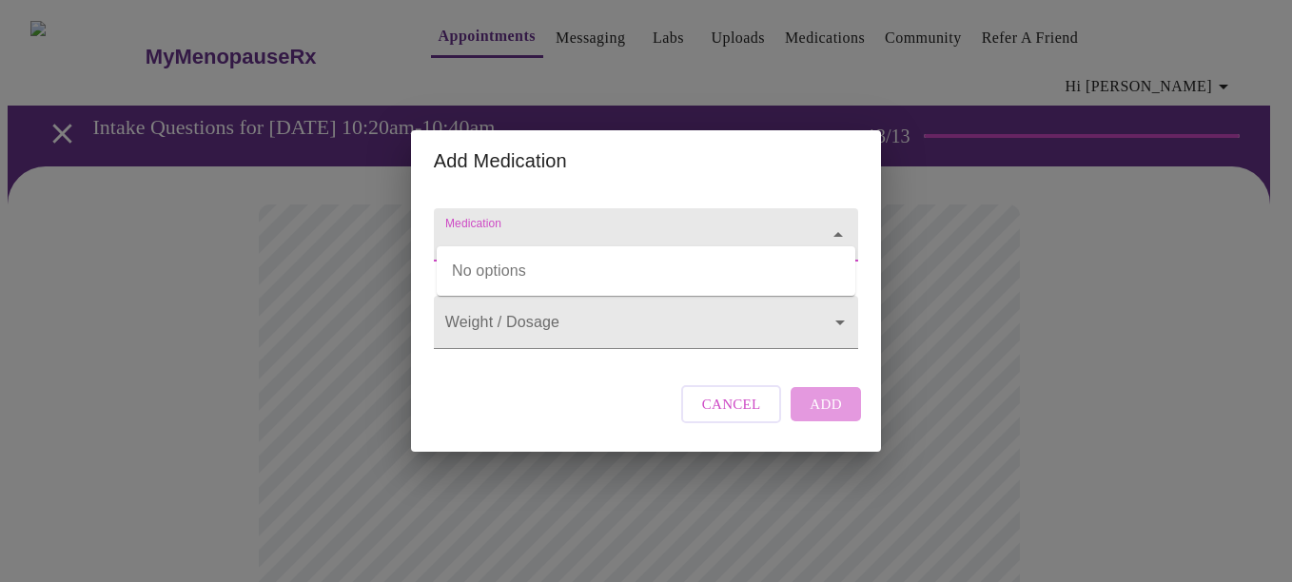
click at [622, 226] on input "Medication" at bounding box center [618, 243] width 355 height 35
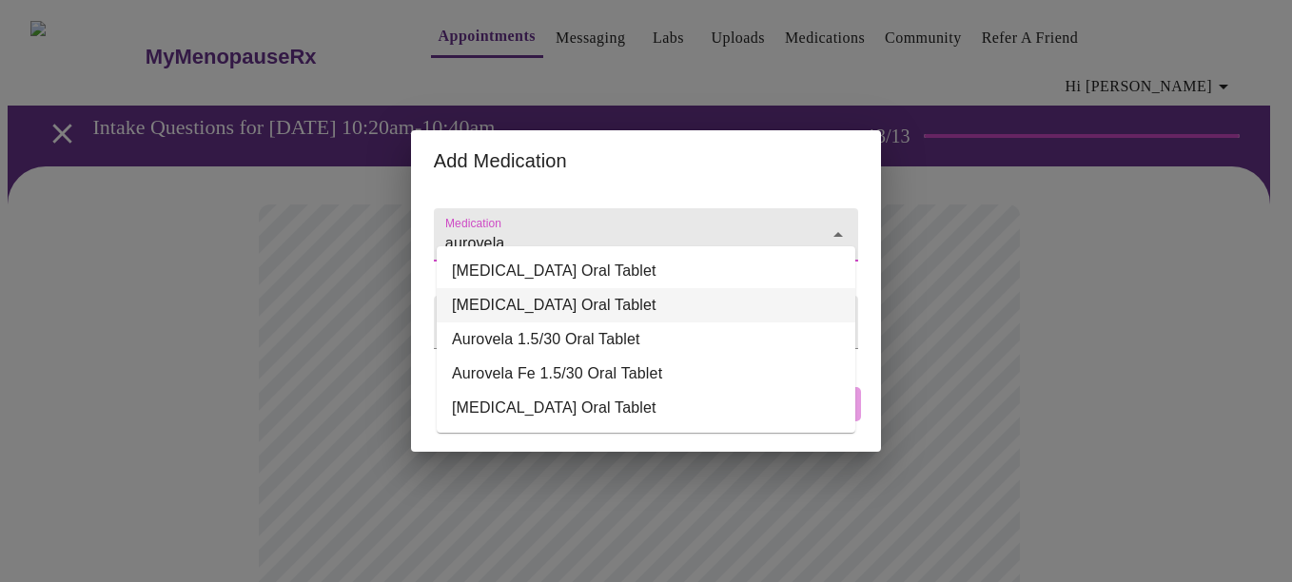
click at [624, 309] on li "[MEDICAL_DATA] Oral Tablet" at bounding box center [646, 305] width 418 height 34
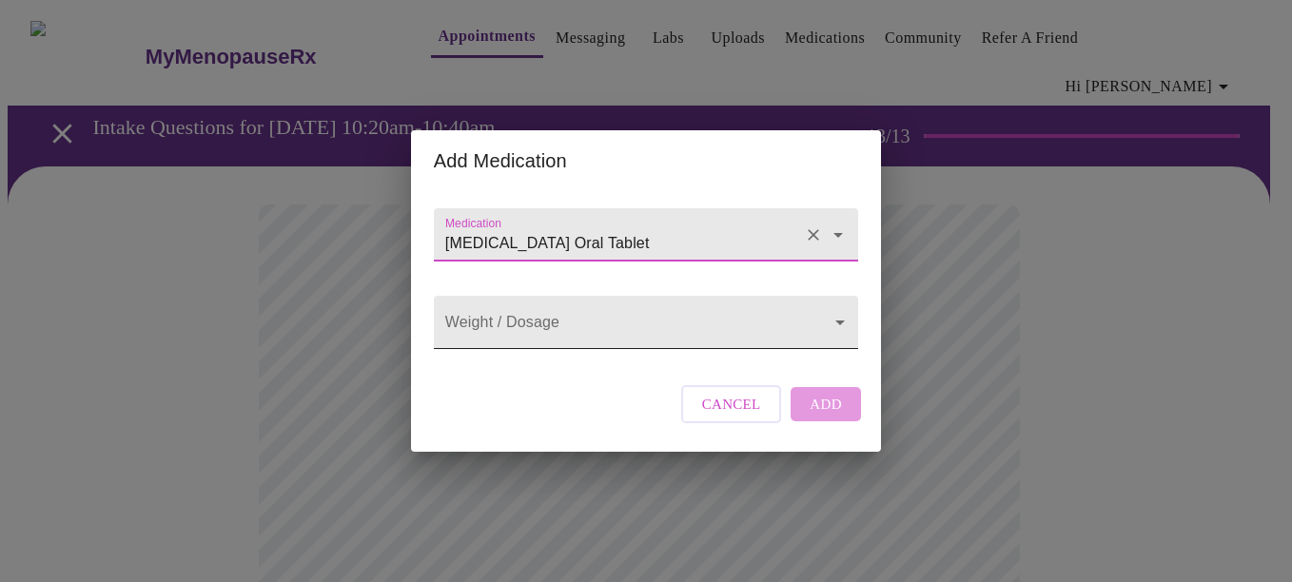
type input "[MEDICAL_DATA] Oral Tablet"
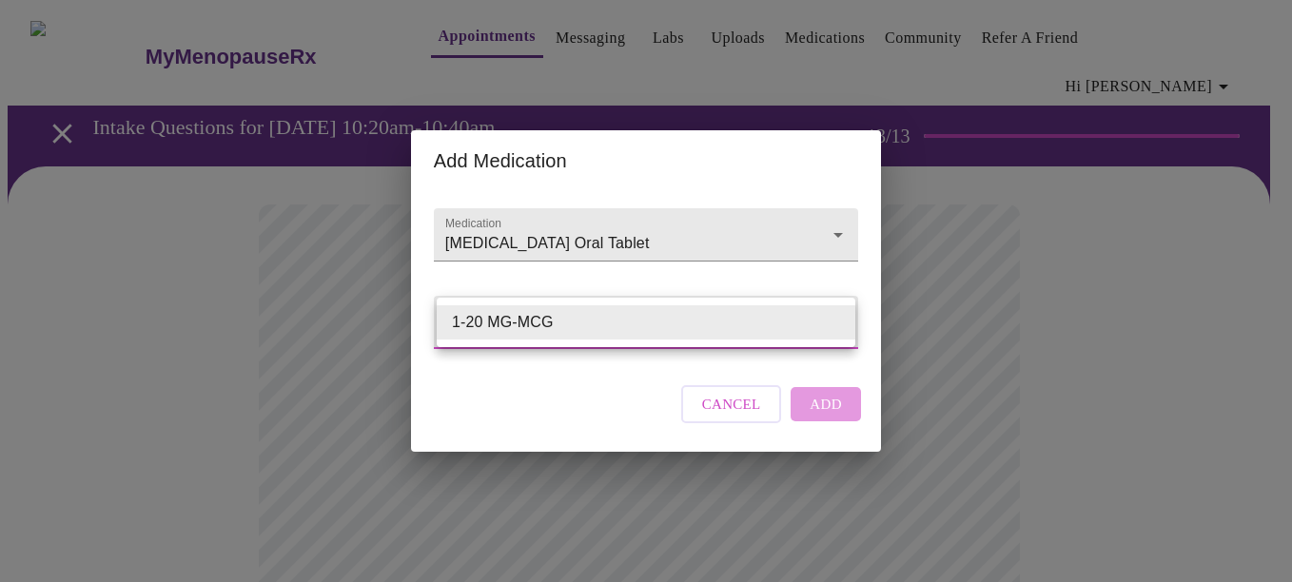
click at [640, 323] on li "1-20 MG-MCG" at bounding box center [646, 322] width 418 height 34
type input "1-20 MG-MCG"
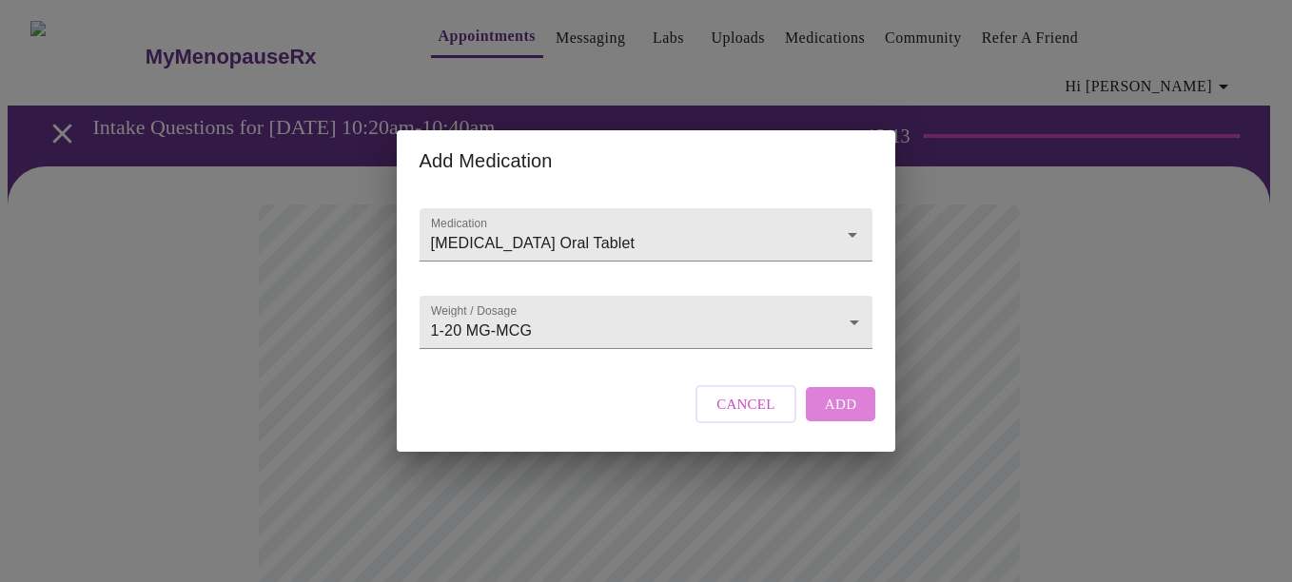
click at [817, 421] on button "Add" at bounding box center [841, 404] width 70 height 34
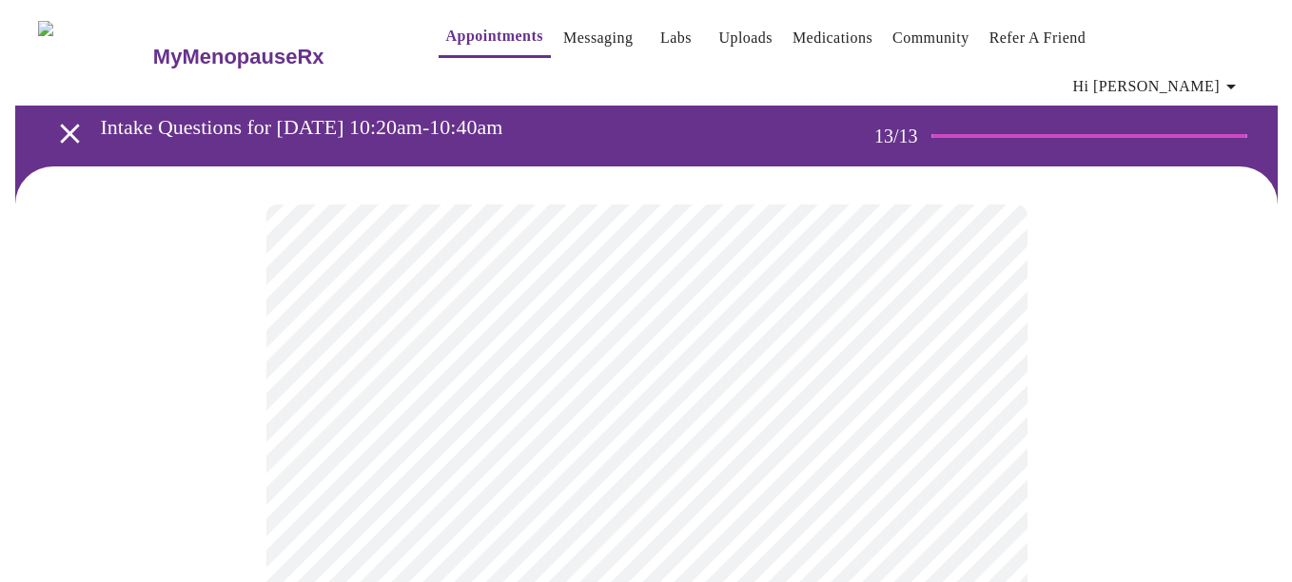
scroll to position [95, 0]
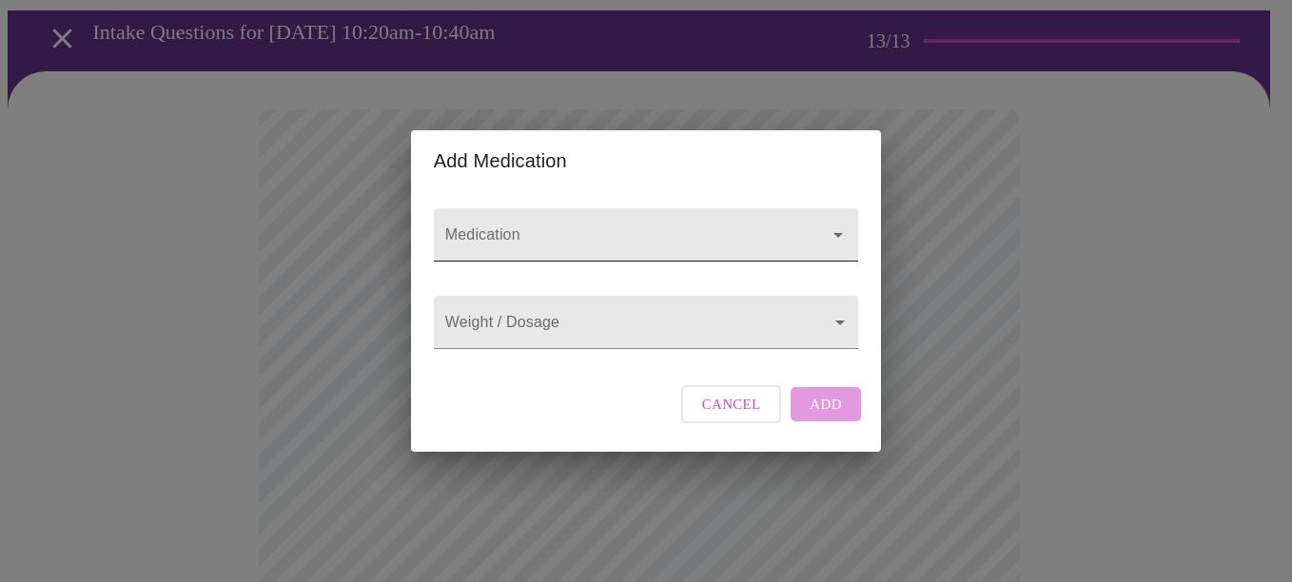
click at [504, 230] on input "Medication" at bounding box center [618, 243] width 355 height 35
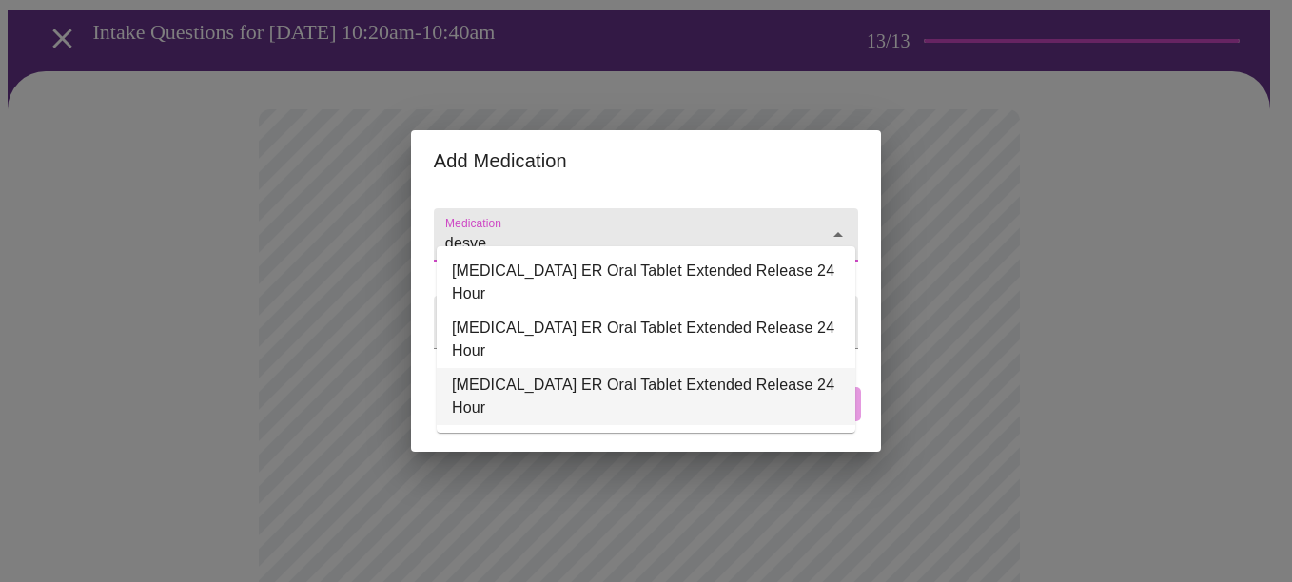
click at [546, 398] on li "[MEDICAL_DATA] ER Oral Tablet Extended Release 24 Hour" at bounding box center [646, 396] width 418 height 57
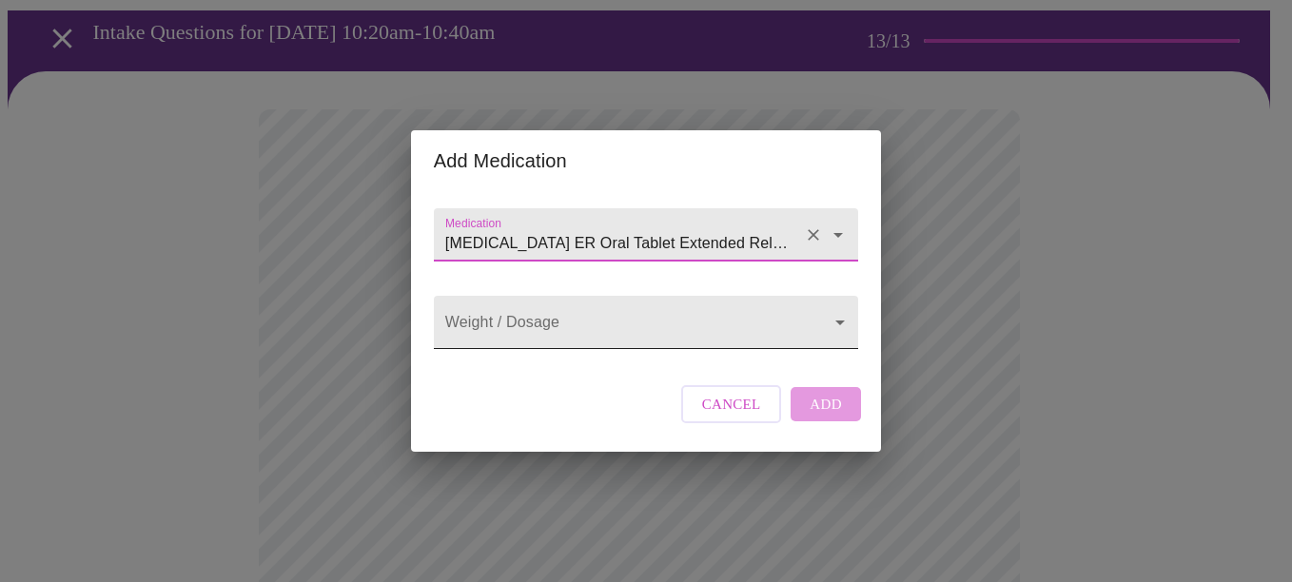
type input "[MEDICAL_DATA] ER Oral Tablet Extended Release 24 Hour"
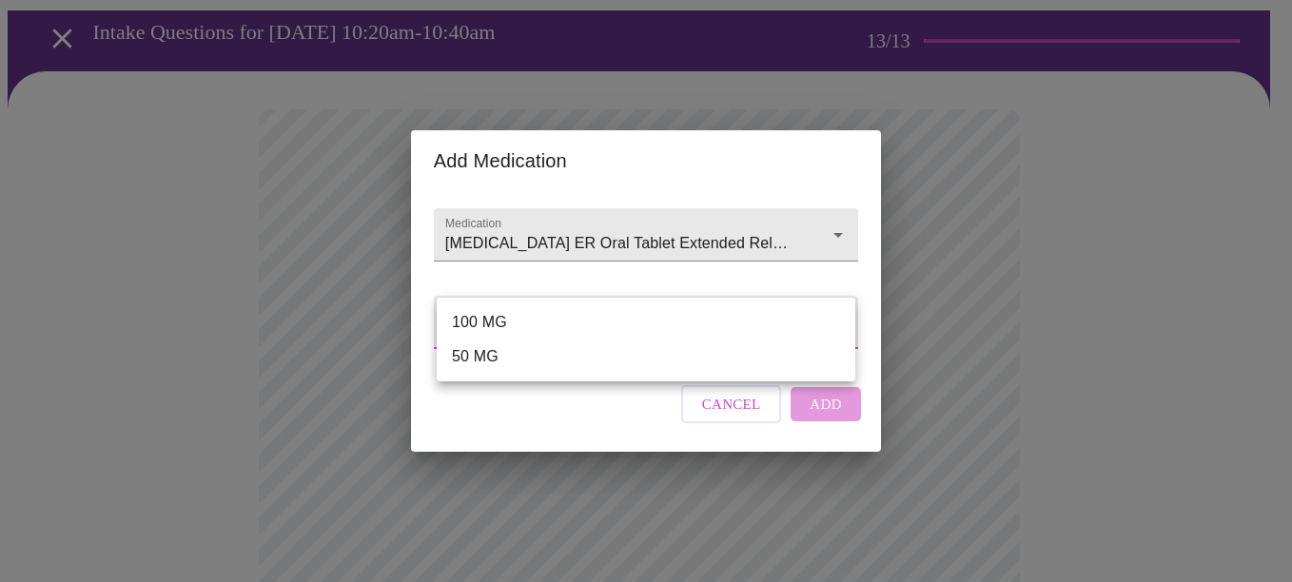
click at [545, 321] on li "100 MG" at bounding box center [646, 322] width 418 height 34
type input "100 MG"
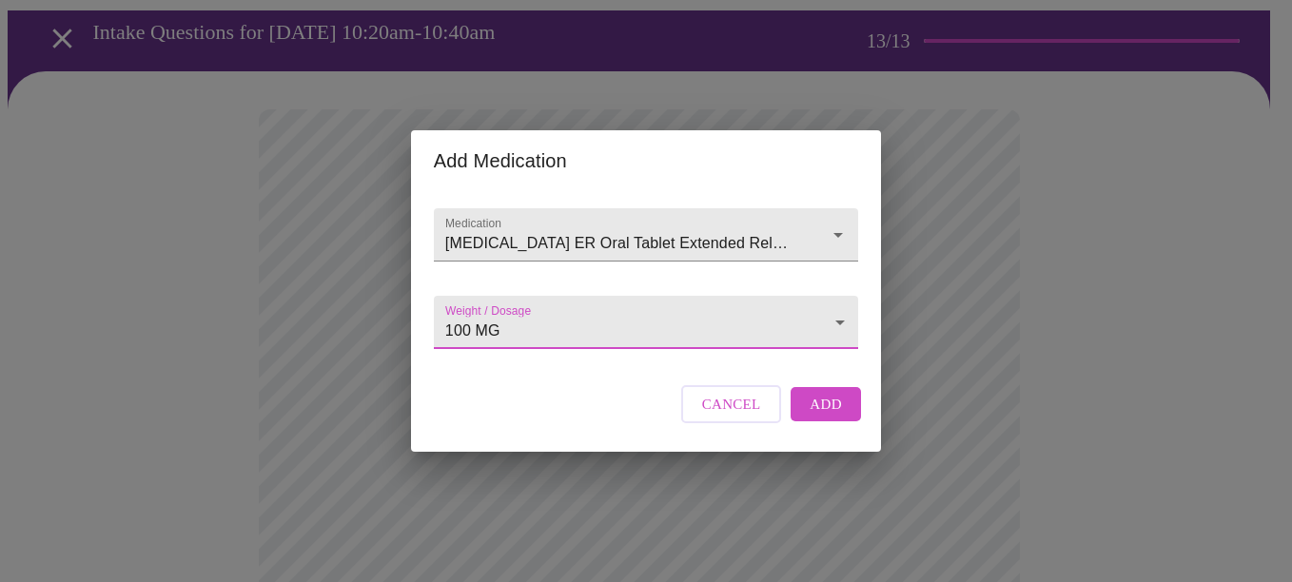
click at [829, 417] on span "Add" at bounding box center [825, 404] width 32 height 25
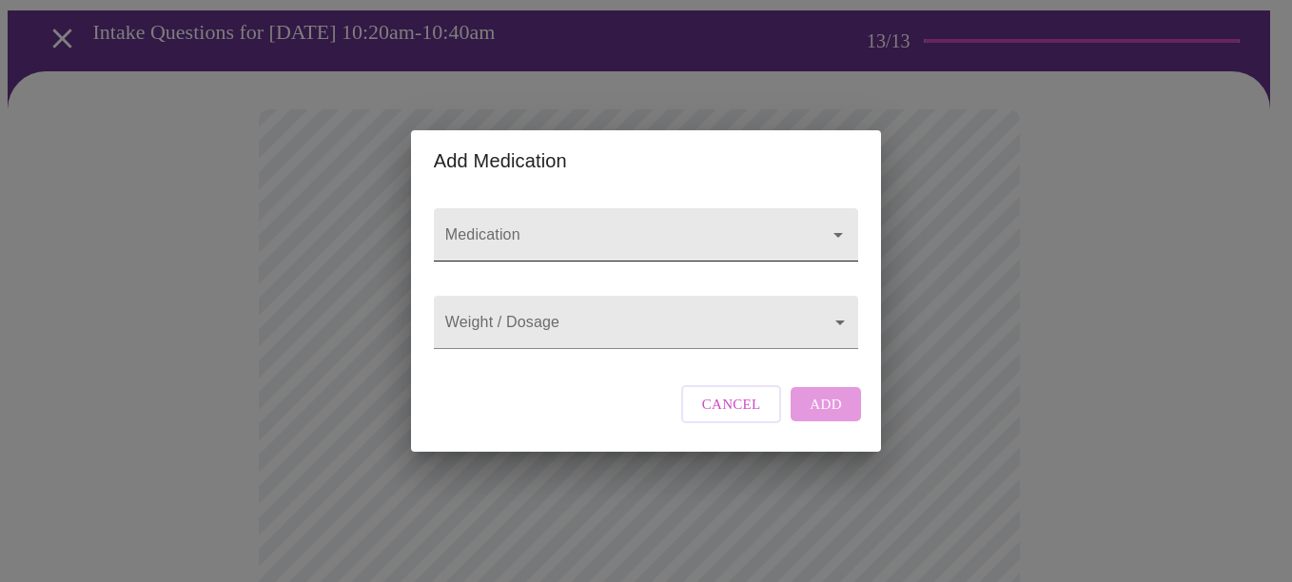
click at [544, 208] on div at bounding box center [646, 234] width 424 height 53
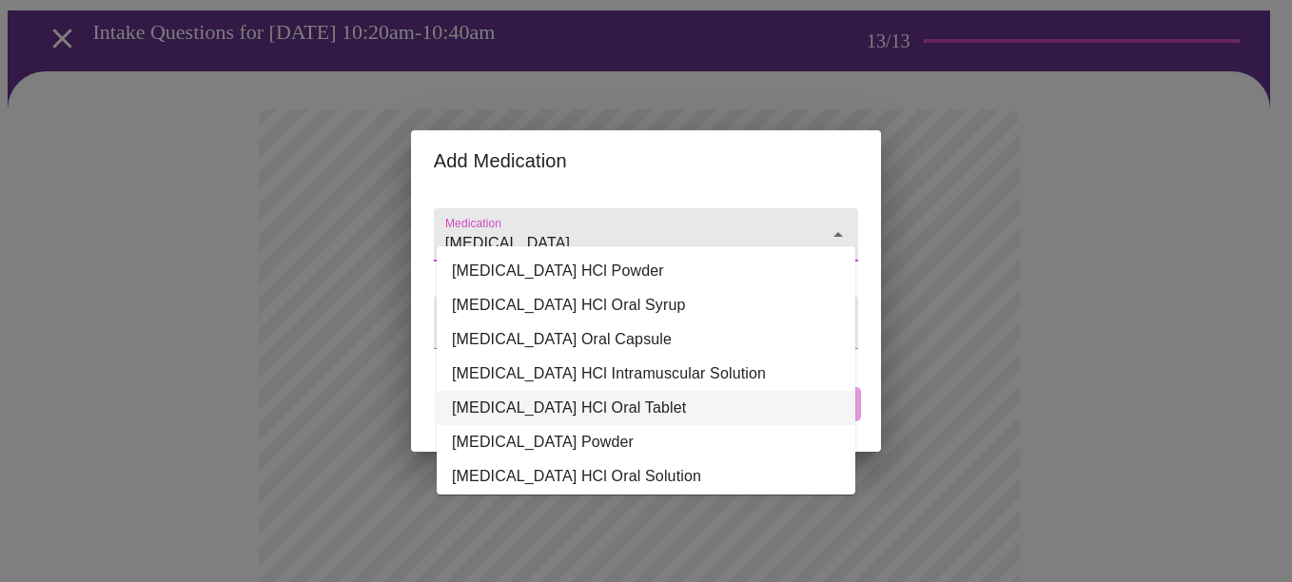
click at [636, 414] on li "[MEDICAL_DATA] HCl Oral Tablet" at bounding box center [646, 408] width 418 height 34
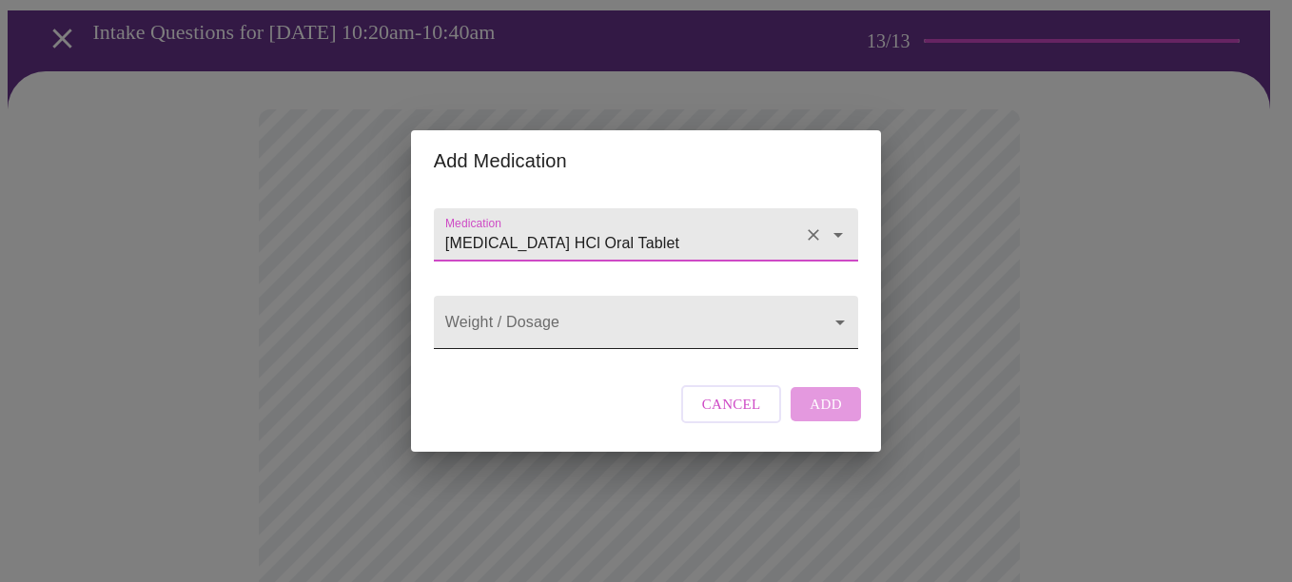
type input "[MEDICAL_DATA] HCl Oral Tablet"
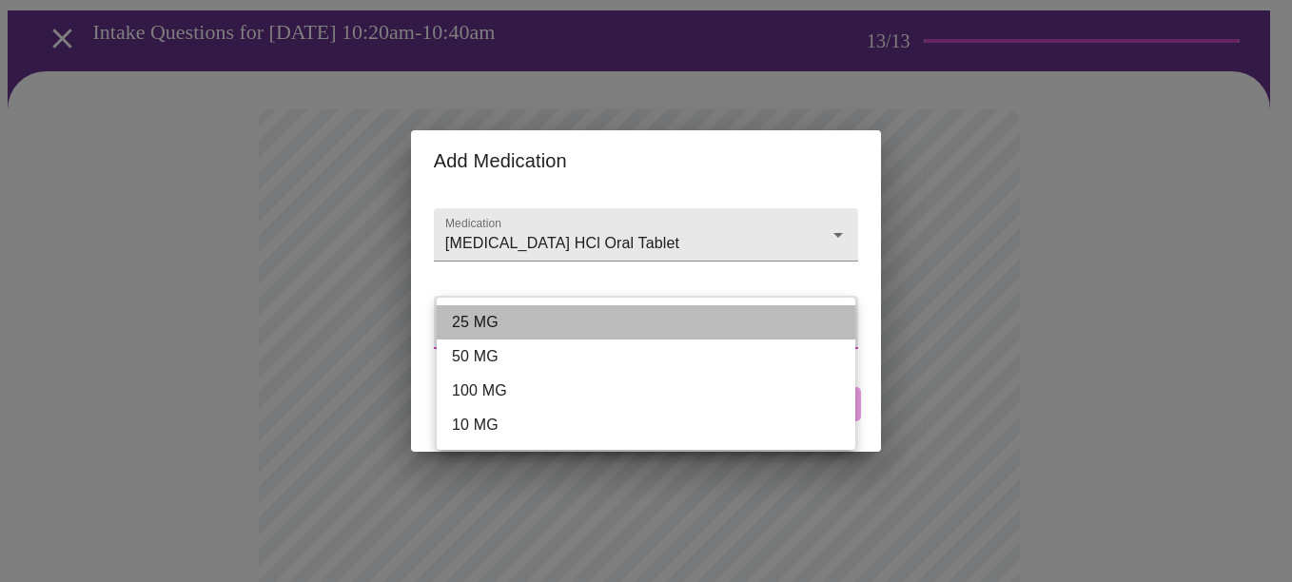
click at [544, 327] on li "25 MG" at bounding box center [646, 322] width 418 height 34
type input "25 MG"
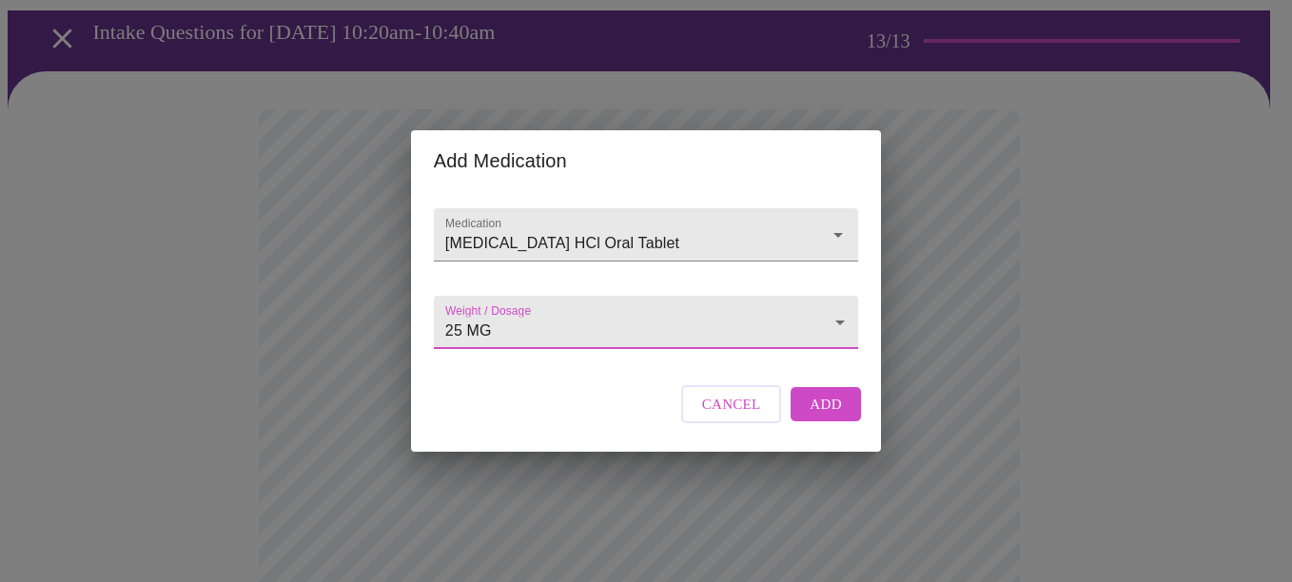
click at [826, 417] on span "Add" at bounding box center [825, 404] width 32 height 25
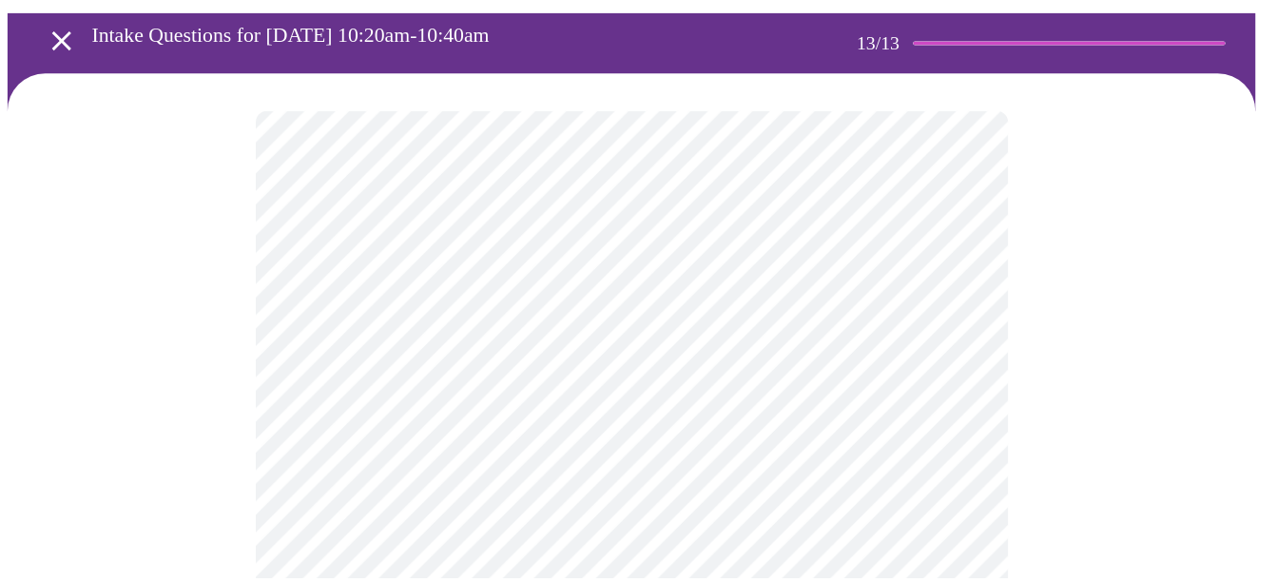
scroll to position [414, 0]
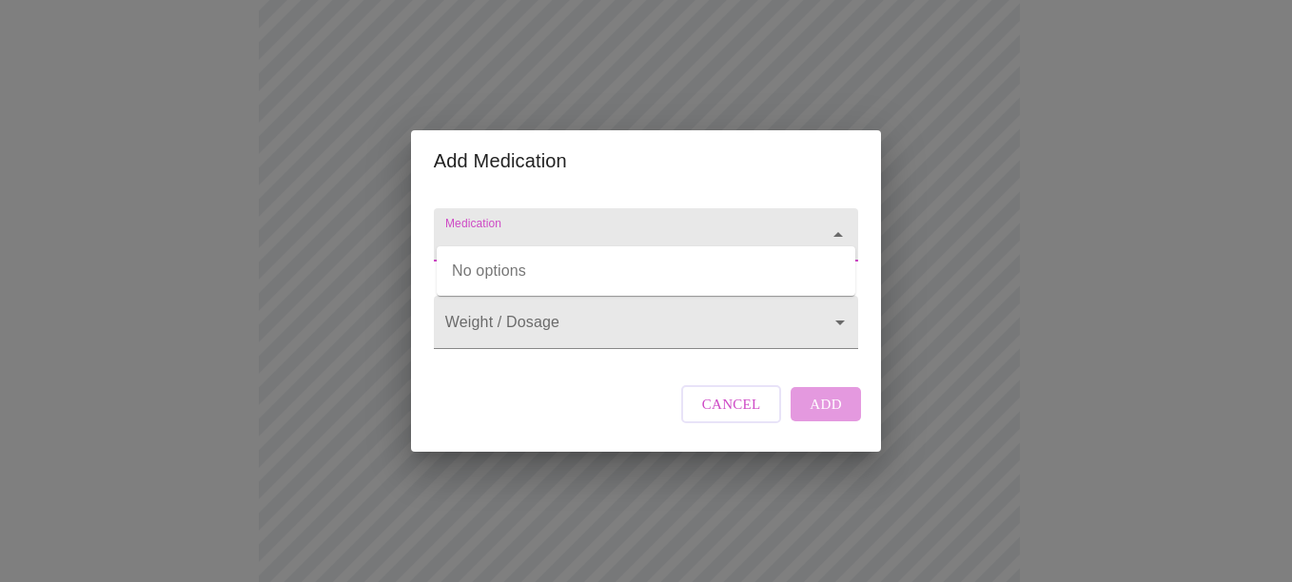
click at [510, 226] on input "Medication" at bounding box center [618, 243] width 355 height 35
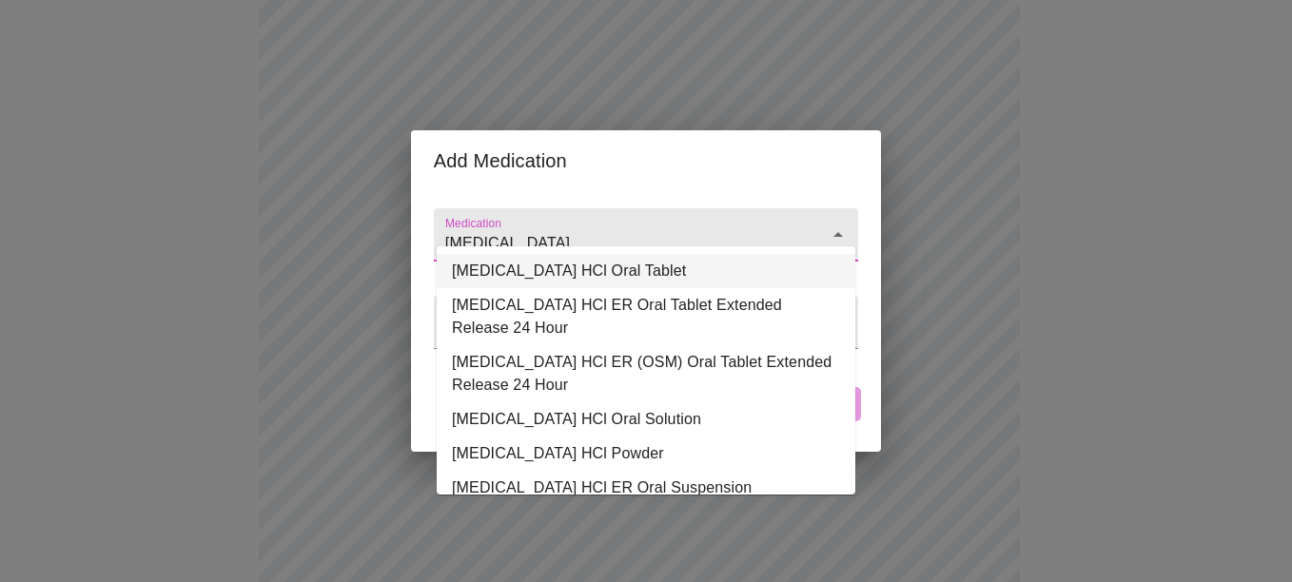
click at [680, 270] on li "[MEDICAL_DATA] HCl Oral Tablet" at bounding box center [646, 271] width 418 height 34
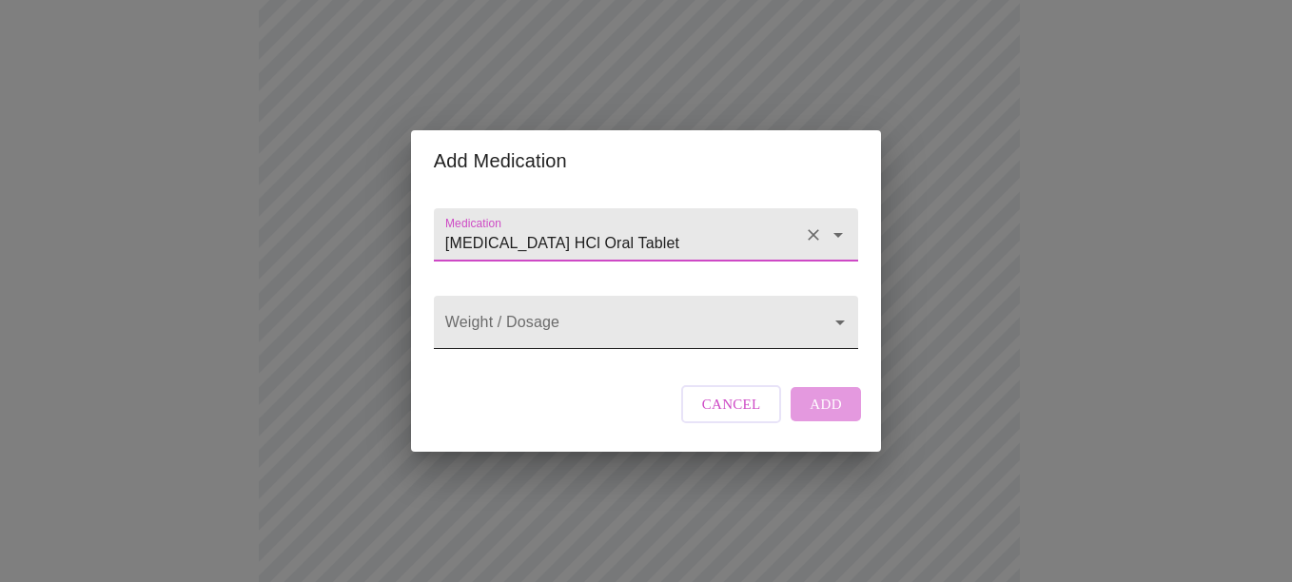
type input "[MEDICAL_DATA] HCl Oral Tablet"
click at [676, 316] on body "MyMenopauseRx Appointments Messaging Labs Uploads Medications Community Refer a…" at bounding box center [646, 414] width 1276 height 1640
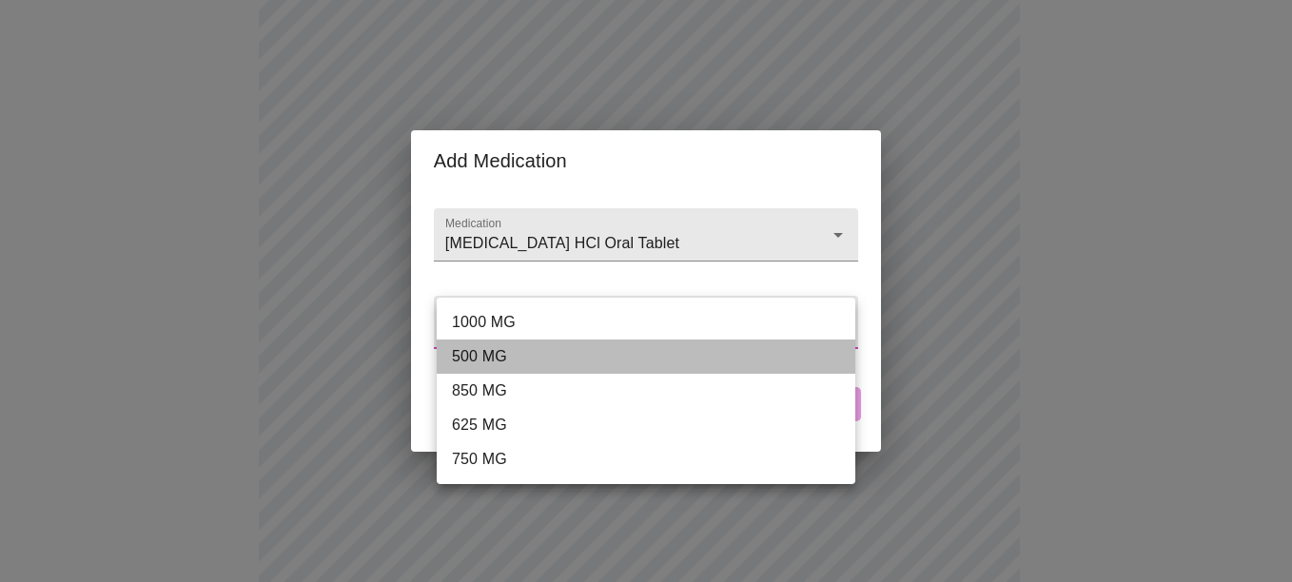
click at [522, 354] on li "500 MG" at bounding box center [646, 357] width 418 height 34
type input "500 MG"
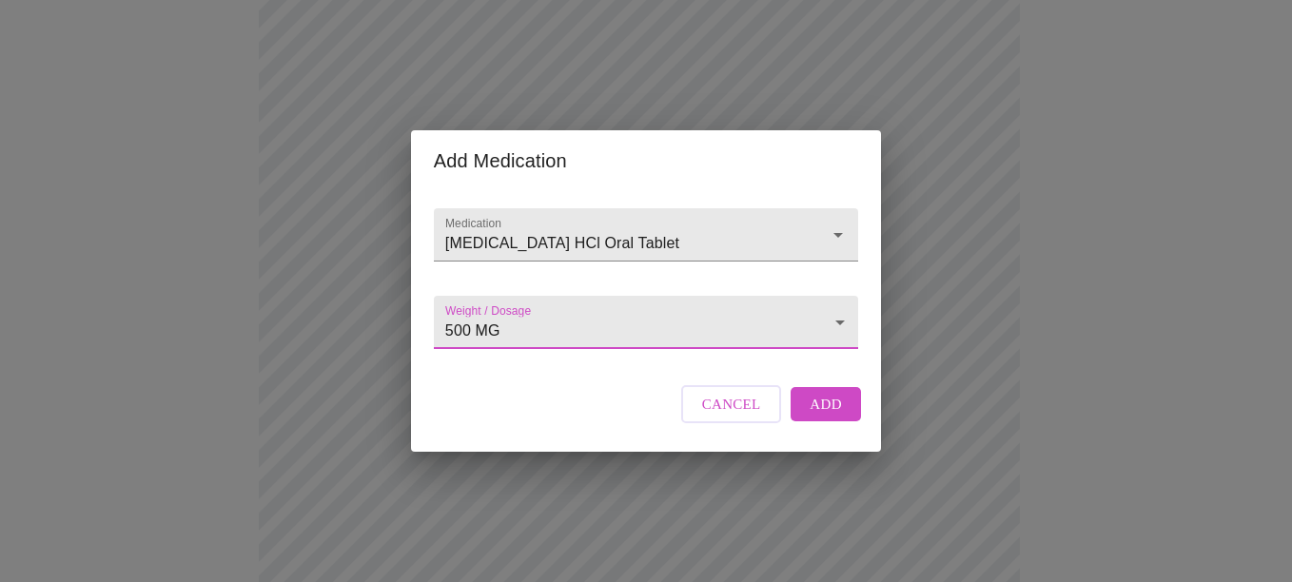
click at [819, 417] on span "Add" at bounding box center [825, 404] width 32 height 25
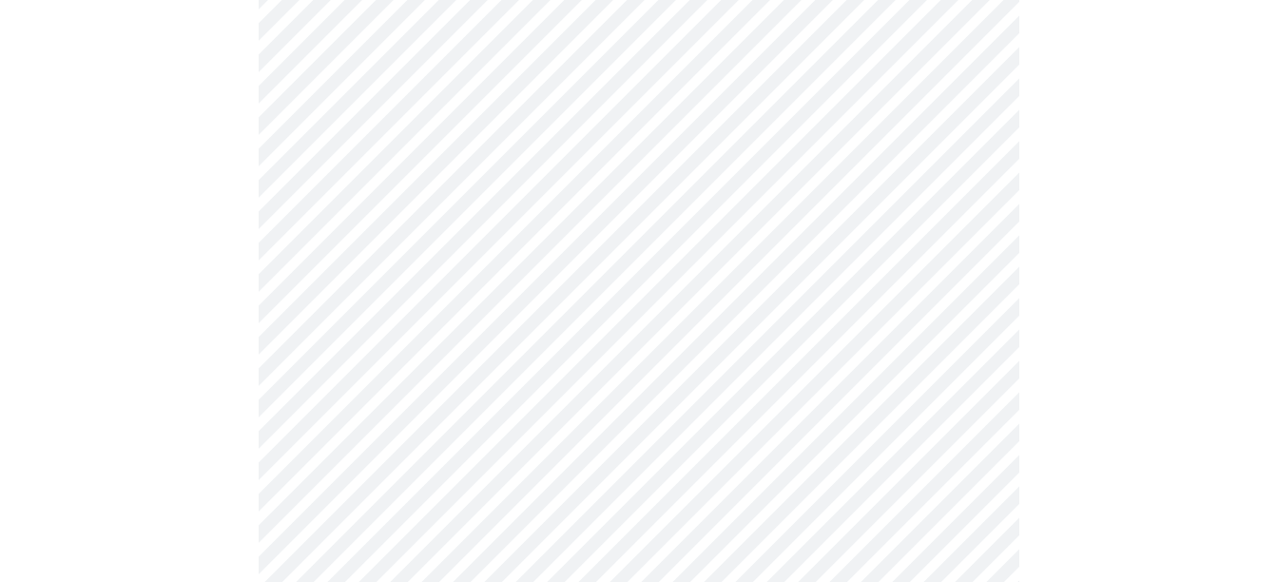
scroll to position [699, 0]
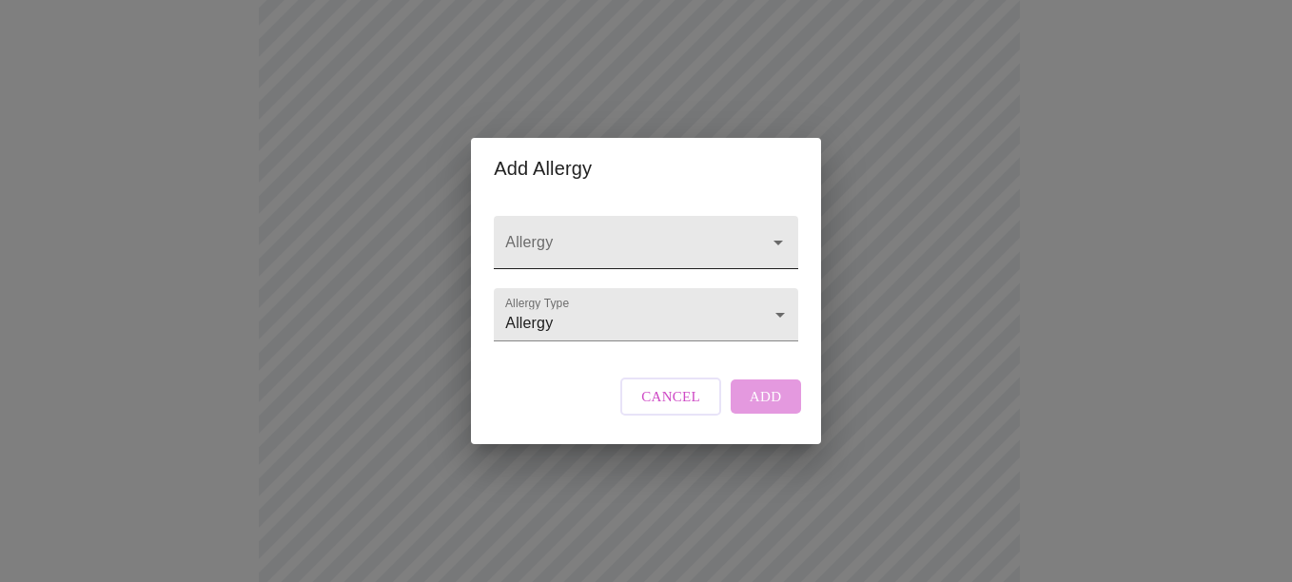
click at [577, 235] on input "Allergy" at bounding box center [618, 251] width 234 height 35
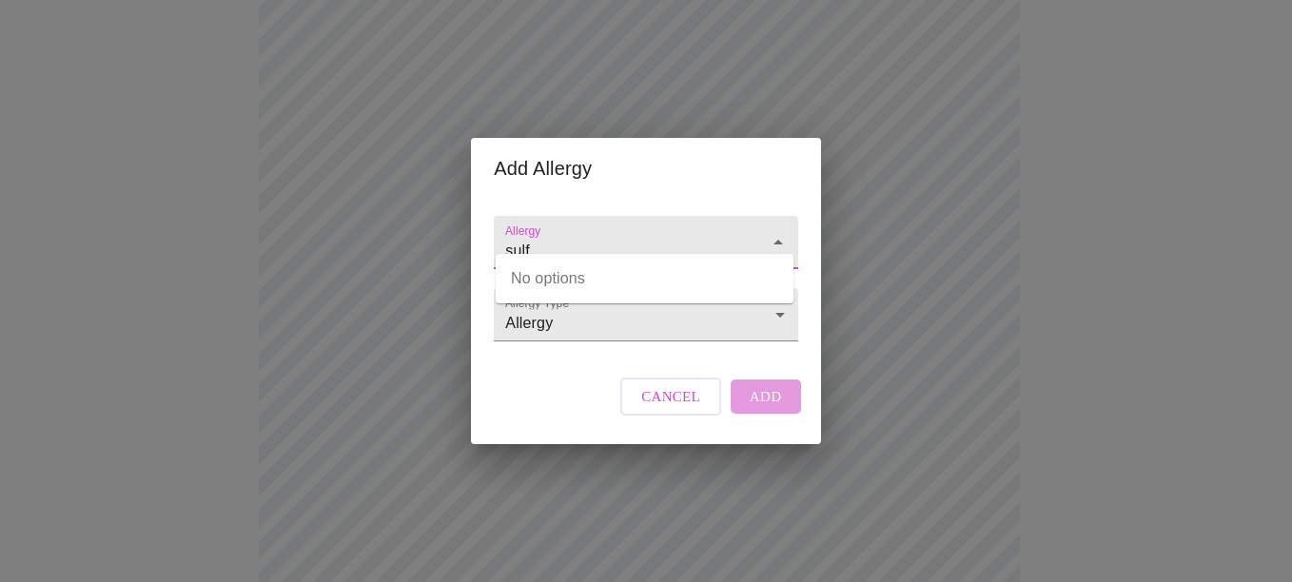
type input "sulf"
click at [960, 304] on div "Add Allergy Allergy Allergy Type Allergy Allergy Cancel Add" at bounding box center [646, 291] width 1292 height 582
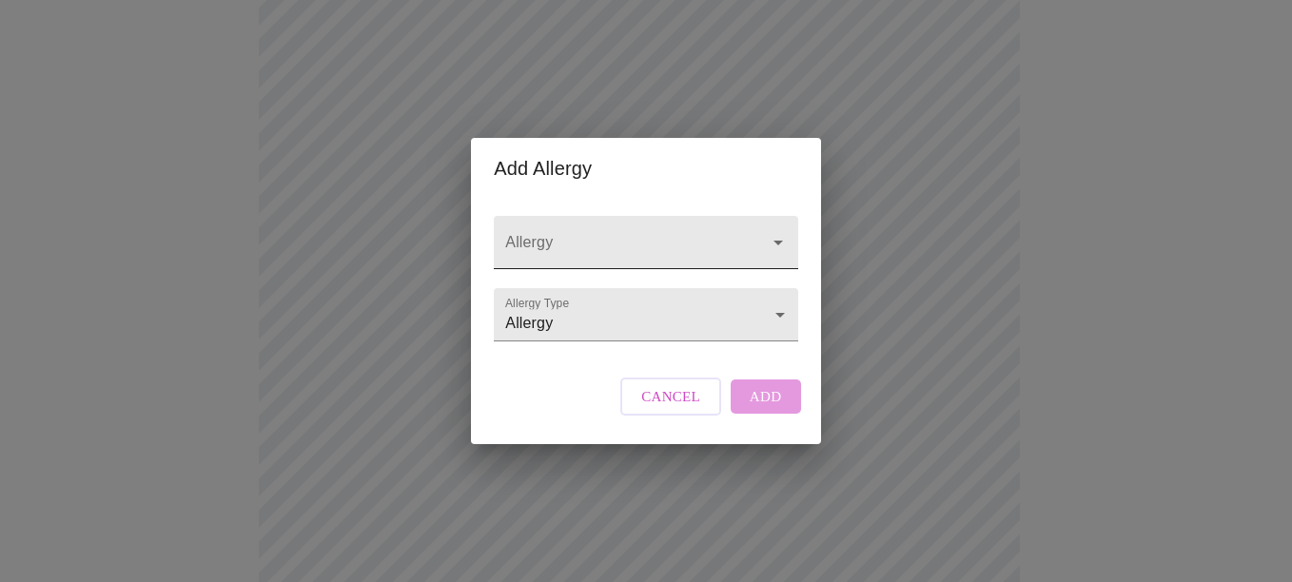
click at [555, 238] on input "Allergy" at bounding box center [618, 251] width 234 height 35
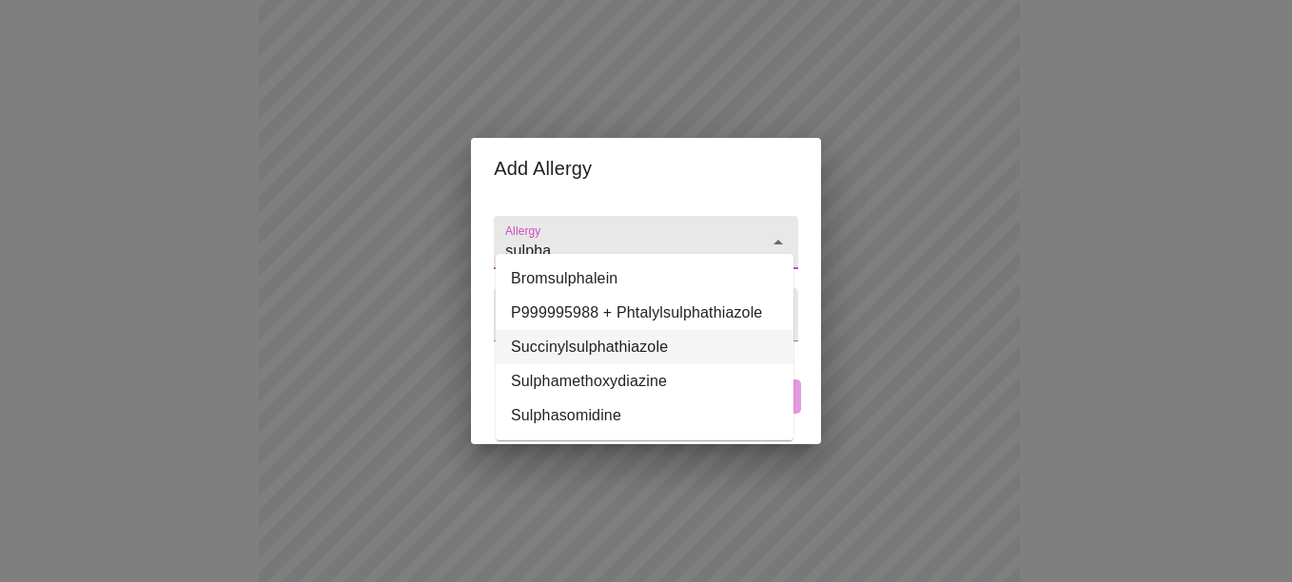
type input "sulpha"
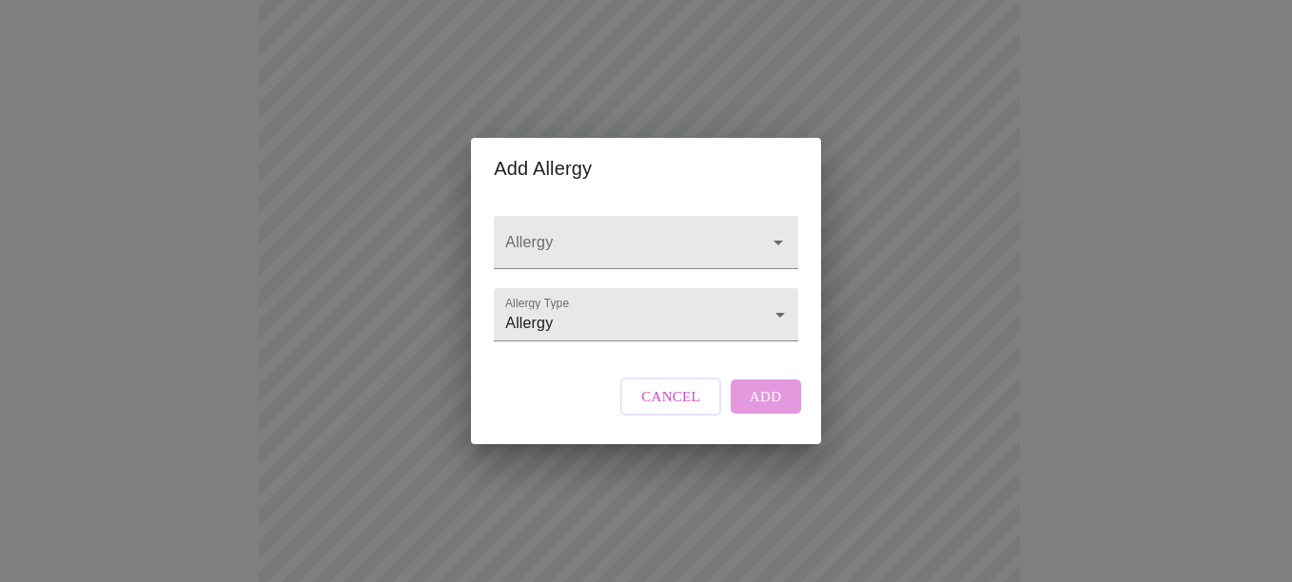
click at [893, 314] on div "Add Allergy Allergy Allergy Type Allergy Allergy Cancel Add" at bounding box center [646, 291] width 1292 height 582
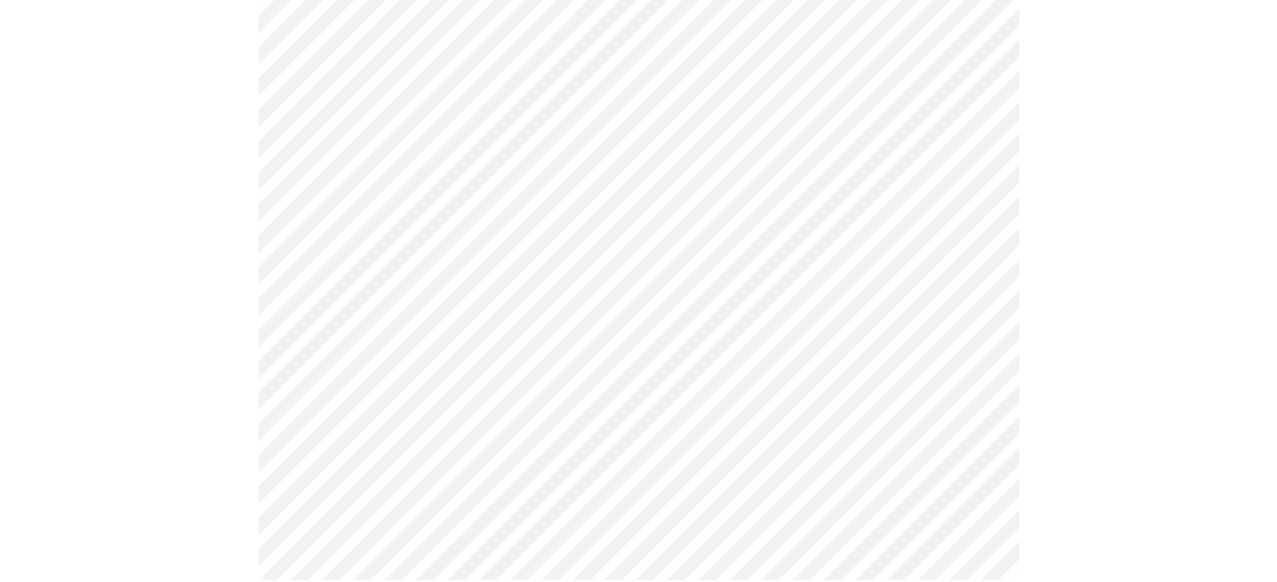
scroll to position [1101, 0]
